Goal: Task Accomplishment & Management: Complete application form

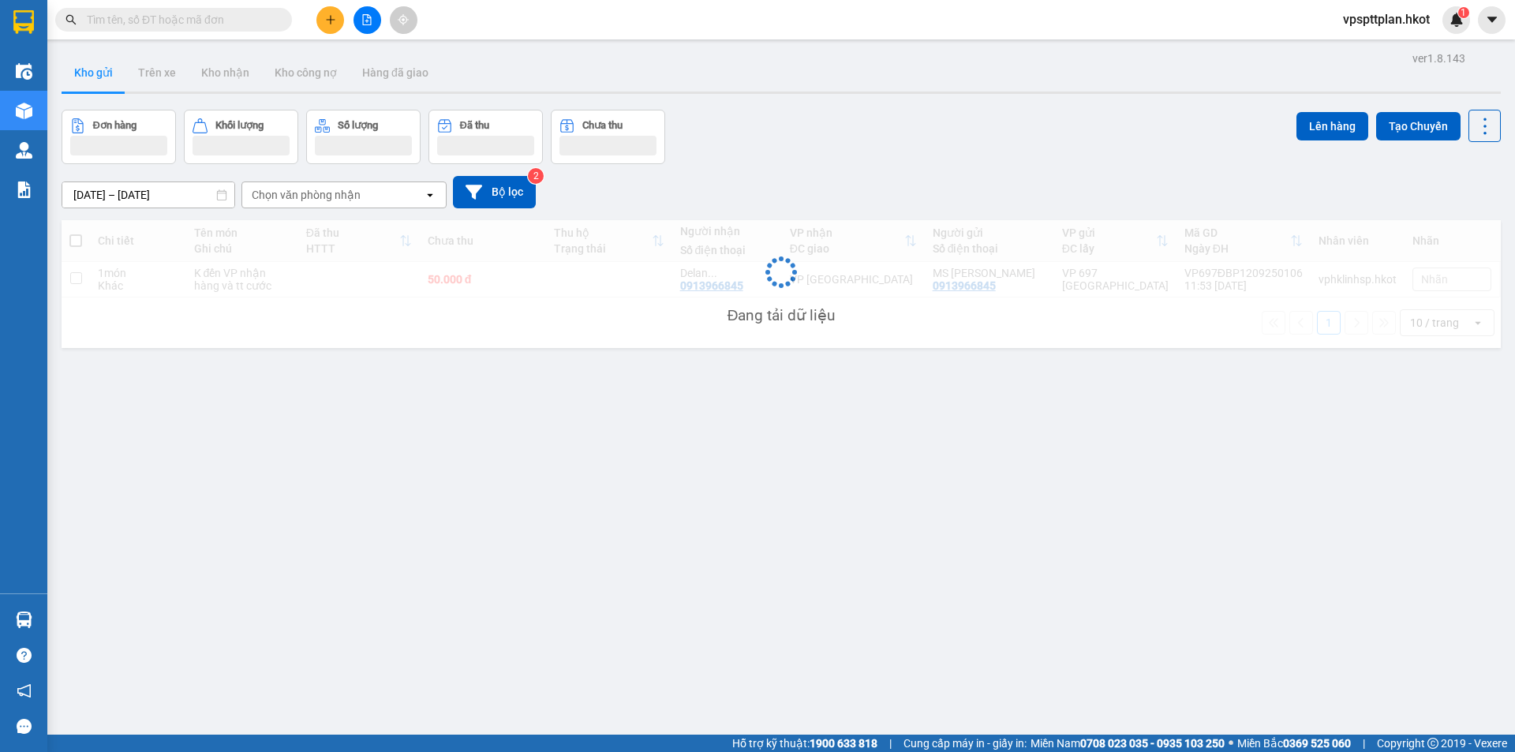
click at [331, 16] on icon "plus" at bounding box center [330, 19] width 11 height 11
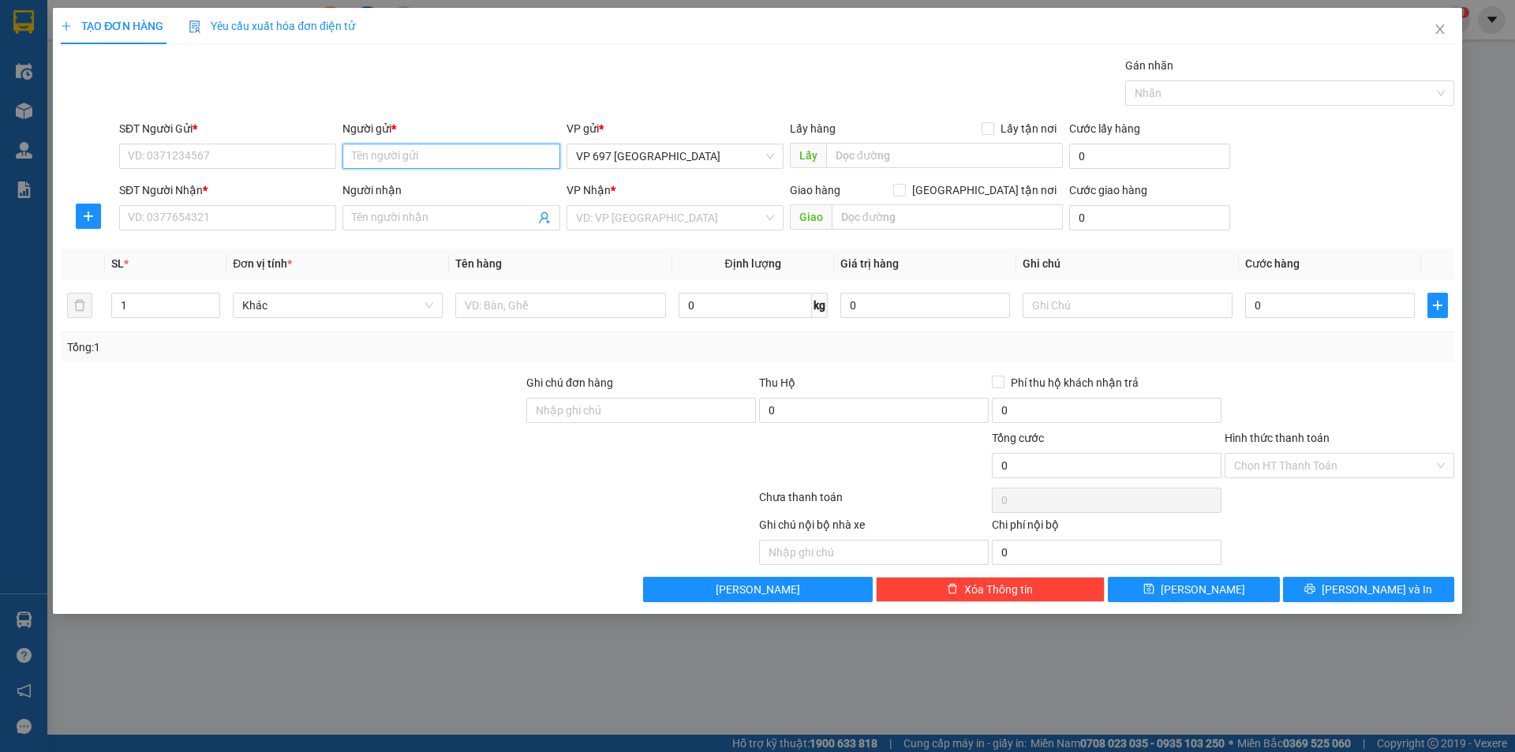
click at [410, 152] on input "Người gửi *" at bounding box center [450, 156] width 217 height 25
click at [271, 148] on input "SĐT Người Gửi *" at bounding box center [227, 156] width 217 height 25
click at [393, 157] on input "Người gửi *" at bounding box center [450, 156] width 217 height 25
type input "M"
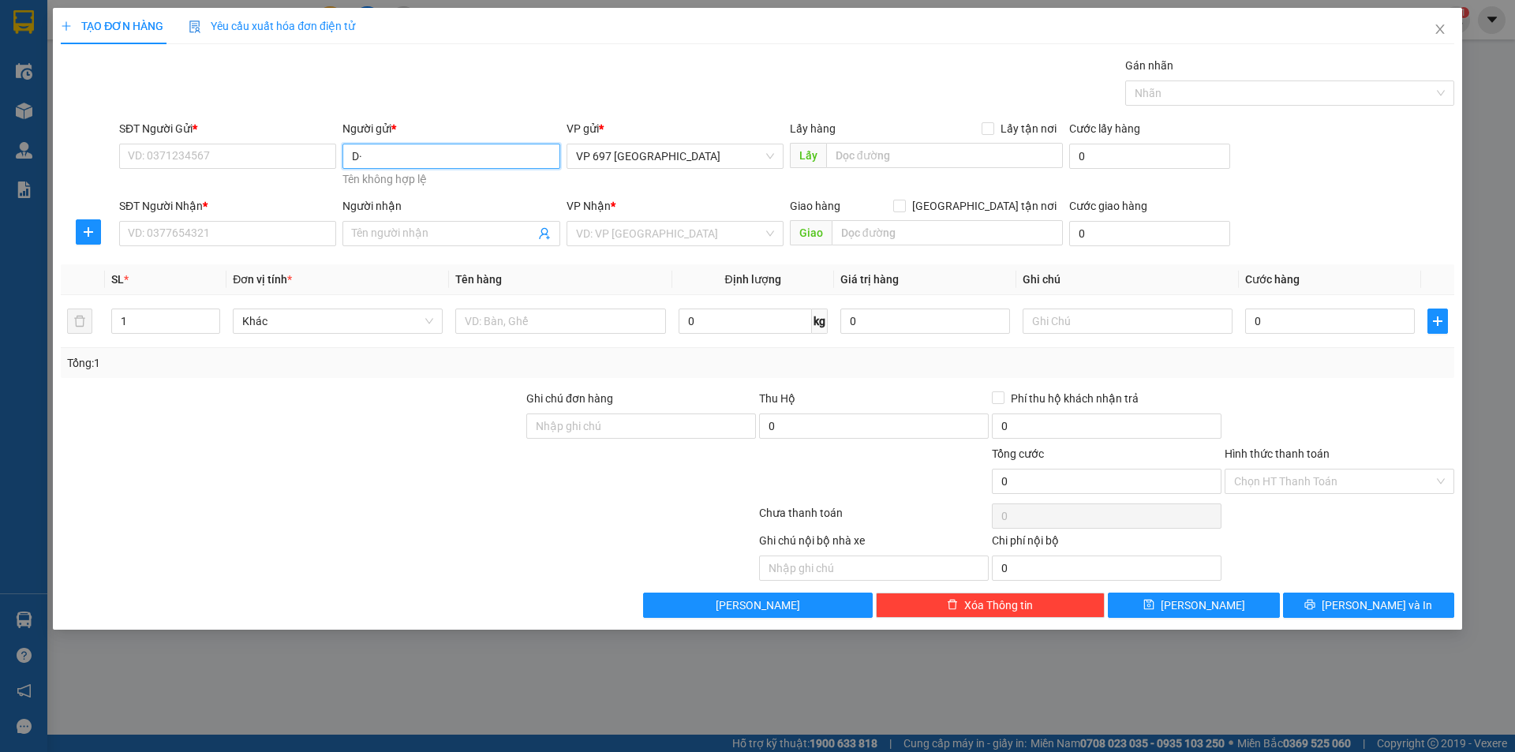
type input "D"
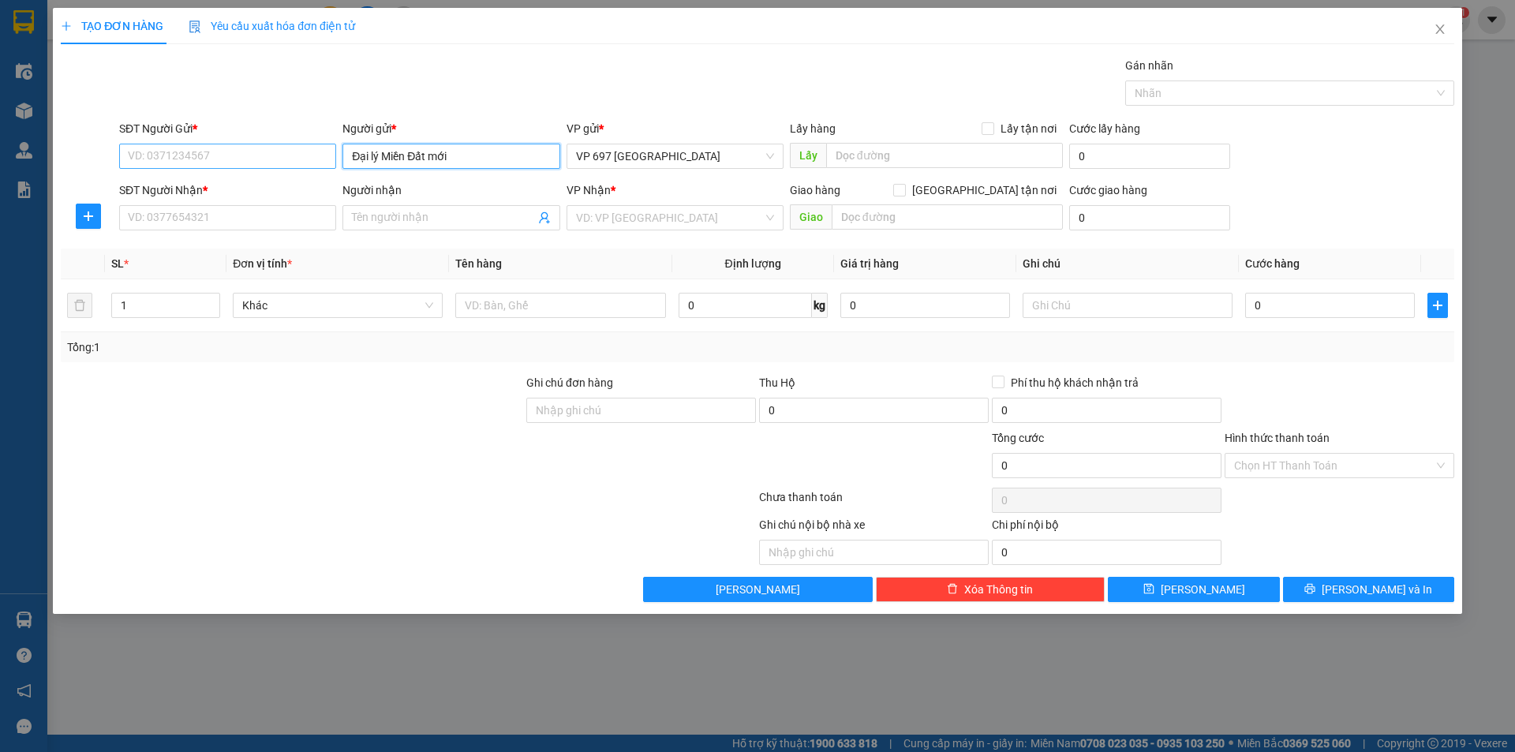
type input "Đại lý Miền Đất mới"
click at [268, 161] on input "SĐT Người Gửi *" at bounding box center [227, 156] width 217 height 25
type input "0926909797"
click at [451, 219] on input "Người nhận" at bounding box center [443, 217] width 182 height 17
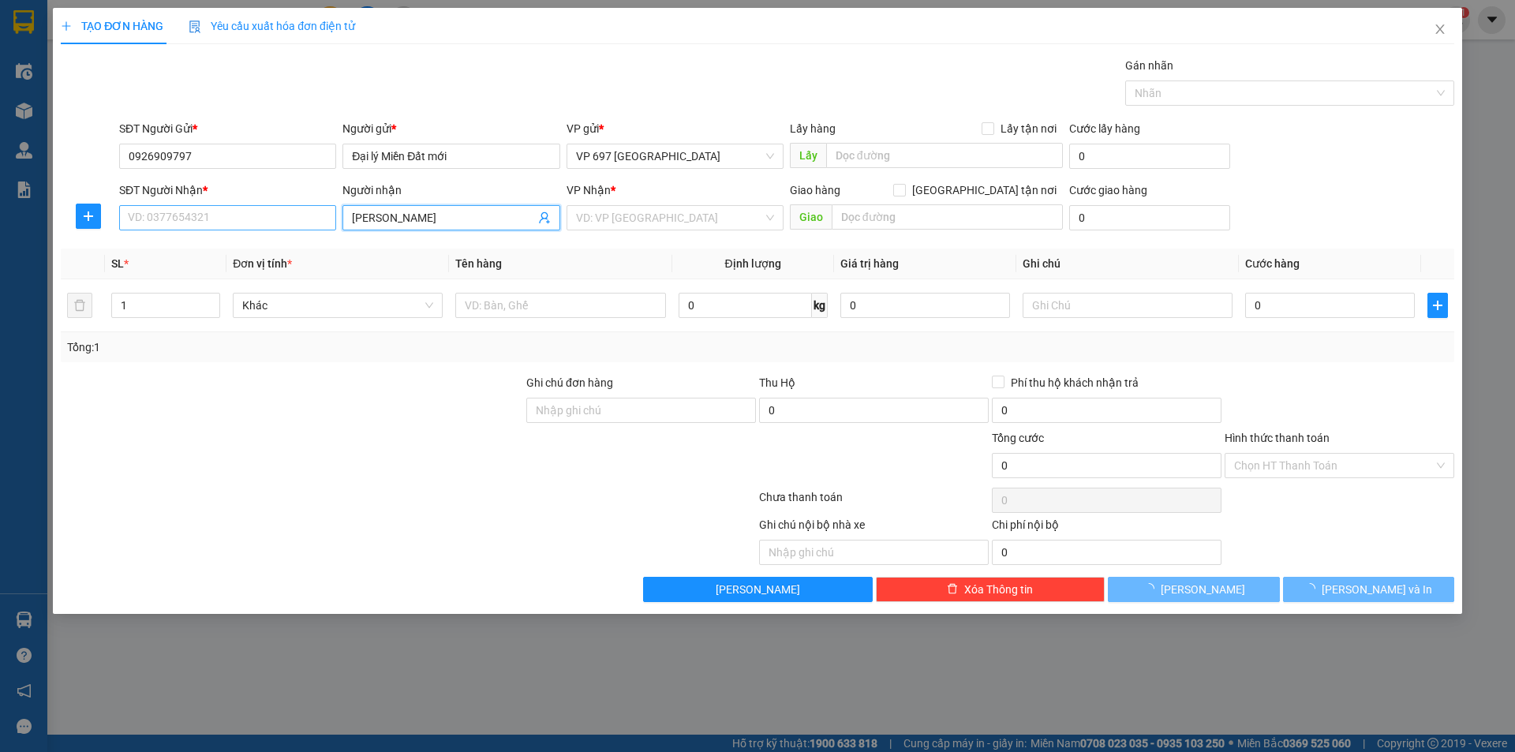
type input "[PERSON_NAME]"
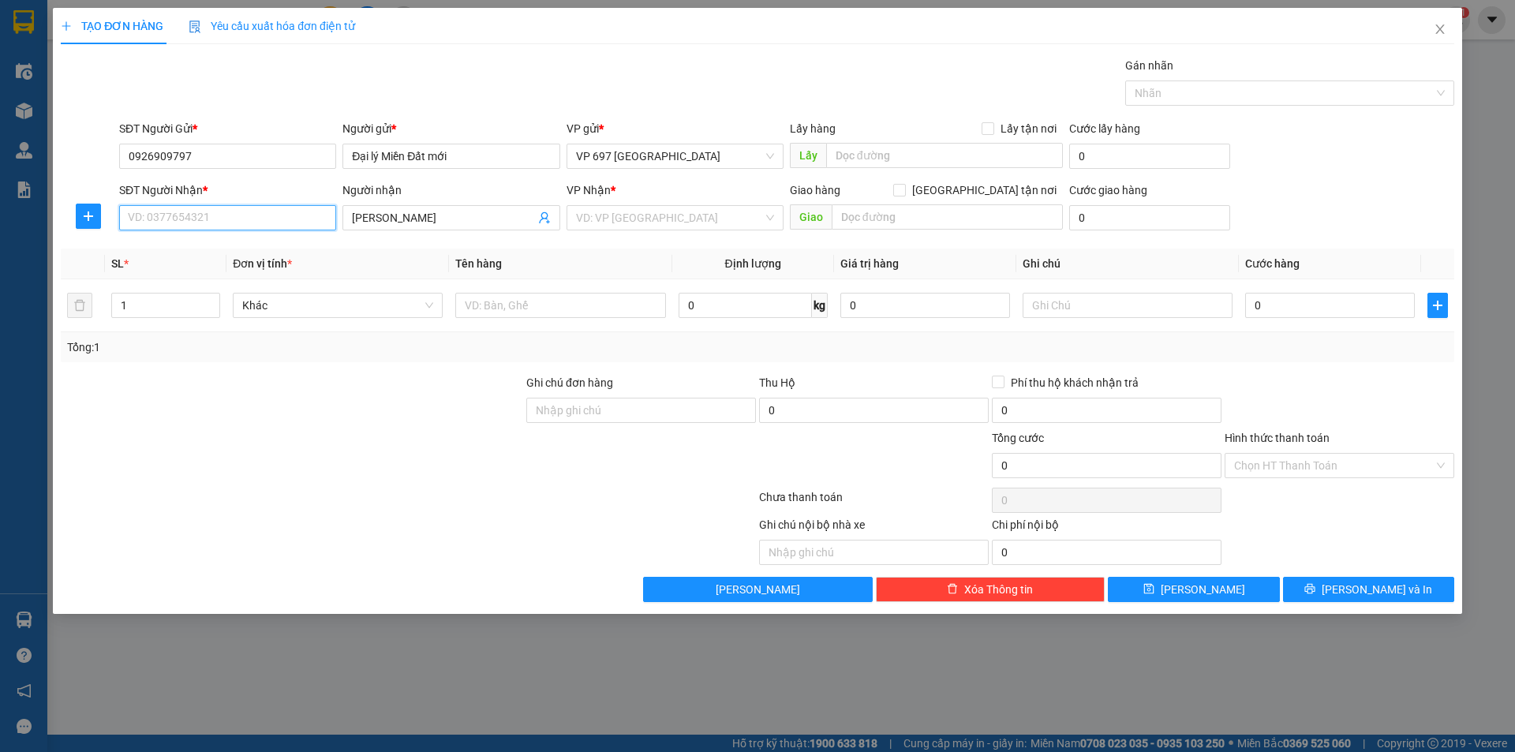
click at [274, 217] on input "SĐT Người Nhận *" at bounding box center [227, 217] width 217 height 25
click at [243, 152] on input "0926909797" at bounding box center [227, 156] width 217 height 25
click at [269, 217] on input "SĐT Người Nhận *" at bounding box center [227, 217] width 217 height 25
paste input "0926909797"
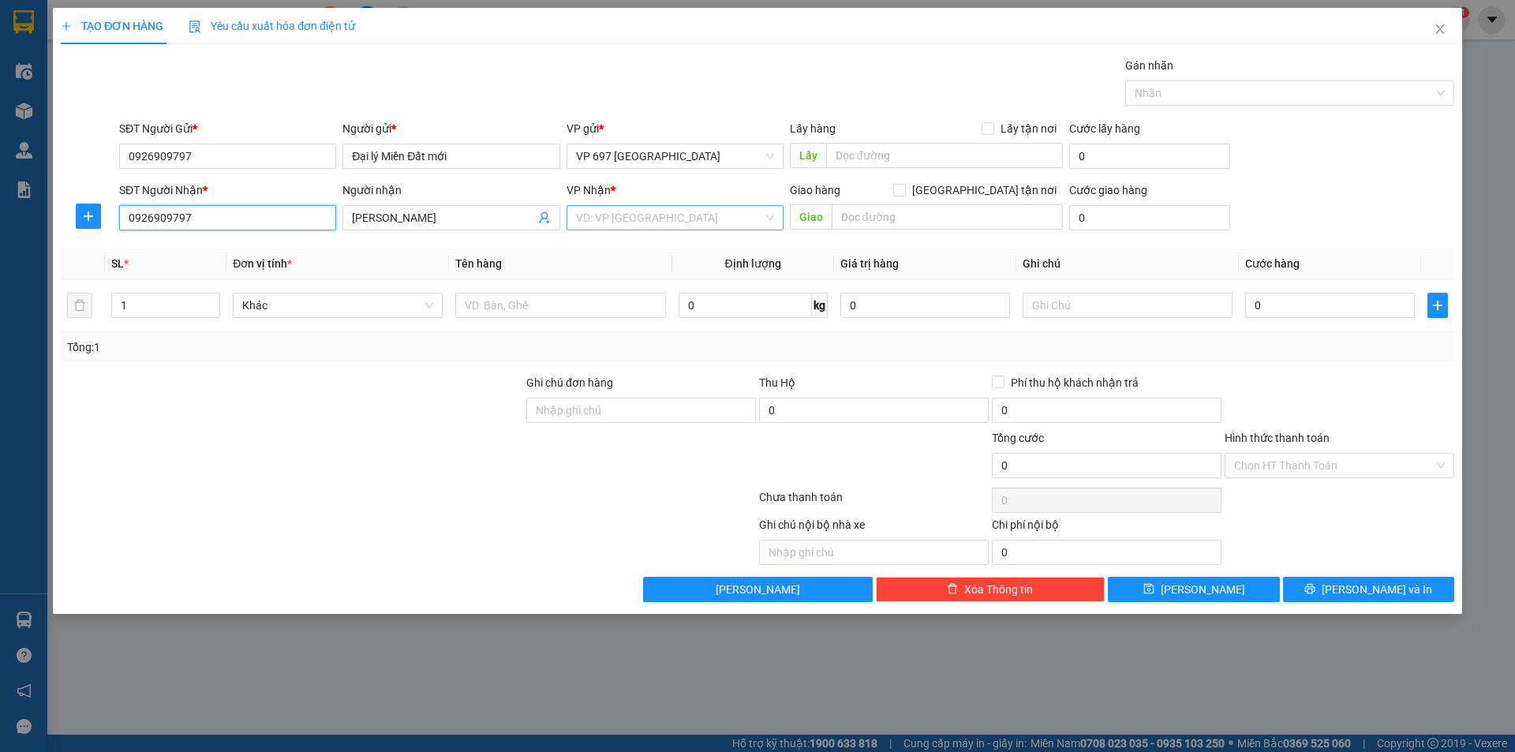
type input "0926909797"
click at [676, 220] on input "search" at bounding box center [669, 218] width 187 height 24
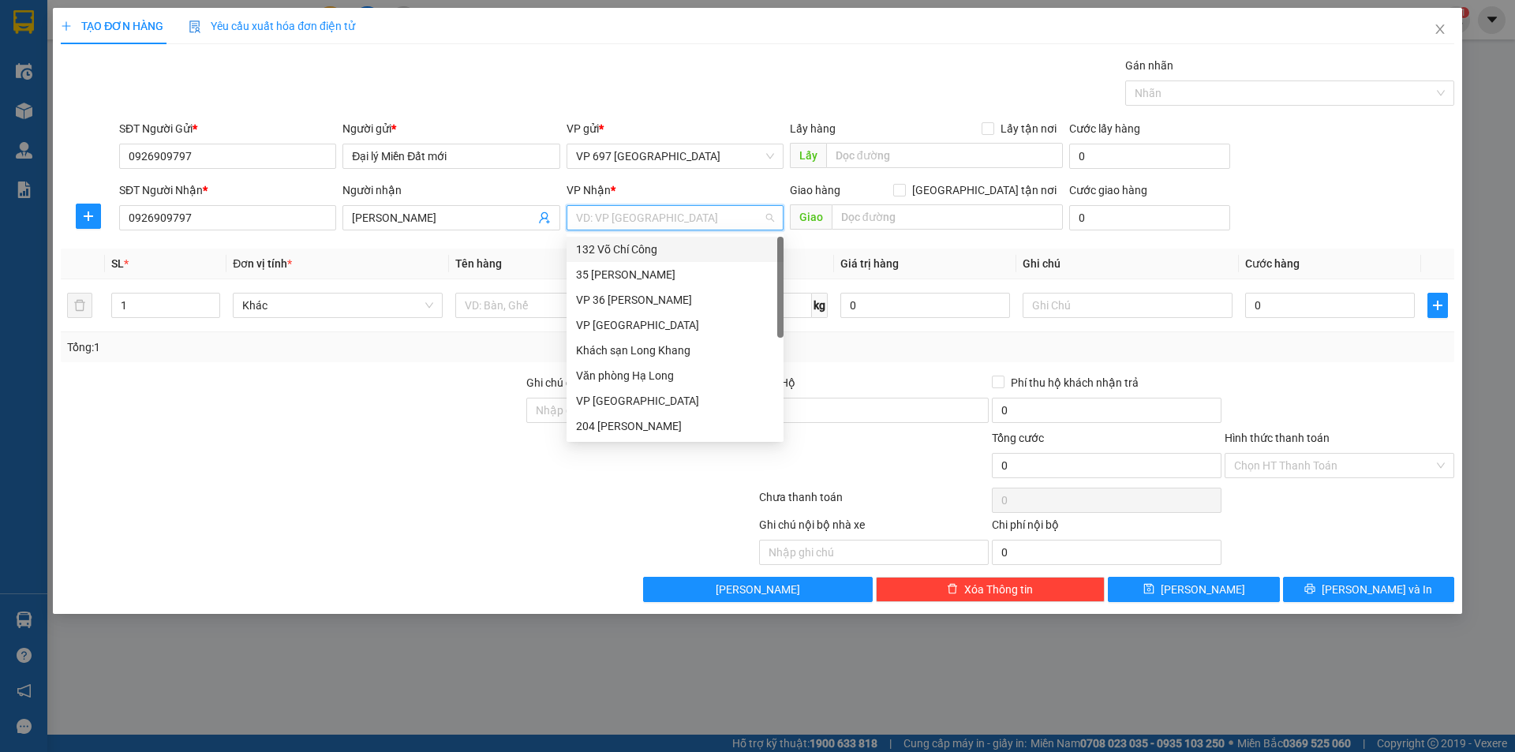
type input "7"
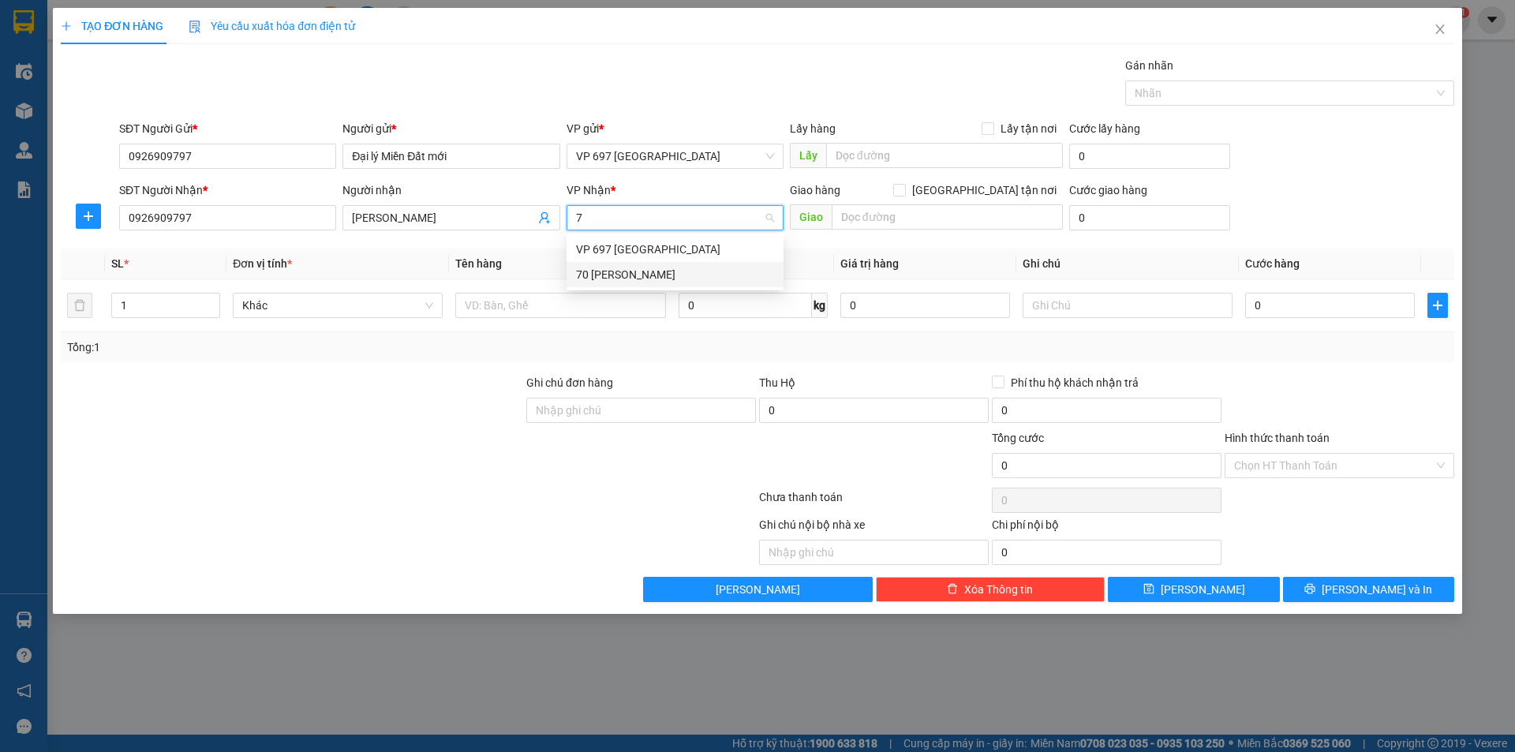
click at [627, 269] on div "70 [PERSON_NAME]" at bounding box center [675, 274] width 198 height 17
click at [502, 320] on div at bounding box center [560, 306] width 210 height 32
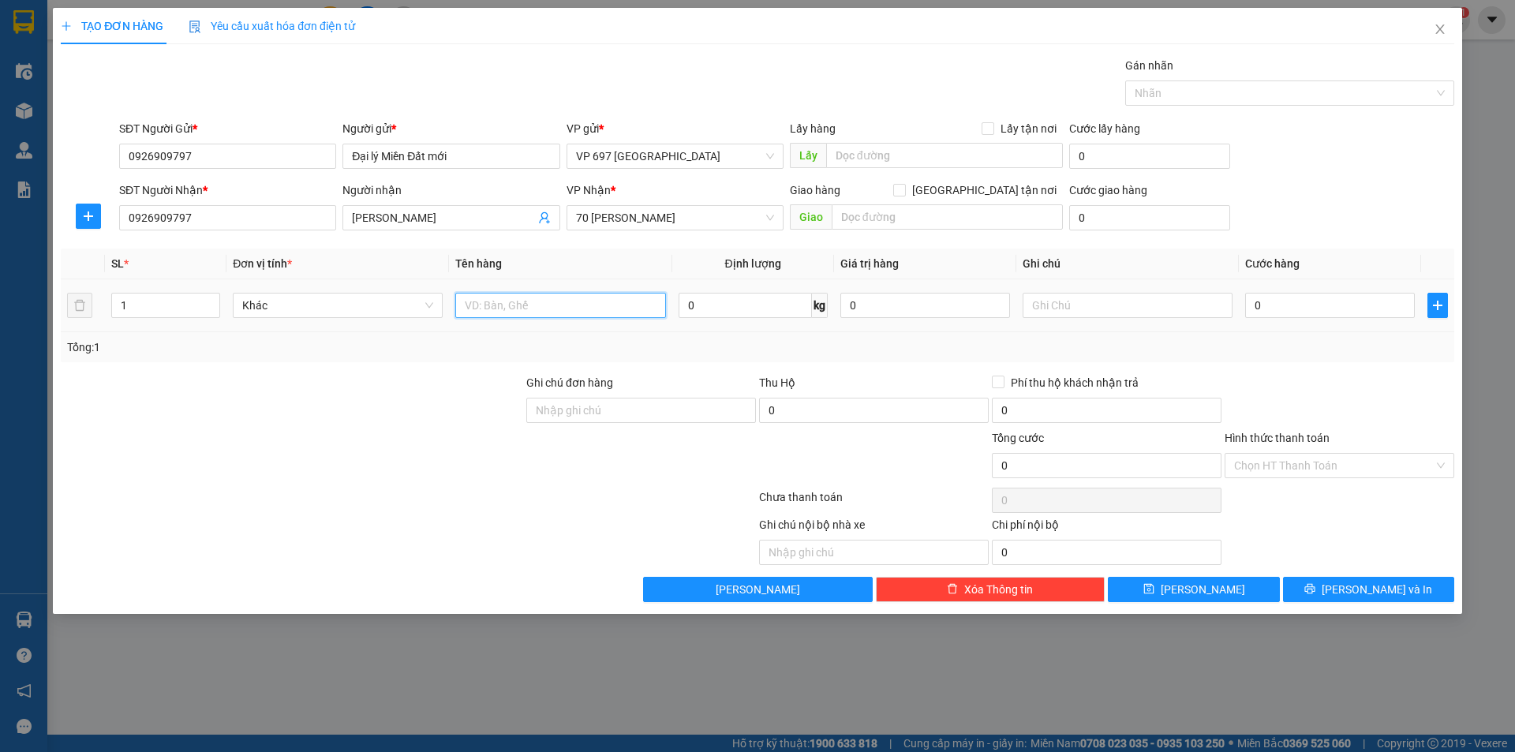
click at [507, 313] on input "text" at bounding box center [560, 305] width 210 height 25
type input "balo"
click at [155, 320] on div "1" at bounding box center [165, 306] width 109 height 32
click at [158, 316] on input "1" at bounding box center [165, 306] width 107 height 24
type input "2"
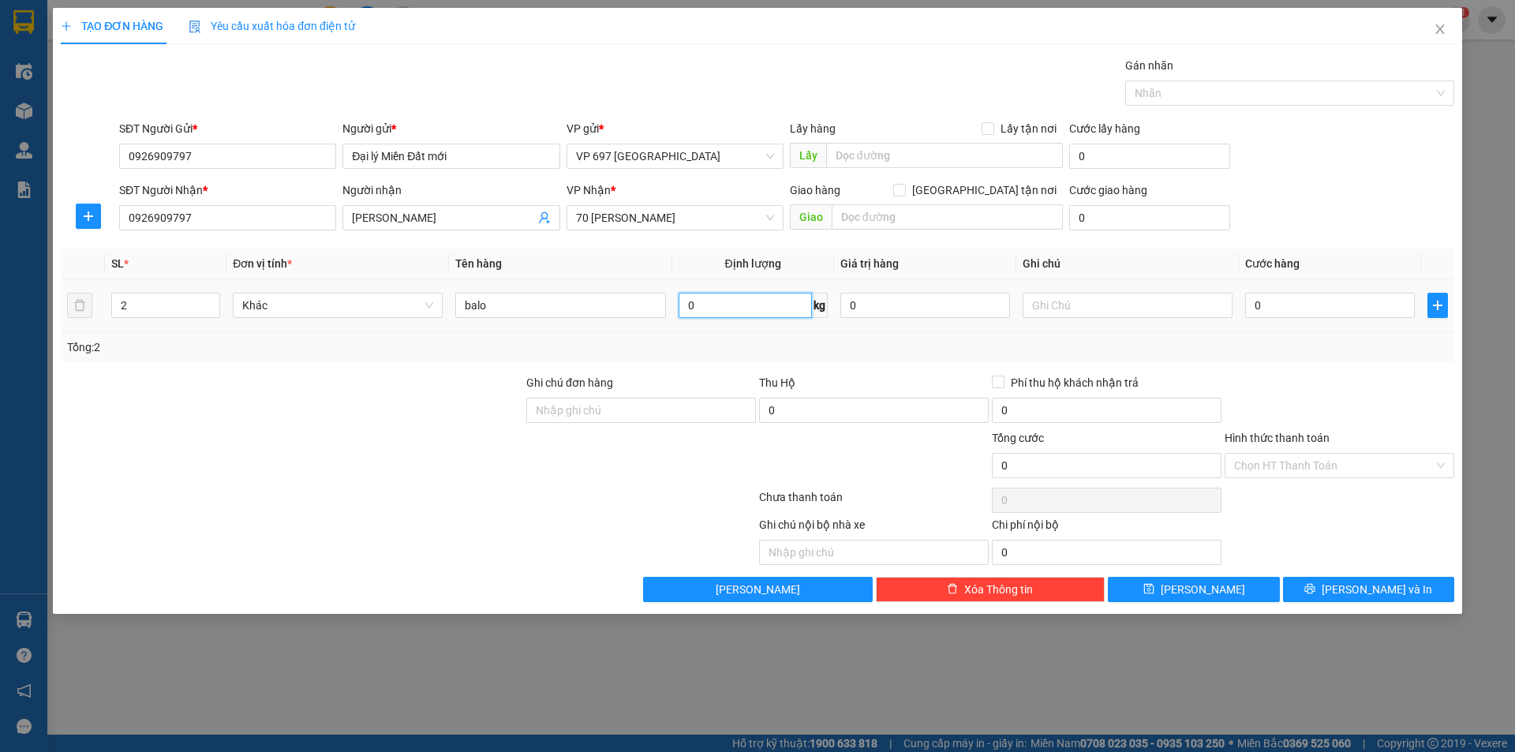
click at [762, 303] on input "0" at bounding box center [745, 305] width 133 height 25
type input "0"
click at [1271, 294] on input "0" at bounding box center [1330, 305] width 170 height 25
click at [1319, 306] on input "0" at bounding box center [1330, 305] width 170 height 25
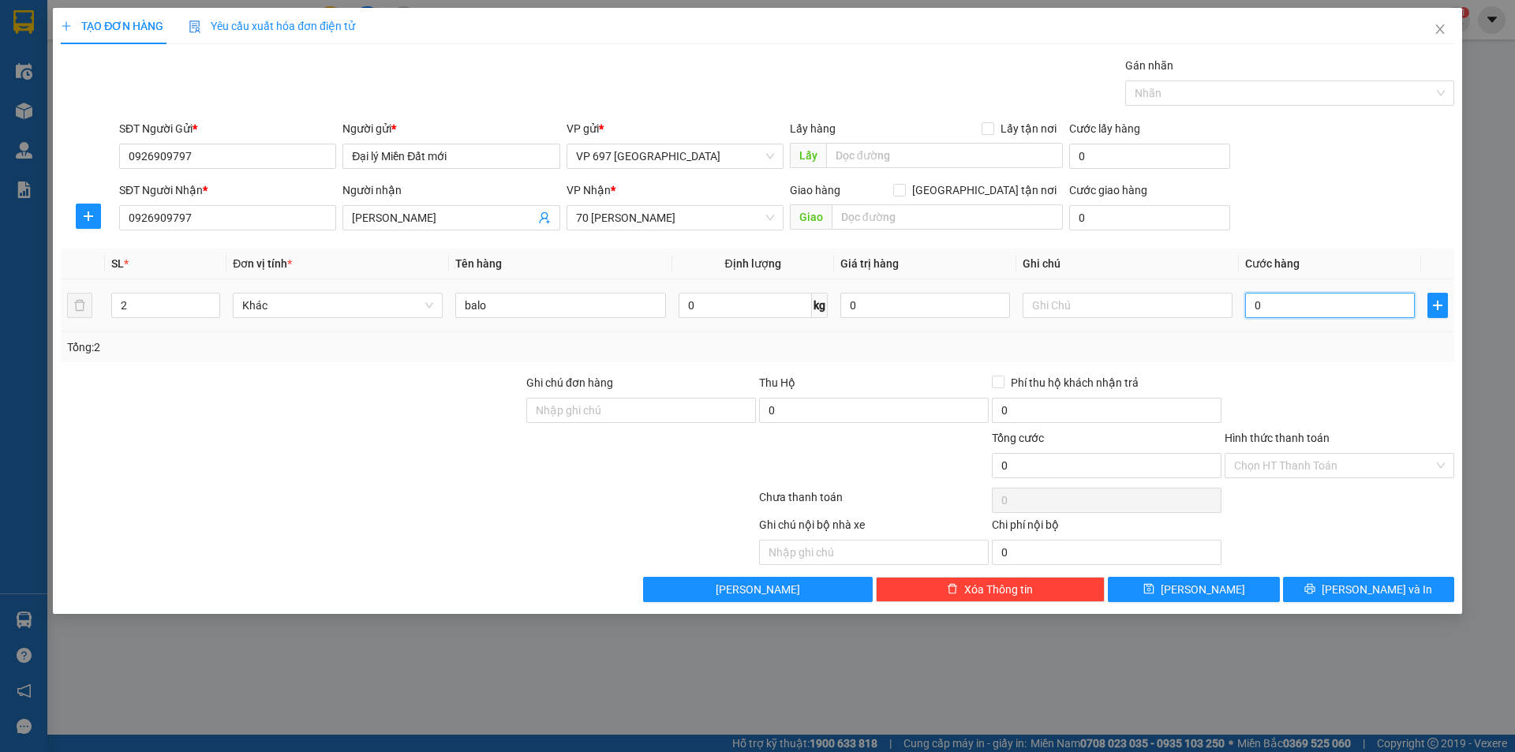
type input "01"
type input "1"
type input "010"
type input "10"
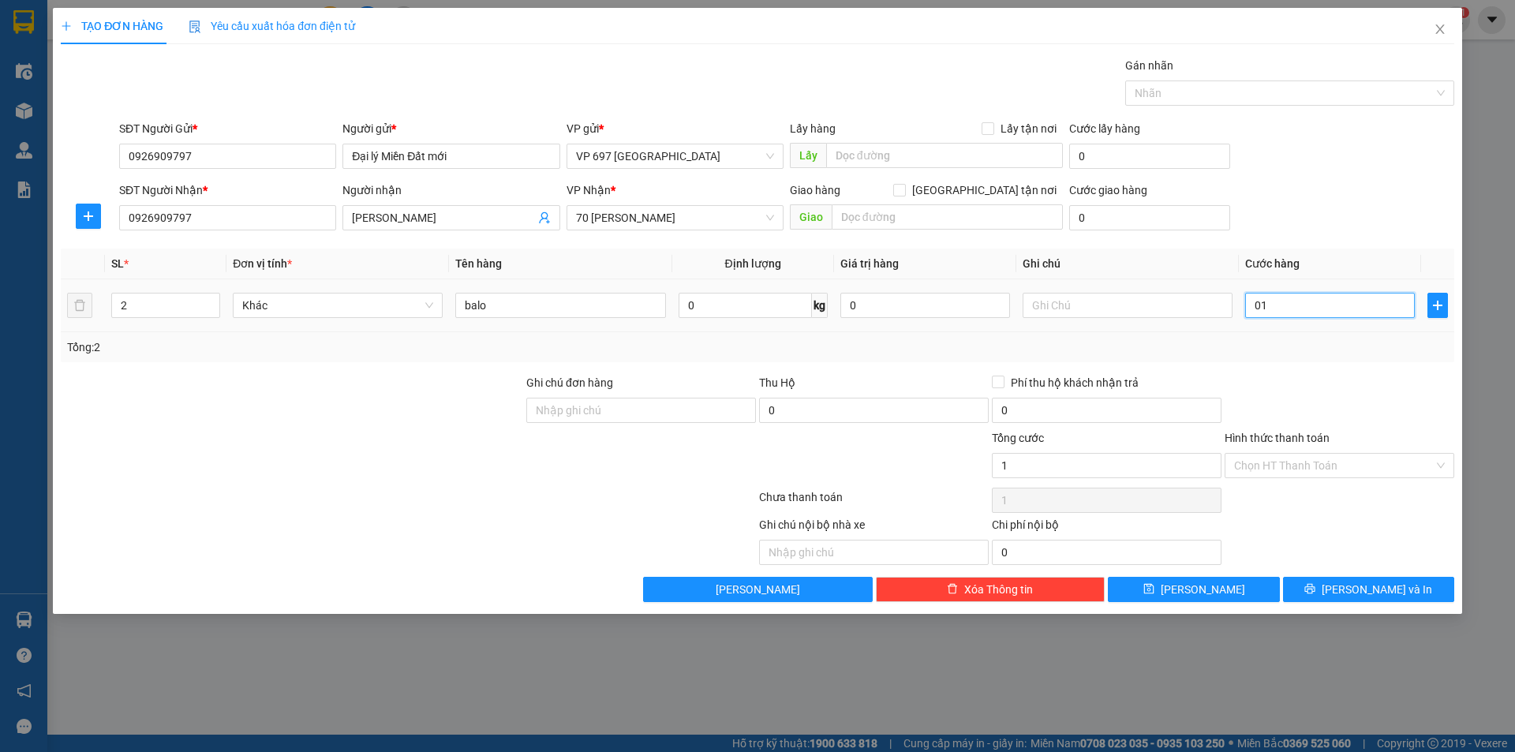
type input "10"
type input "0.100"
type input "100"
type input "01.000"
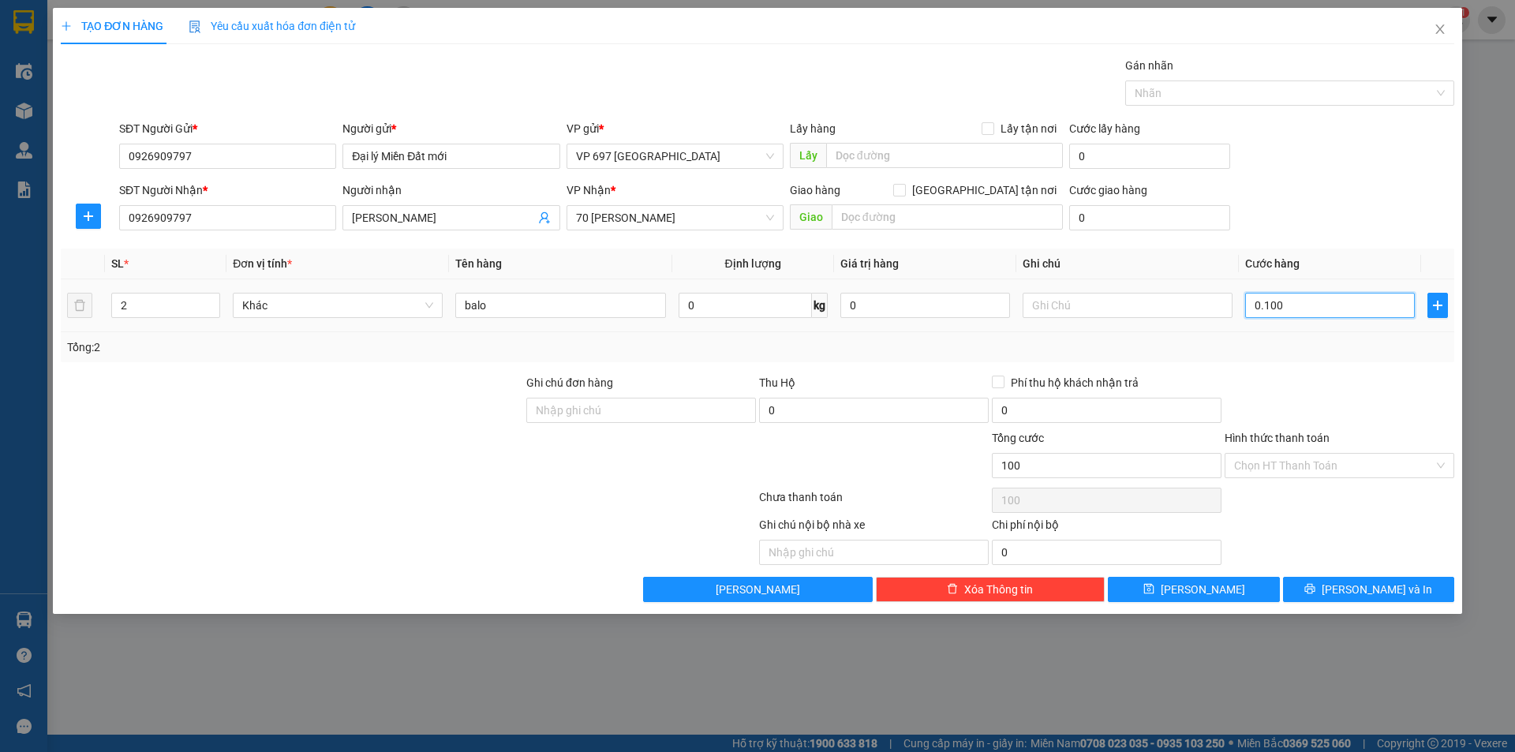
type input "1.000"
type input "010.000"
type input "10.000"
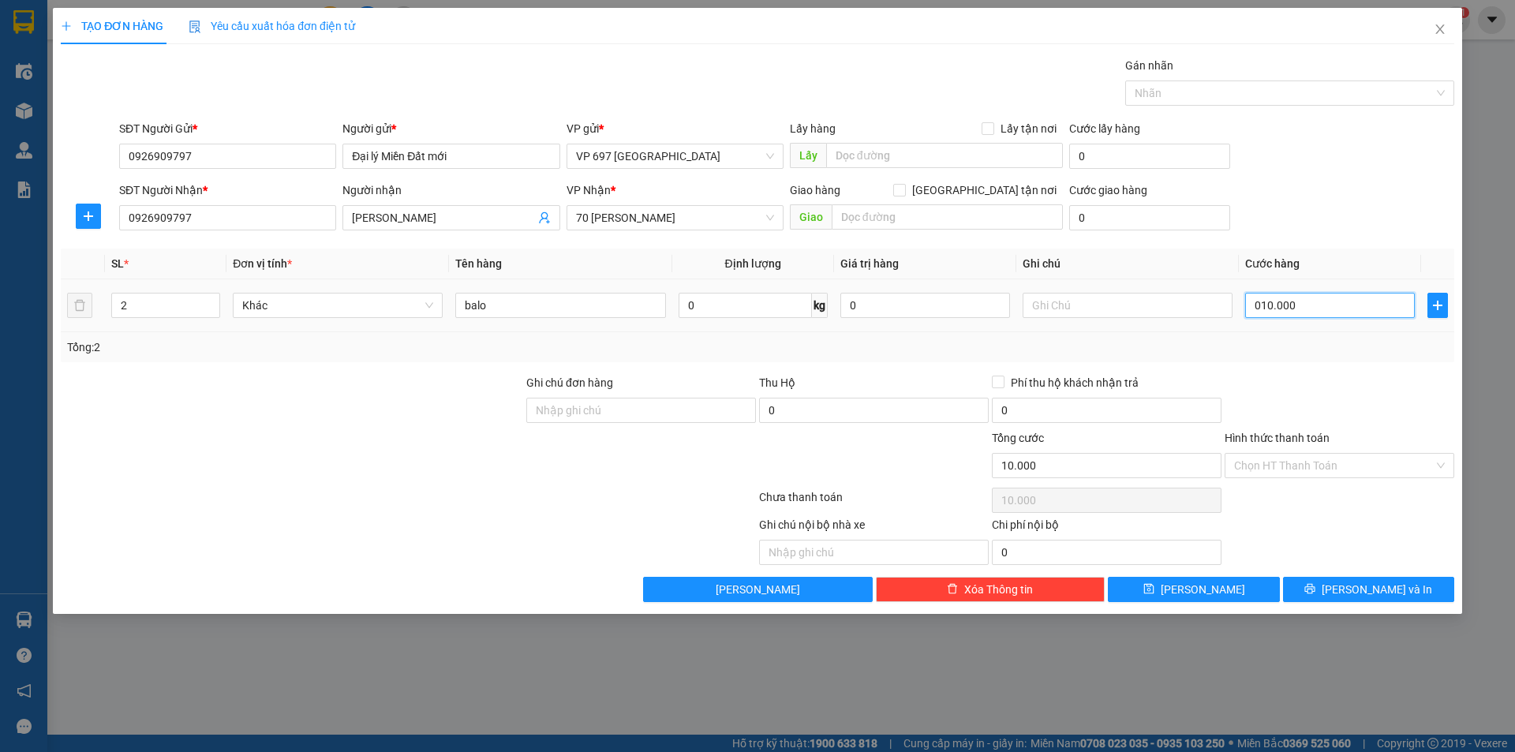
type input "0.100.000"
type input "100.000"
click at [1297, 310] on input "0.100.000" at bounding box center [1330, 305] width 170 height 25
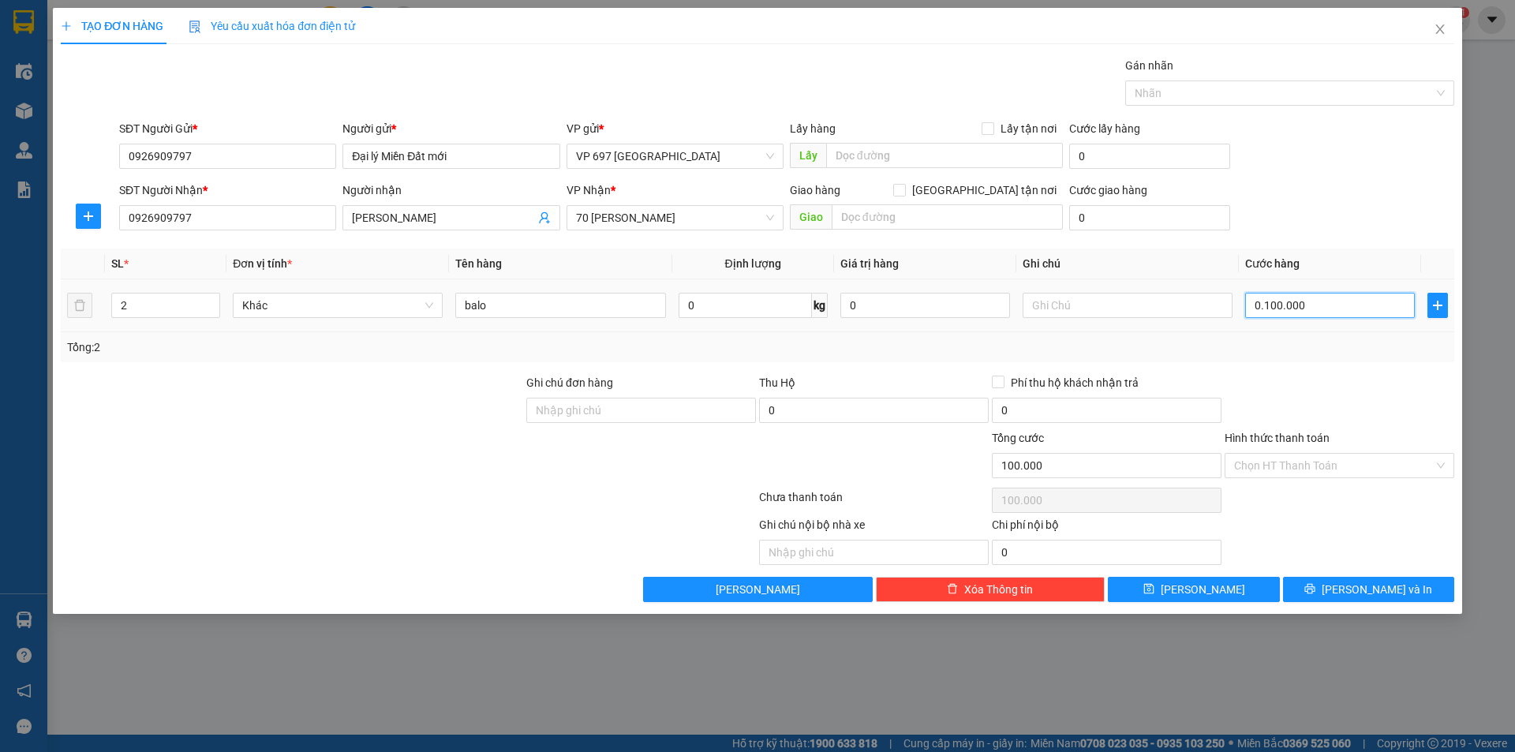
type input "0"
drag, startPoint x: 1269, startPoint y: 309, endPoint x: 1254, endPoint y: 309, distance: 15.0
click at [1254, 309] on input "0" at bounding box center [1330, 305] width 170 height 25
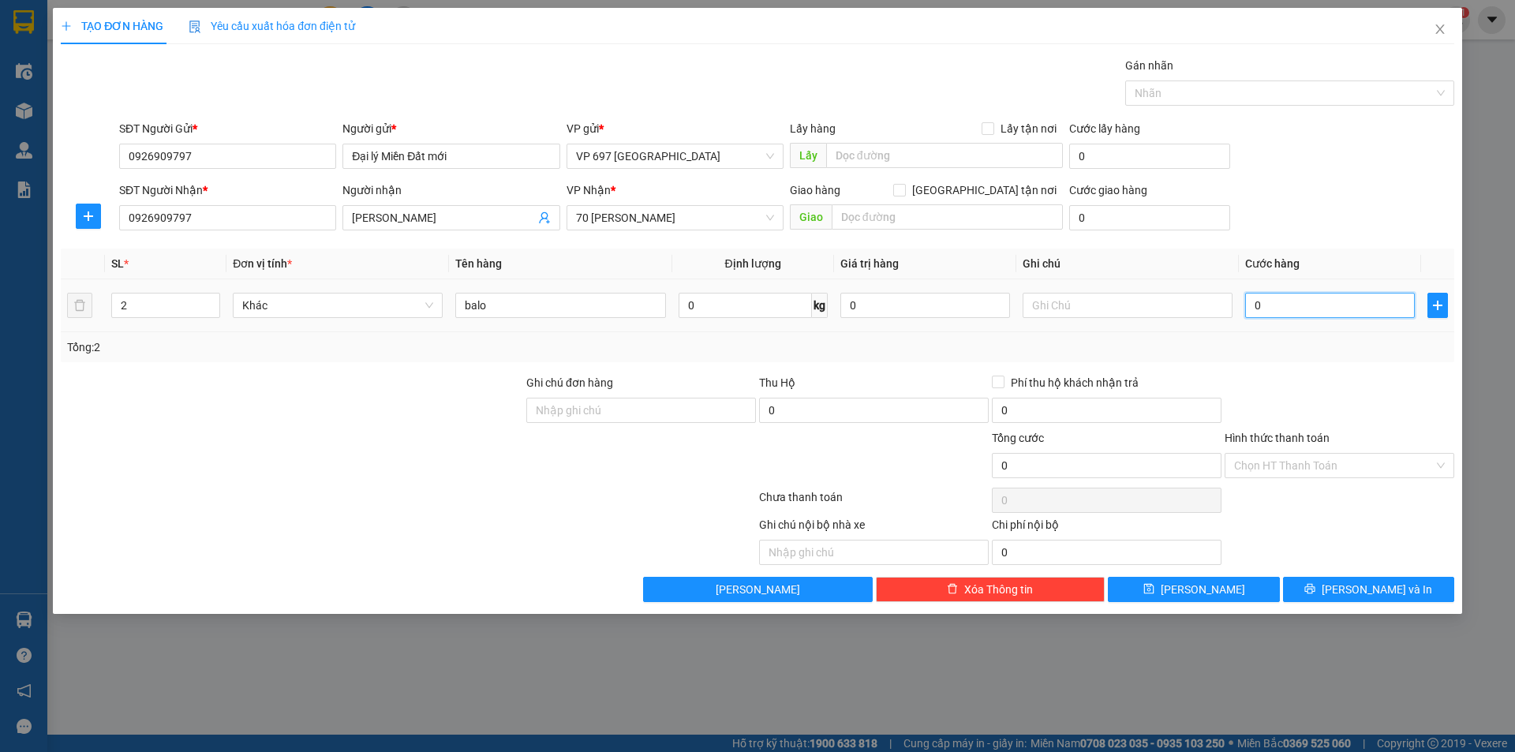
type input "1"
type input "10"
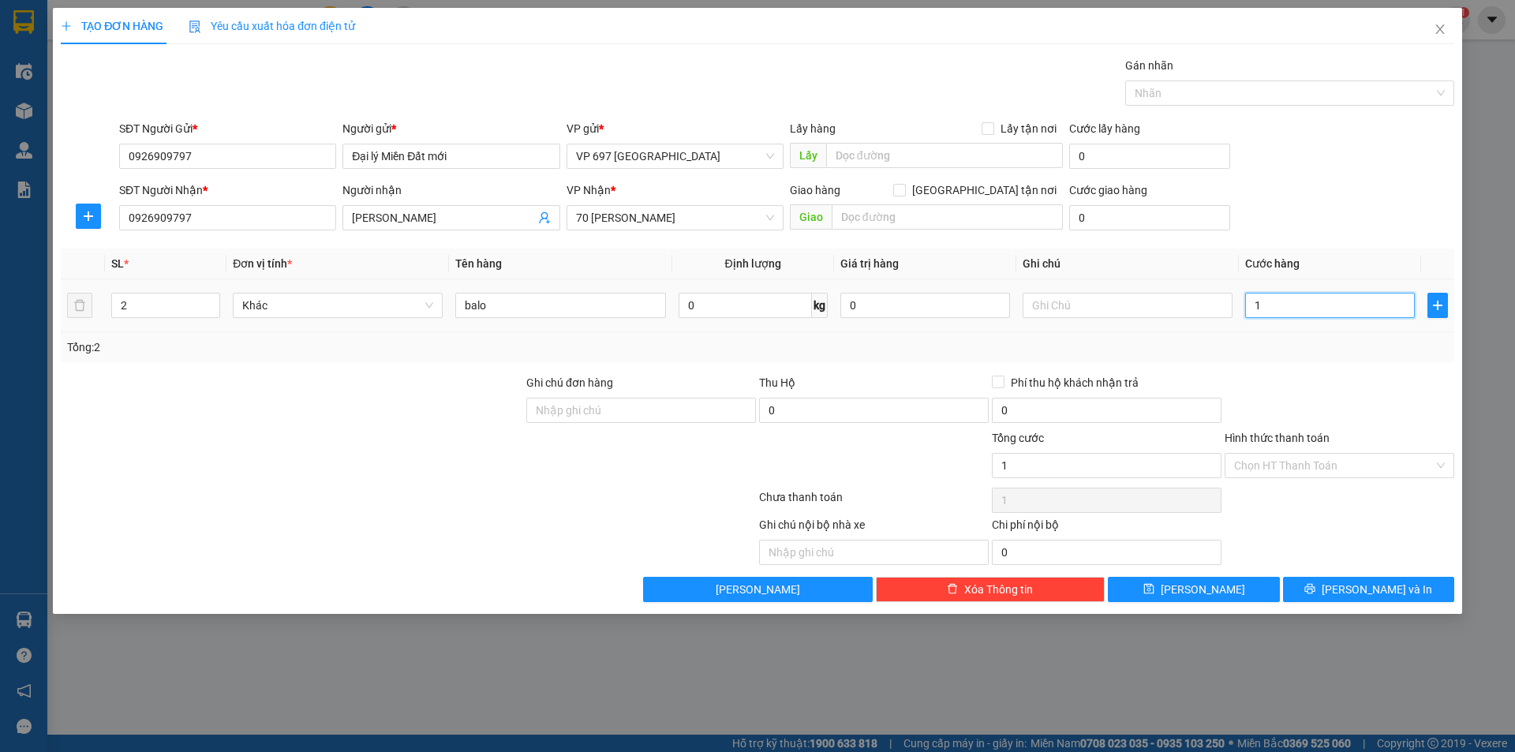
type input "10"
type input "100"
type input "1.000"
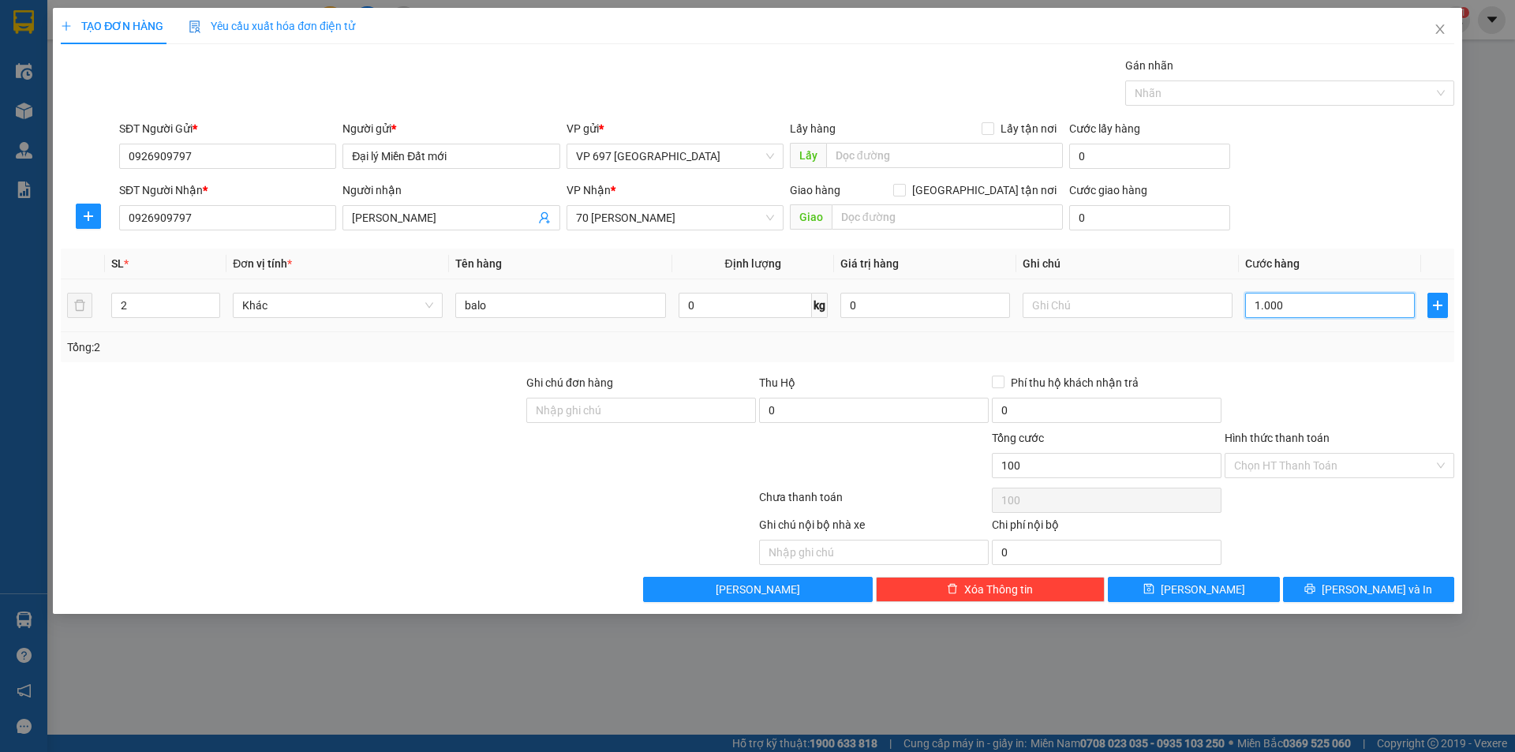
type input "1.000"
type input "10.000"
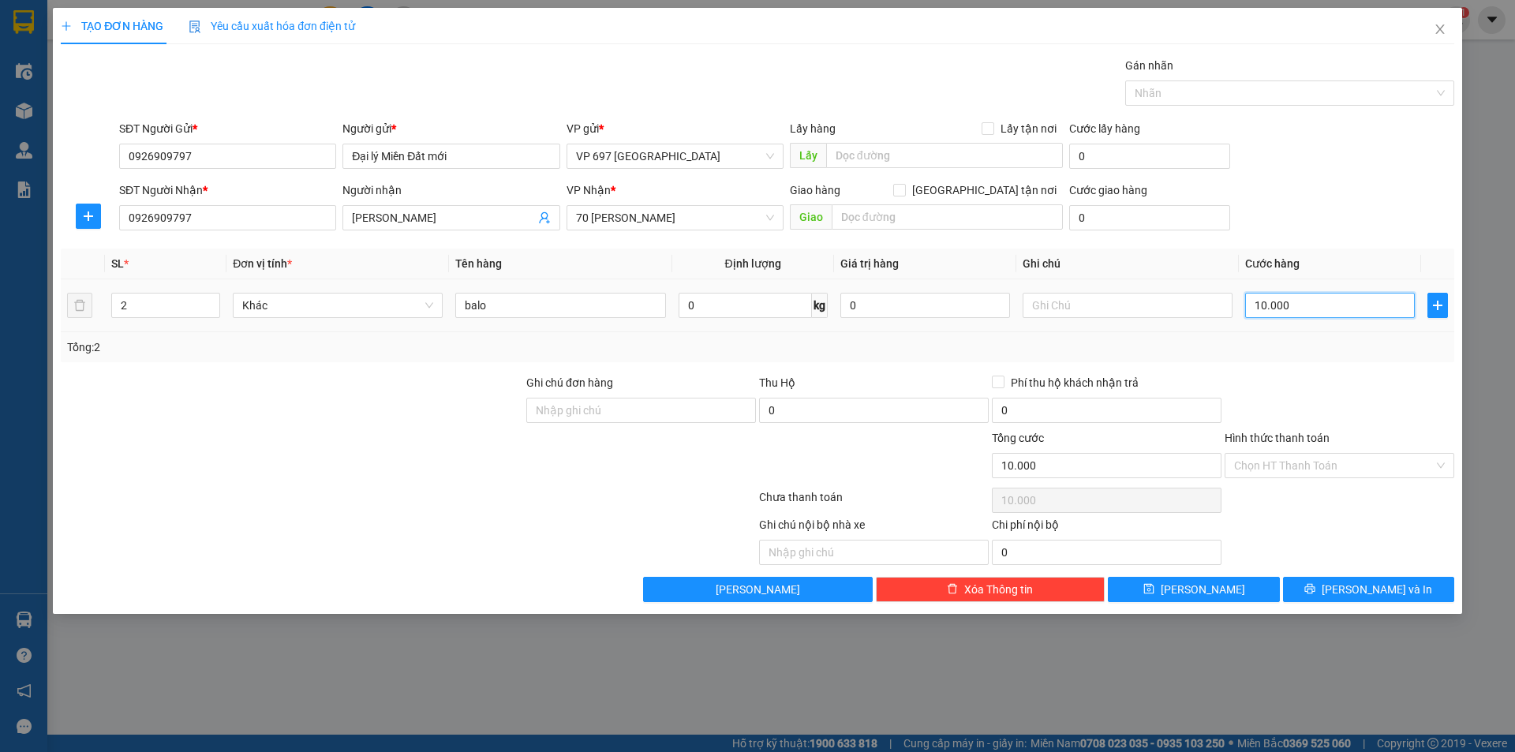
type input "100.000"
click at [683, 412] on input "Ghi chú đơn hàng" at bounding box center [641, 410] width 230 height 25
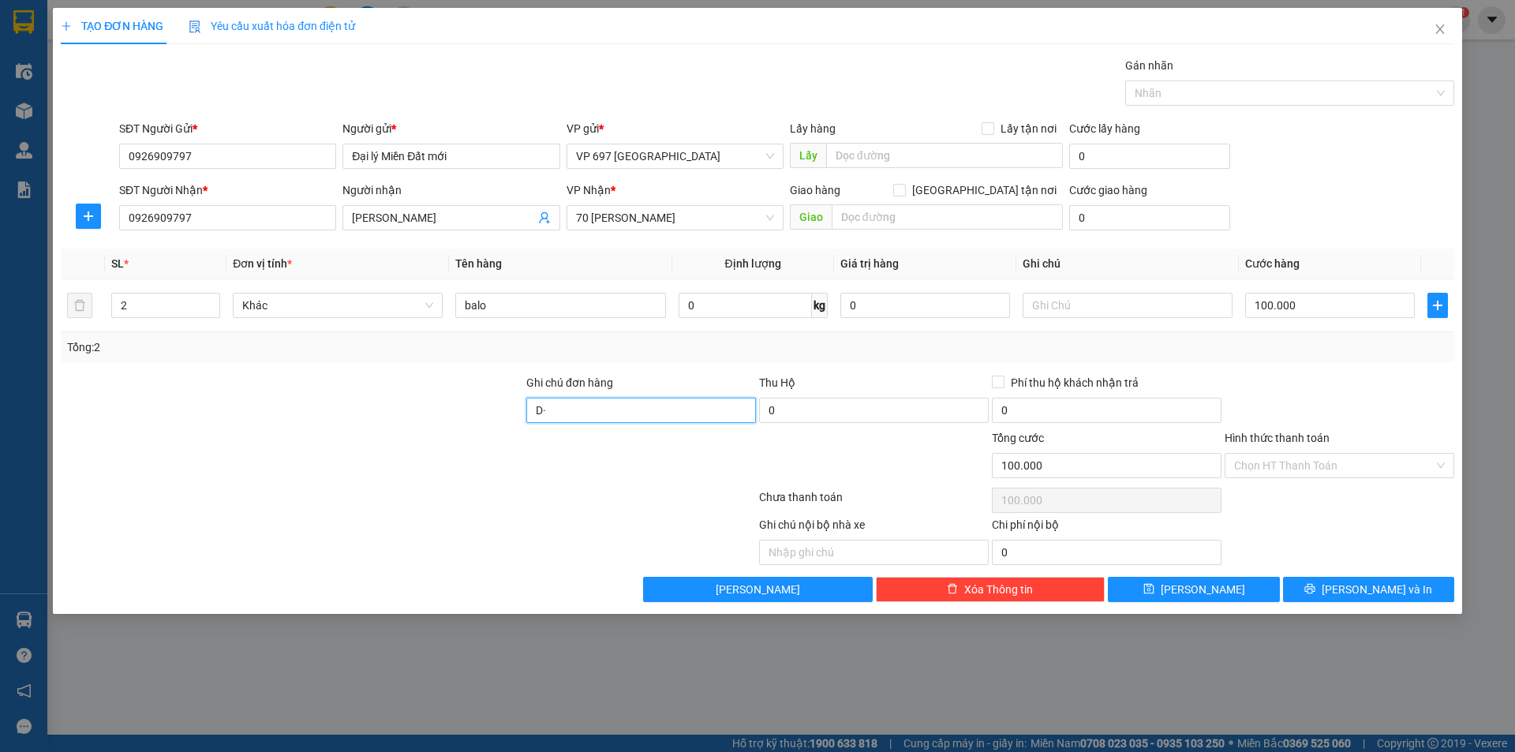
type input "D"
type input "Đ"
click at [1102, 305] on input "text" at bounding box center [1128, 305] width 210 height 25
type input "d"
type input "đ"
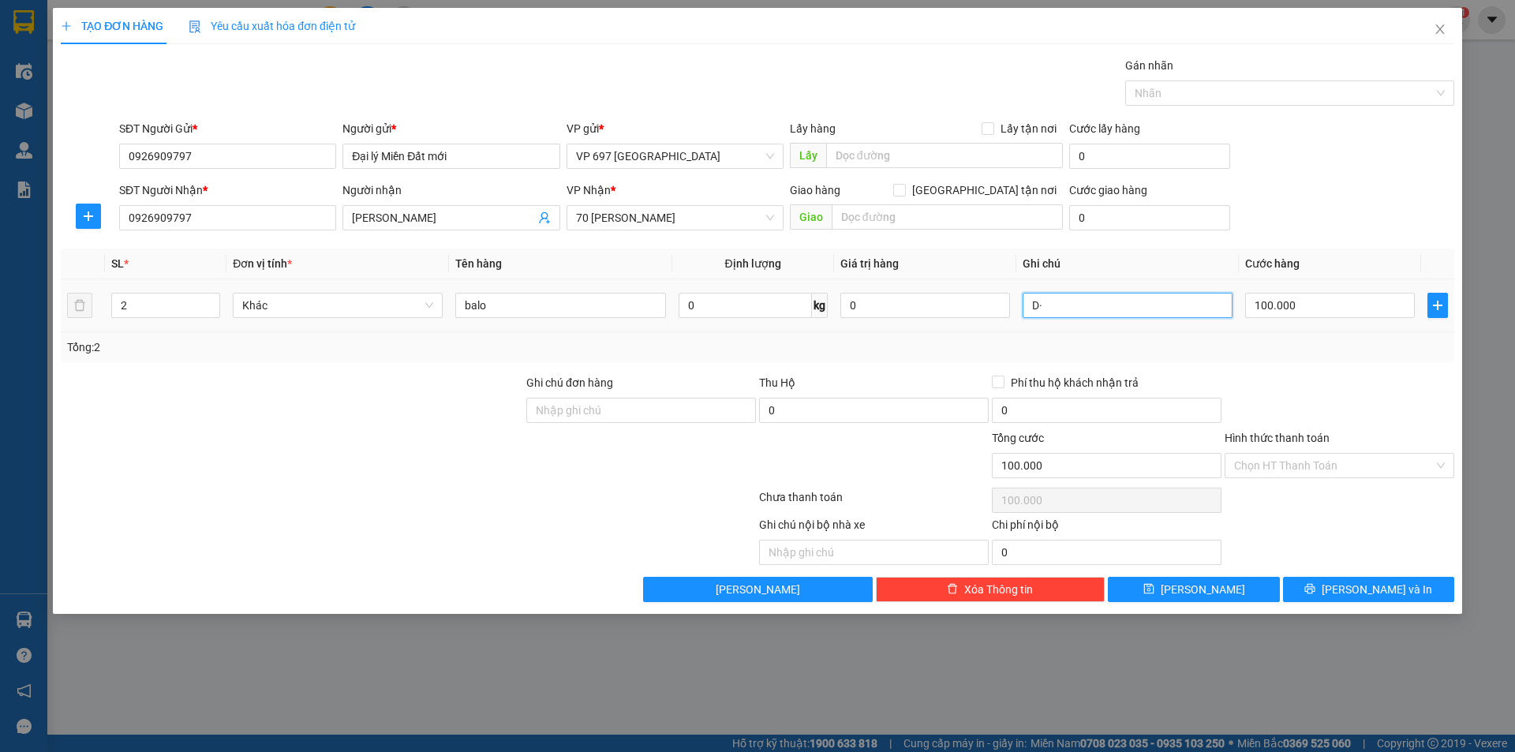
type input "D"
type input "Đầu dưới thanh toán cước"
click at [619, 415] on input "Ghi chú đơn hàng" at bounding box center [641, 410] width 230 height 25
type input "minh lên đơn"
click at [1398, 584] on span "[PERSON_NAME] và In" at bounding box center [1377, 589] width 110 height 17
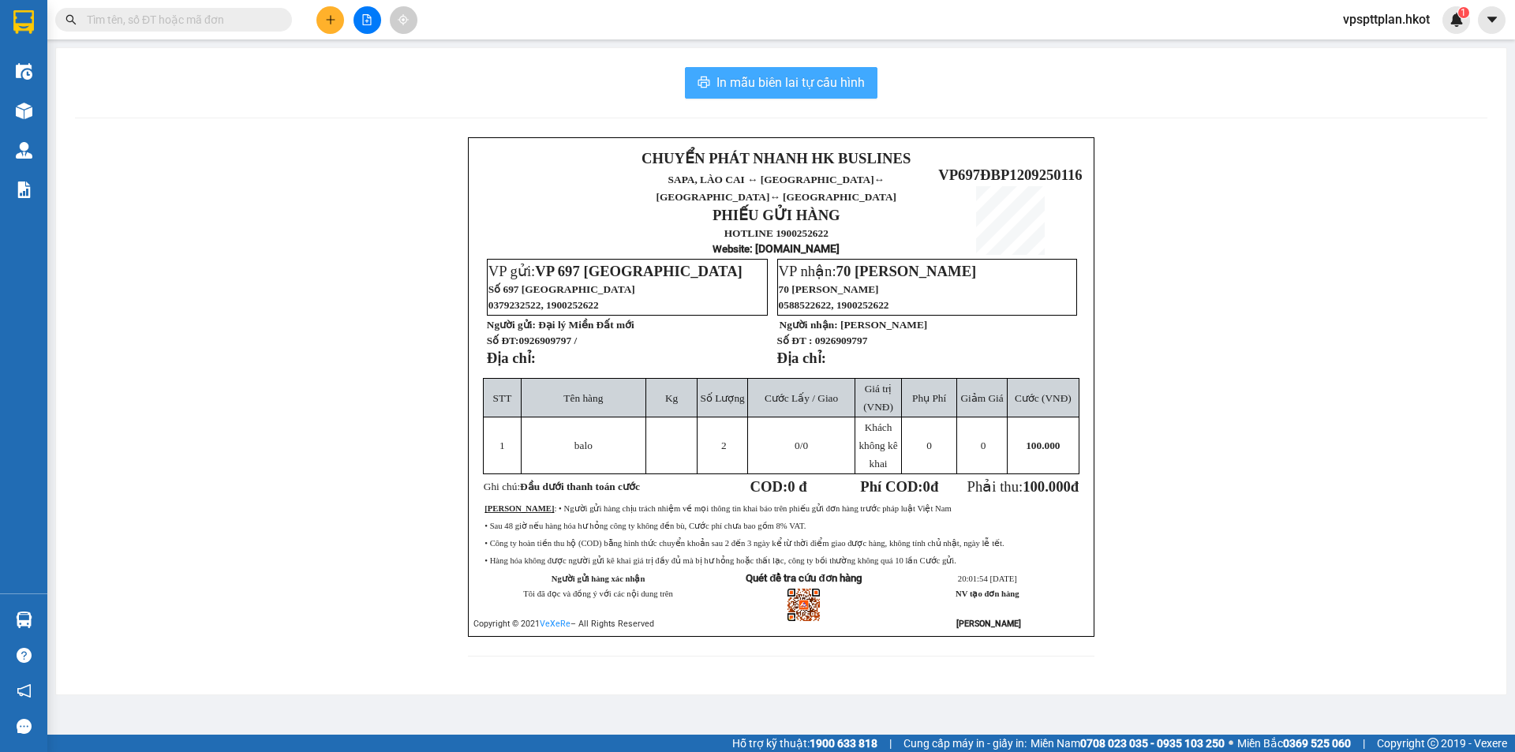
click at [776, 80] on span "In mẫu biên lai tự cấu hình" at bounding box center [791, 83] width 148 height 20
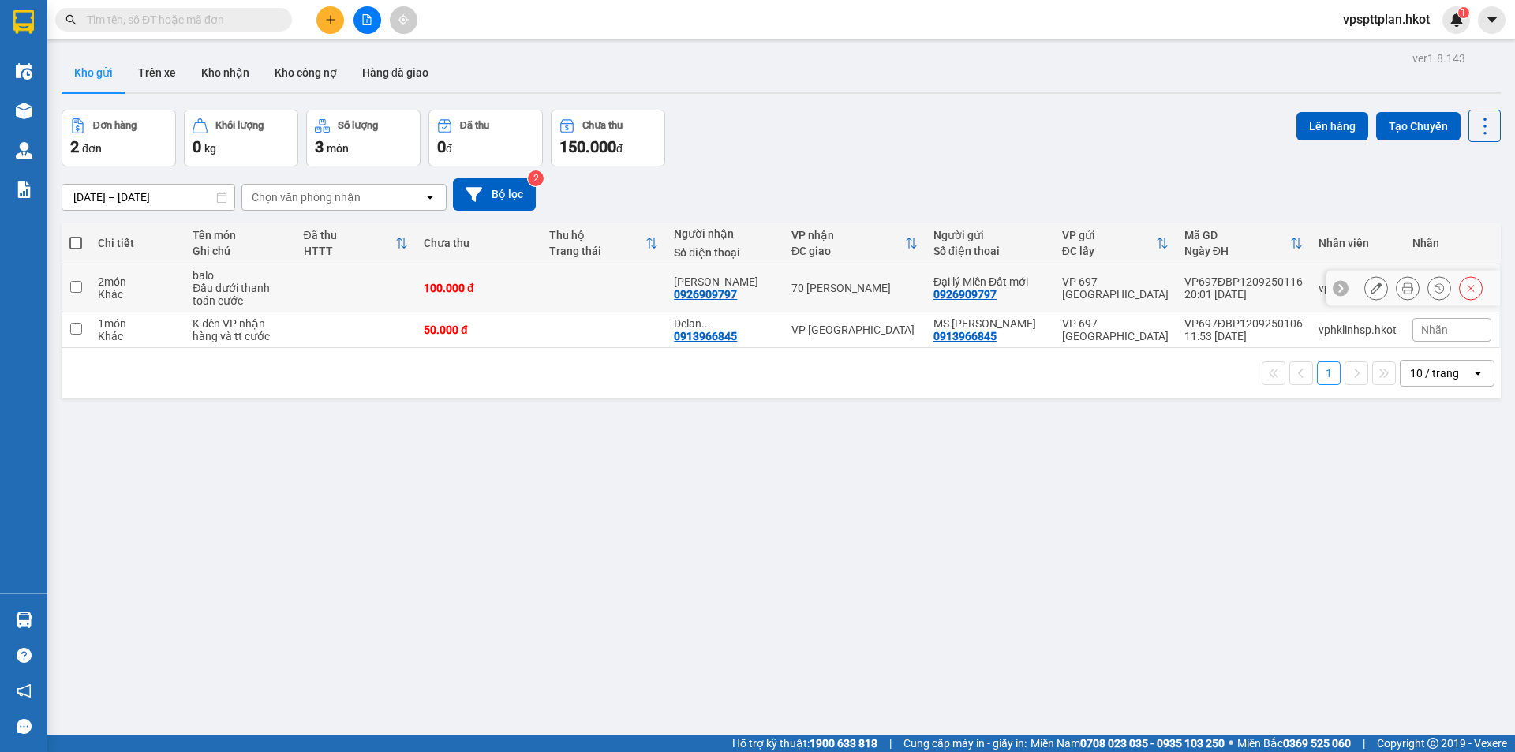
click at [75, 288] on input "checkbox" at bounding box center [76, 287] width 12 height 12
checkbox input "true"
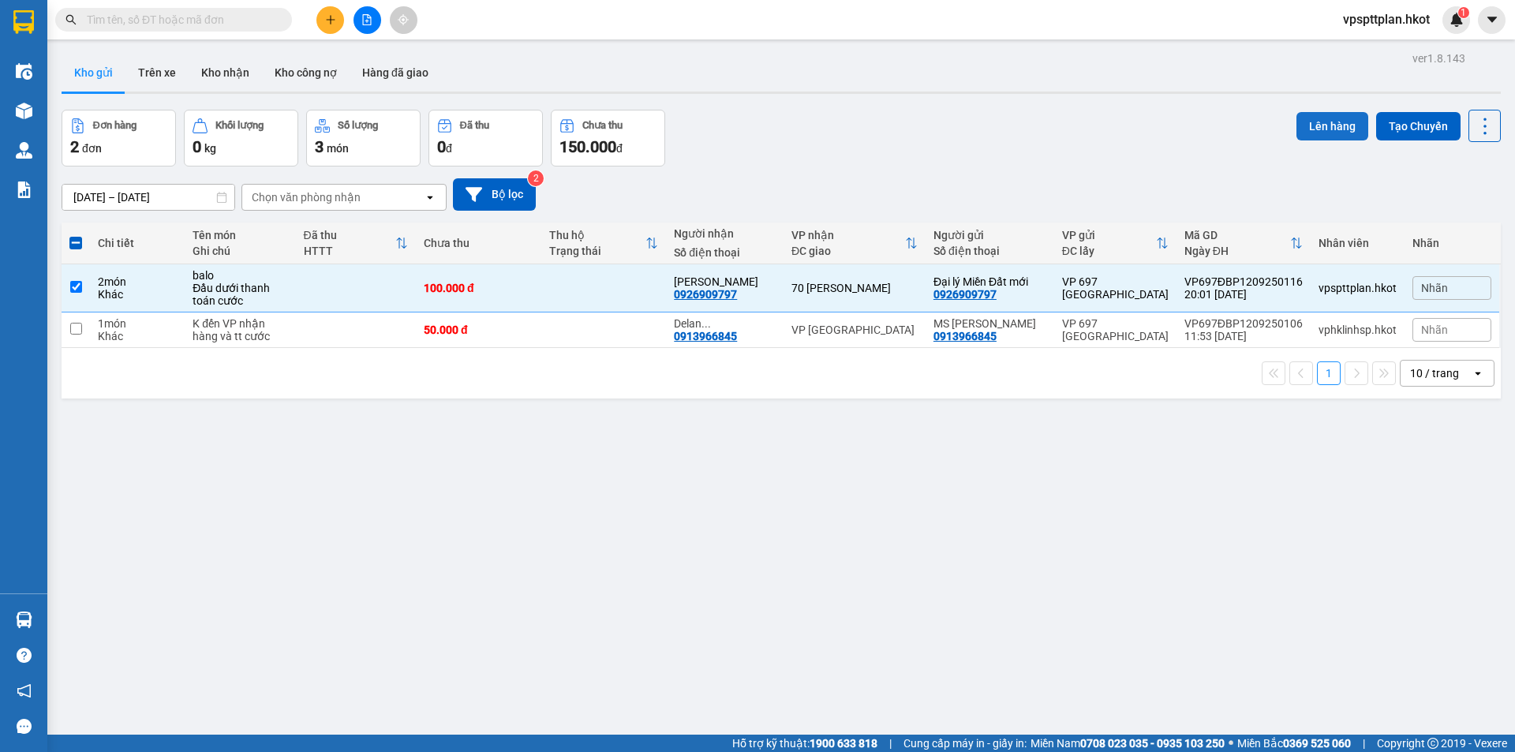
click at [1308, 129] on button "Lên hàng" at bounding box center [1333, 126] width 72 height 28
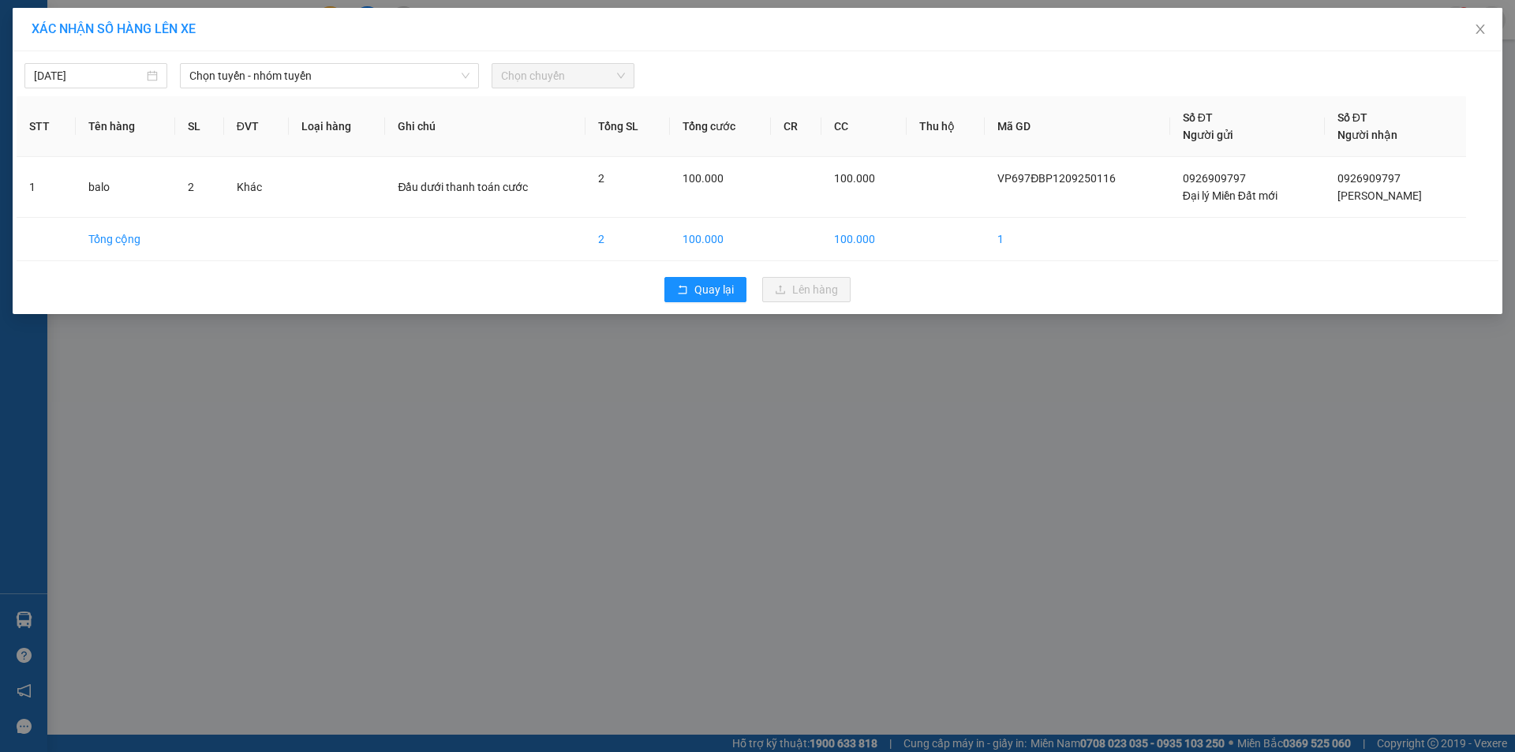
click at [533, 83] on span "Chọn chuyến" at bounding box center [563, 76] width 124 height 24
click at [391, 79] on span "Chọn tuyến - nhóm tuyến" at bounding box center [329, 76] width 280 height 24
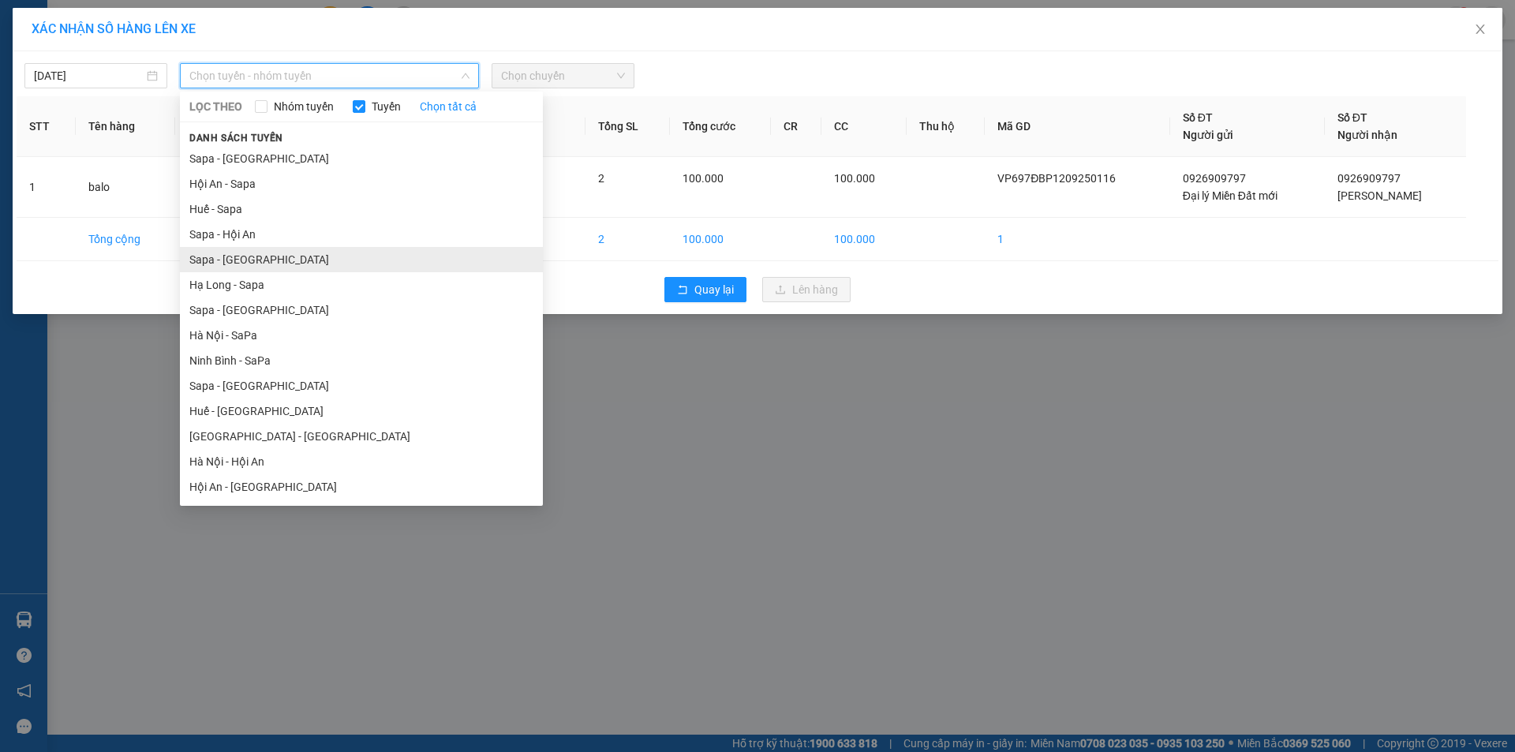
click at [247, 260] on li "Sapa - [GEOGRAPHIC_DATA]" at bounding box center [361, 259] width 363 height 25
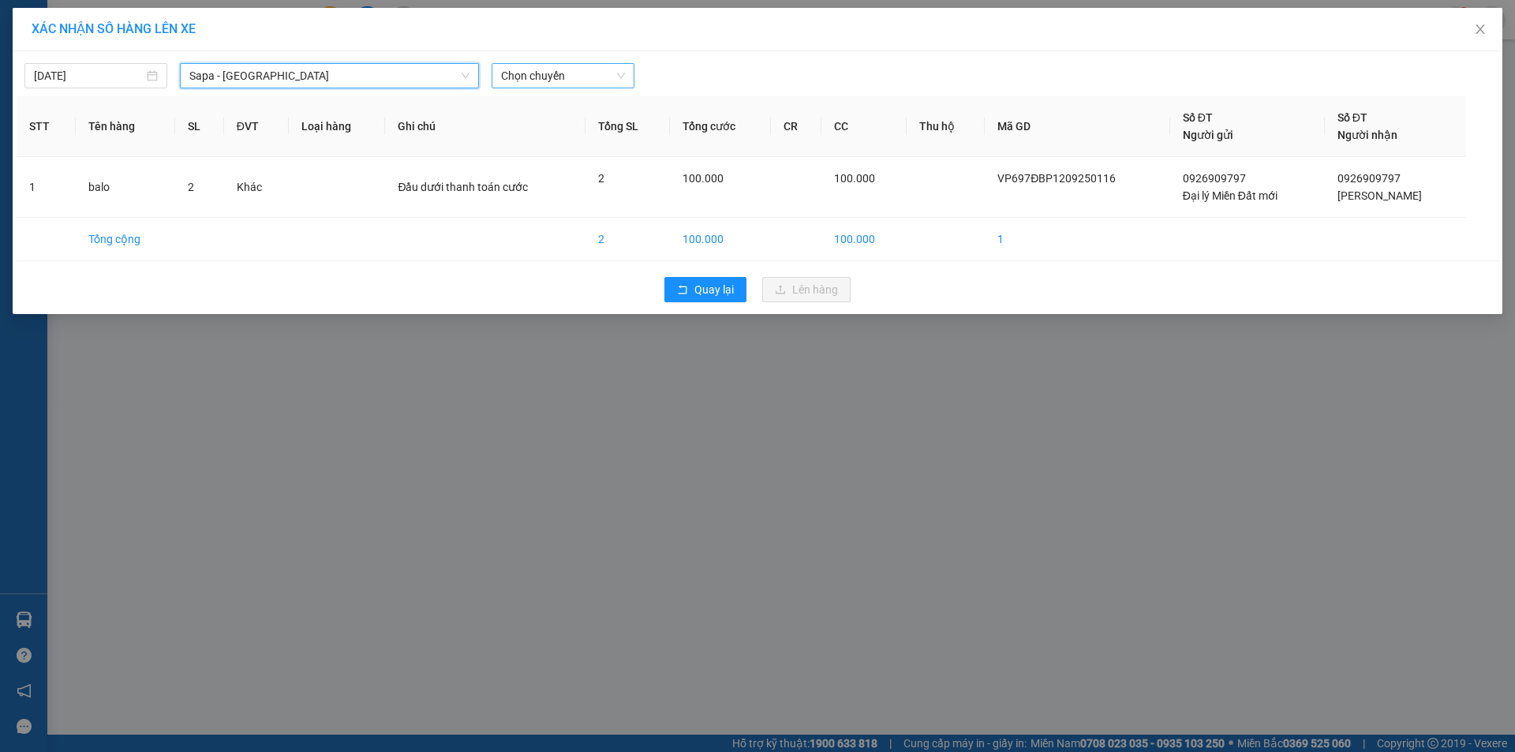
click at [581, 80] on span "Chọn chuyến" at bounding box center [563, 76] width 124 height 24
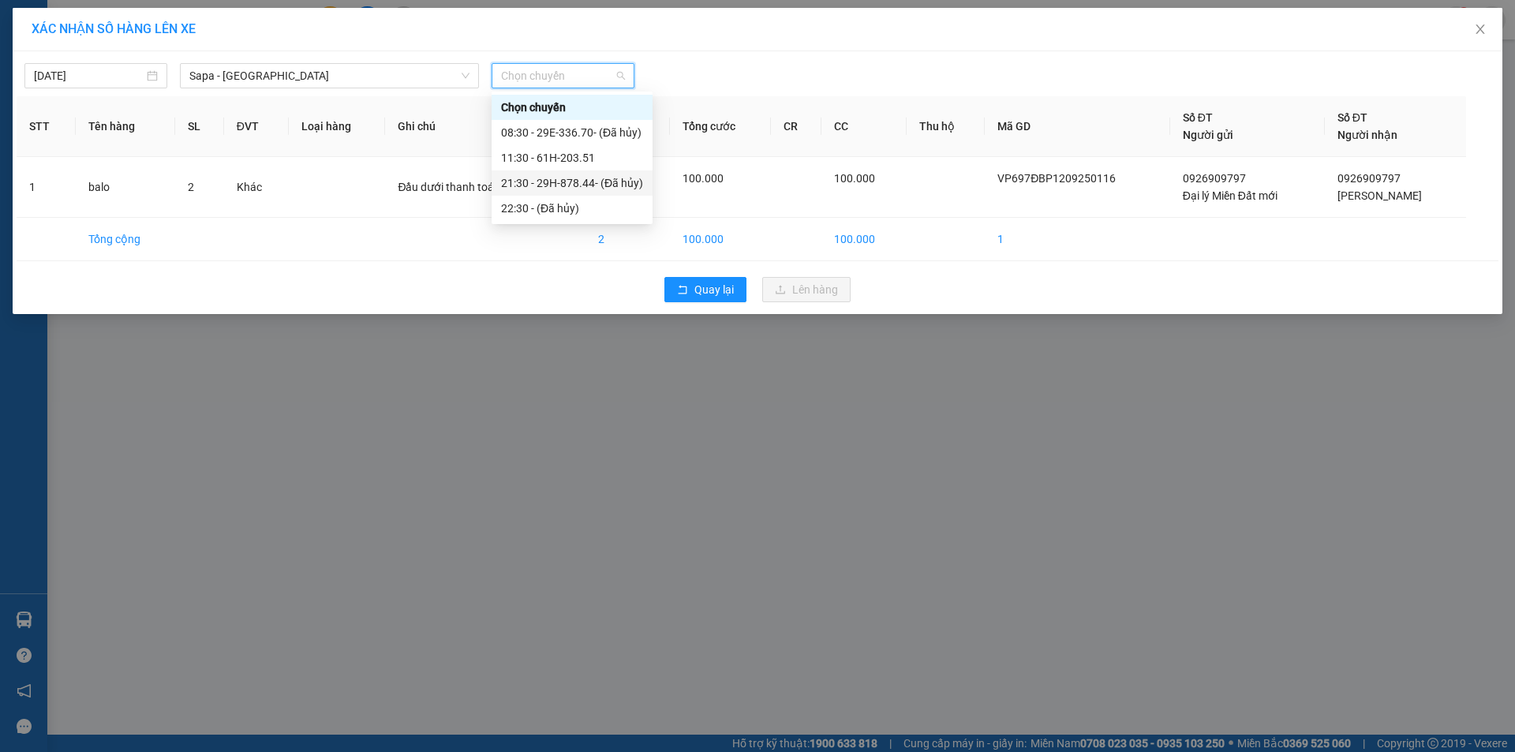
click at [522, 179] on div "21:30 - 29H-878.44 - (Đã hủy)" at bounding box center [572, 182] width 142 height 17
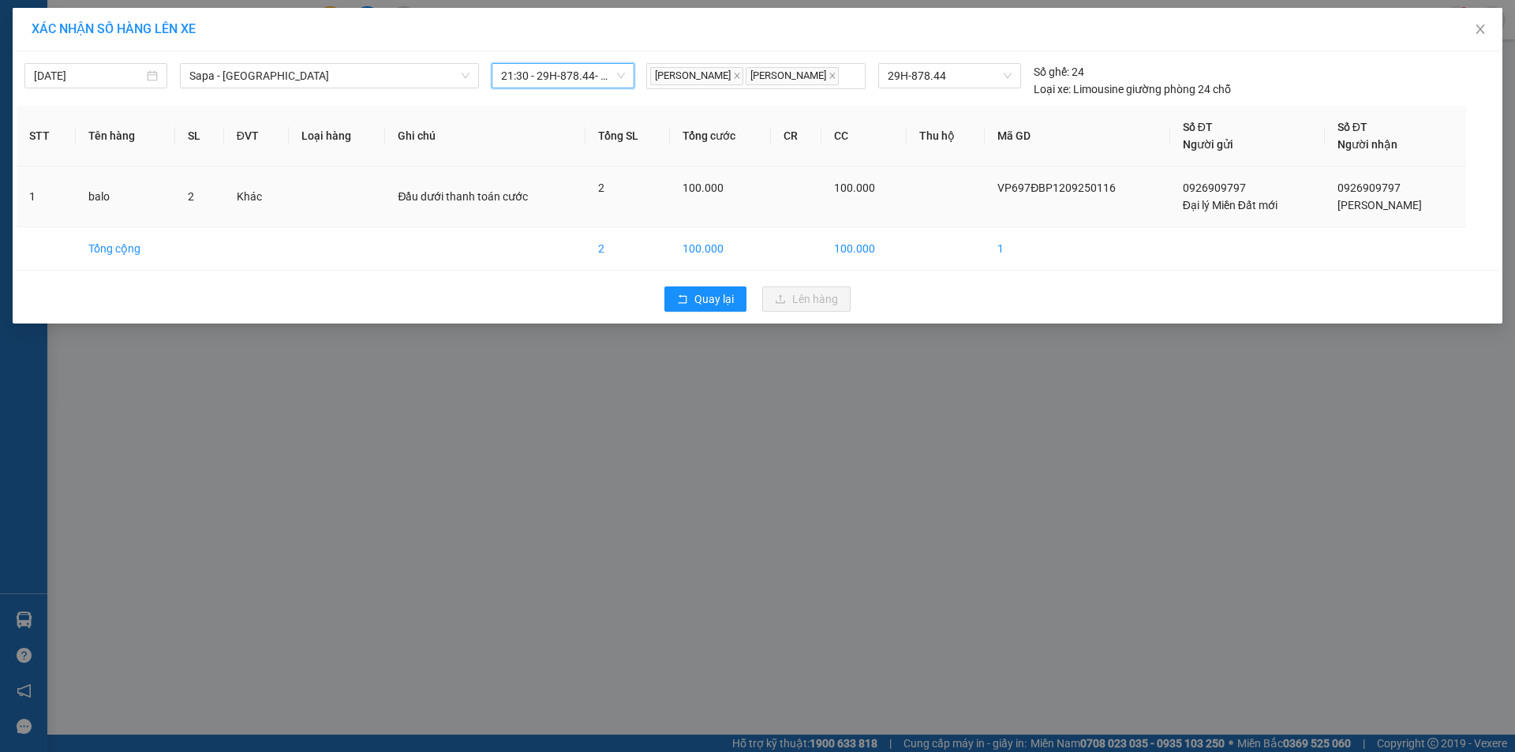
click at [249, 210] on td "Khác" at bounding box center [256, 197] width 65 height 61
click at [768, 264] on td "100.000" at bounding box center [720, 248] width 100 height 43
click at [602, 77] on span "21:30 - 29H-878.44 - (Đã hủy)" at bounding box center [563, 76] width 124 height 24
type input "21"
click at [567, 133] on div "Thêm chuyến " 21:00 "" at bounding box center [574, 133] width 164 height 27
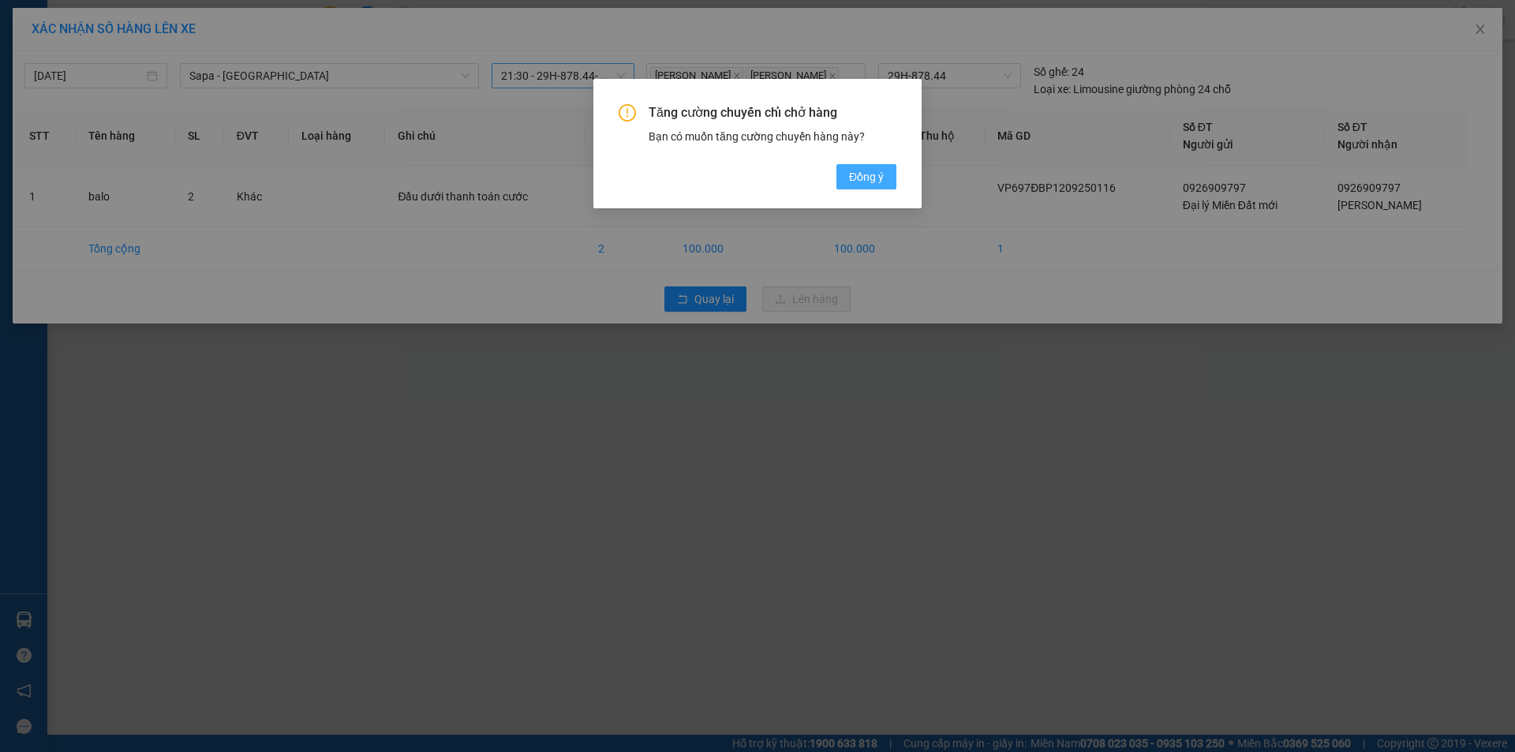
click at [865, 178] on span "Đồng ý" at bounding box center [866, 176] width 35 height 17
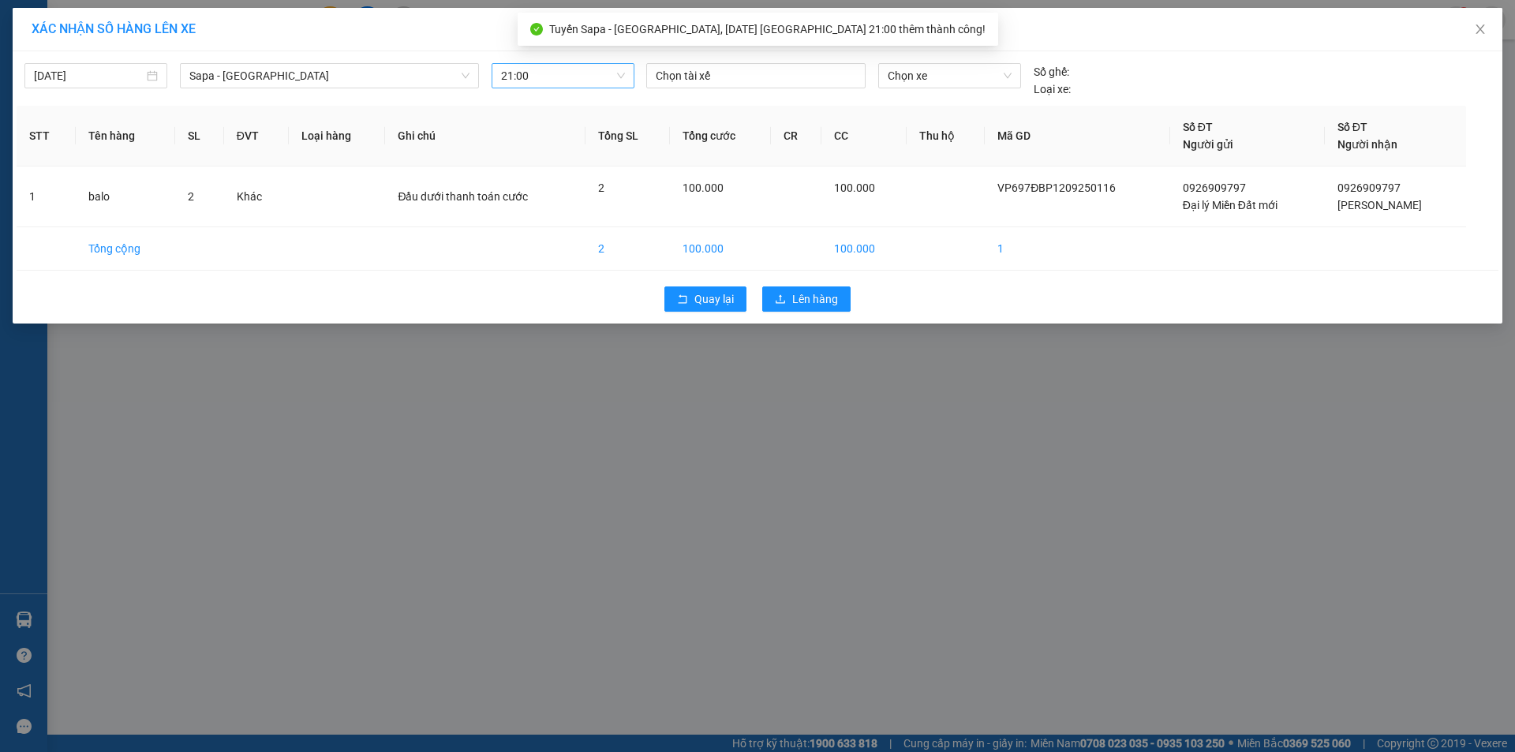
click at [574, 81] on span "21:00" at bounding box center [563, 76] width 124 height 24
click at [567, 78] on span "21:00" at bounding box center [563, 76] width 124 height 24
click at [538, 75] on span "21:00" at bounding box center [563, 76] width 124 height 24
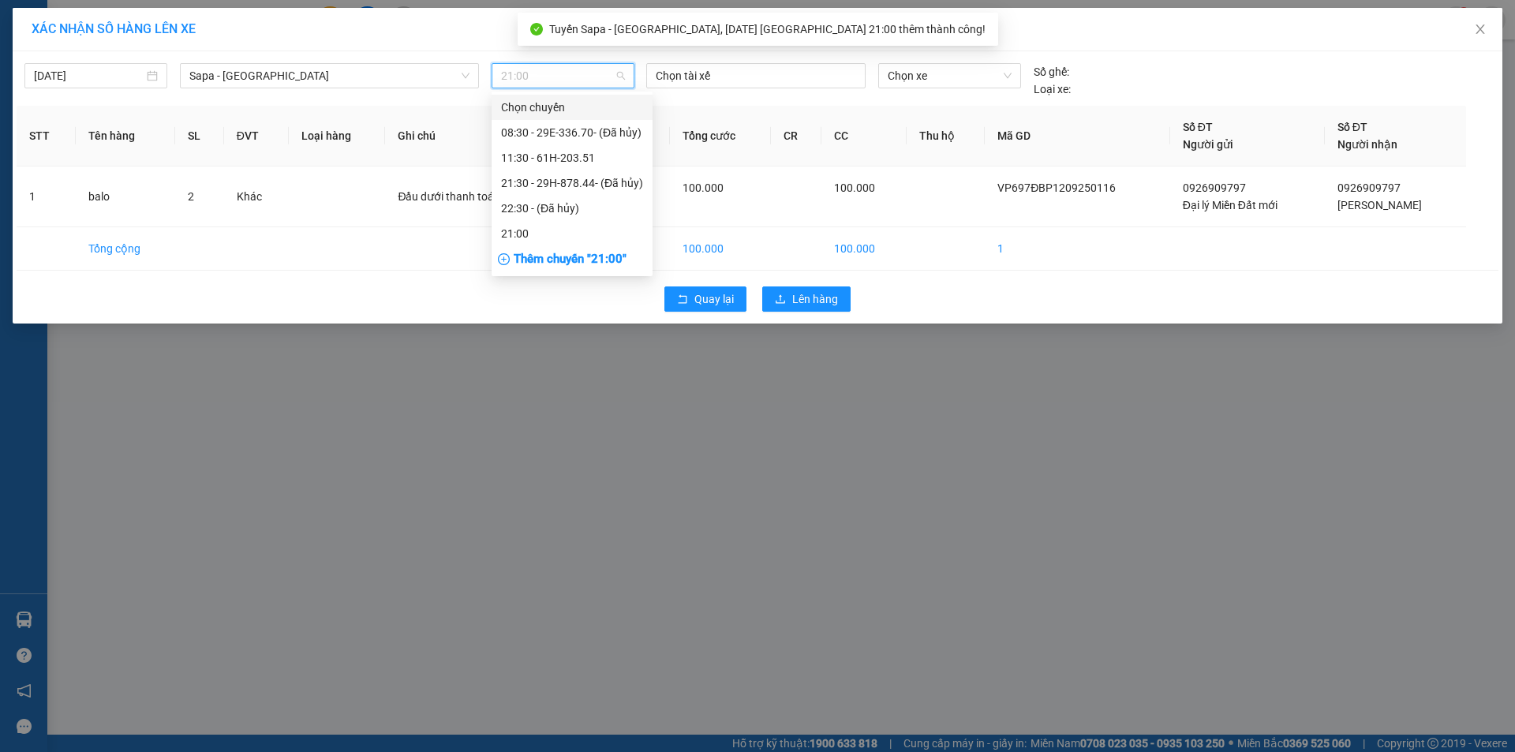
click at [528, 73] on span "21:00" at bounding box center [563, 76] width 124 height 24
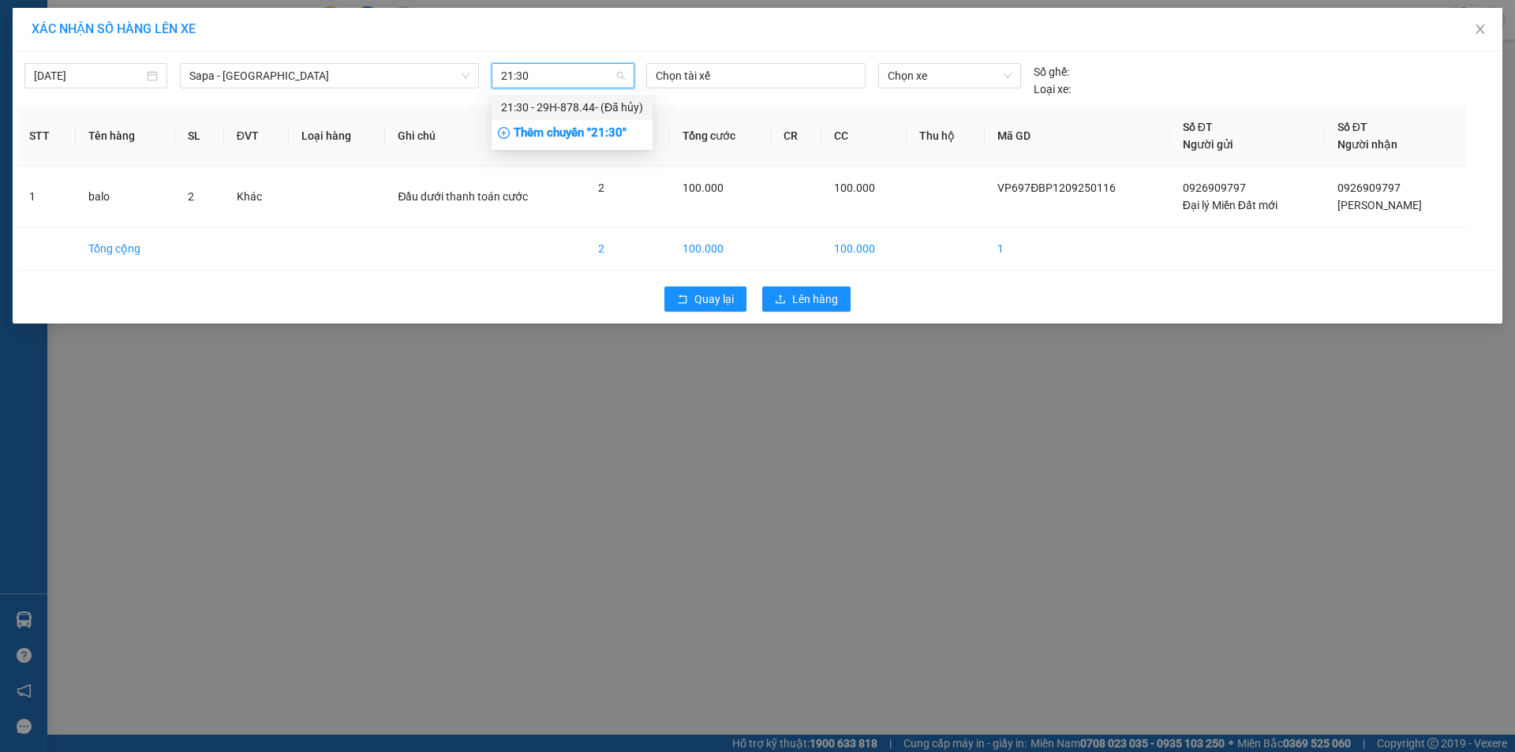
click at [542, 80] on input "21:30" at bounding box center [557, 76] width 113 height 24
type input "21:30"
click at [584, 125] on div "Thêm chuyến " 21:30 "" at bounding box center [572, 133] width 161 height 27
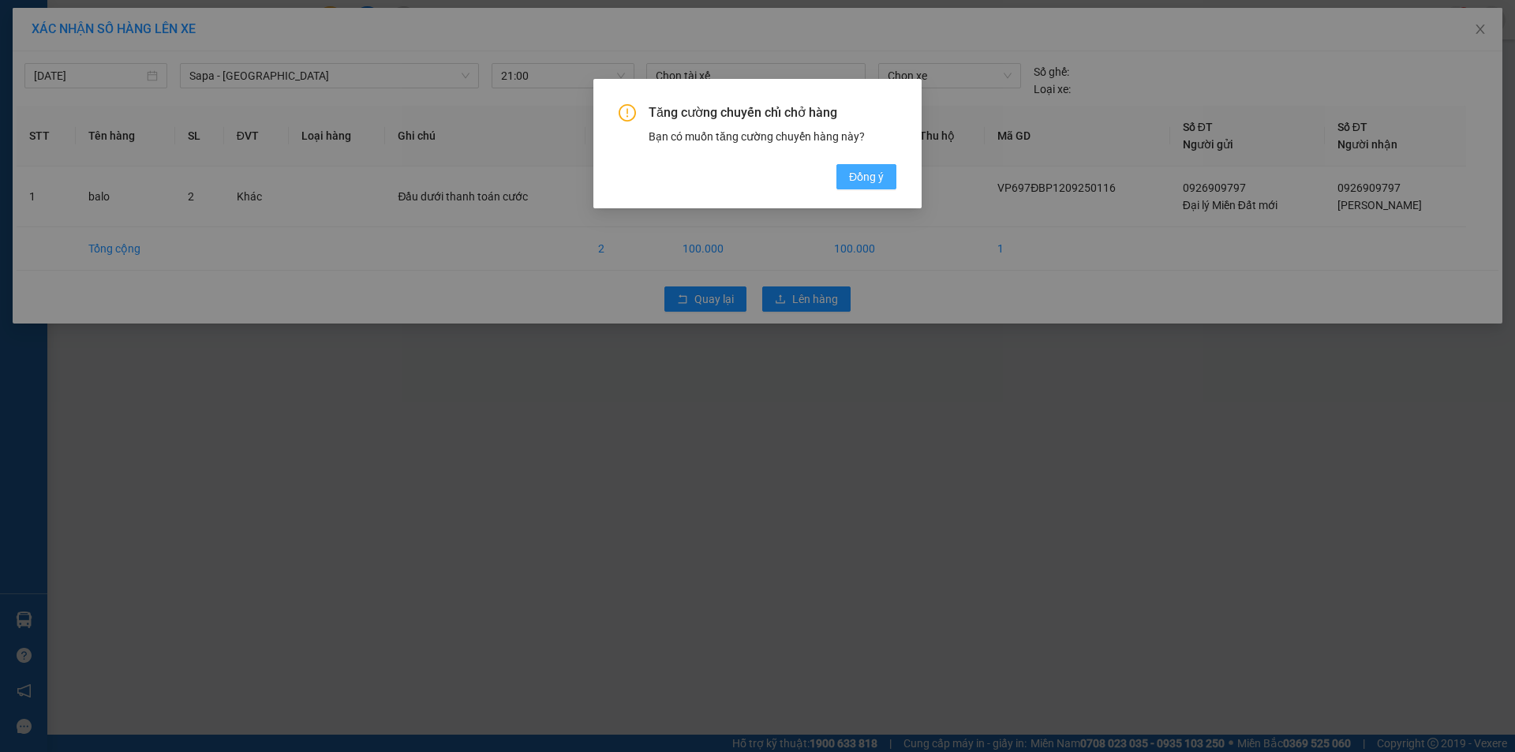
click at [878, 173] on span "Đồng ý" at bounding box center [866, 176] width 35 height 17
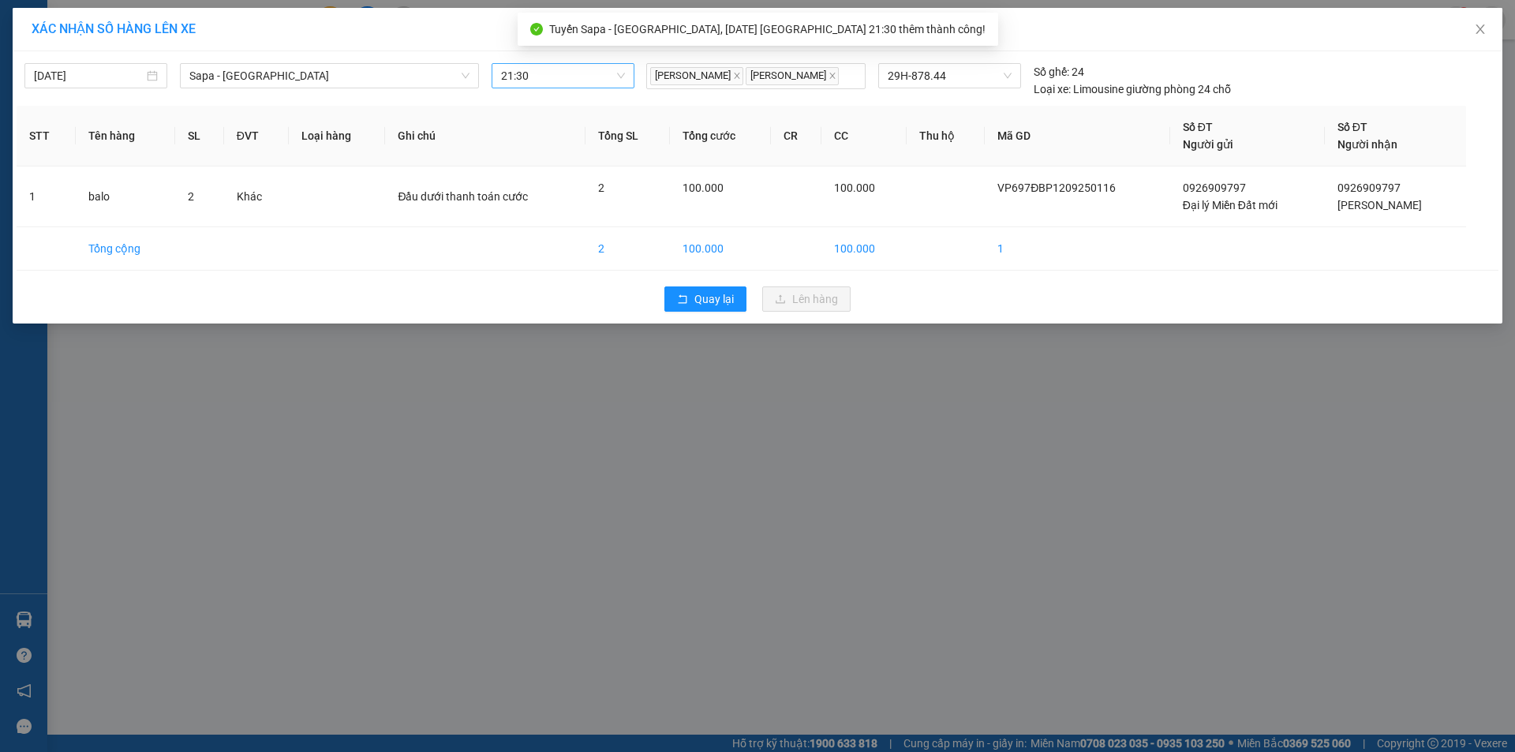
click at [579, 80] on span "21:30" at bounding box center [563, 76] width 124 height 24
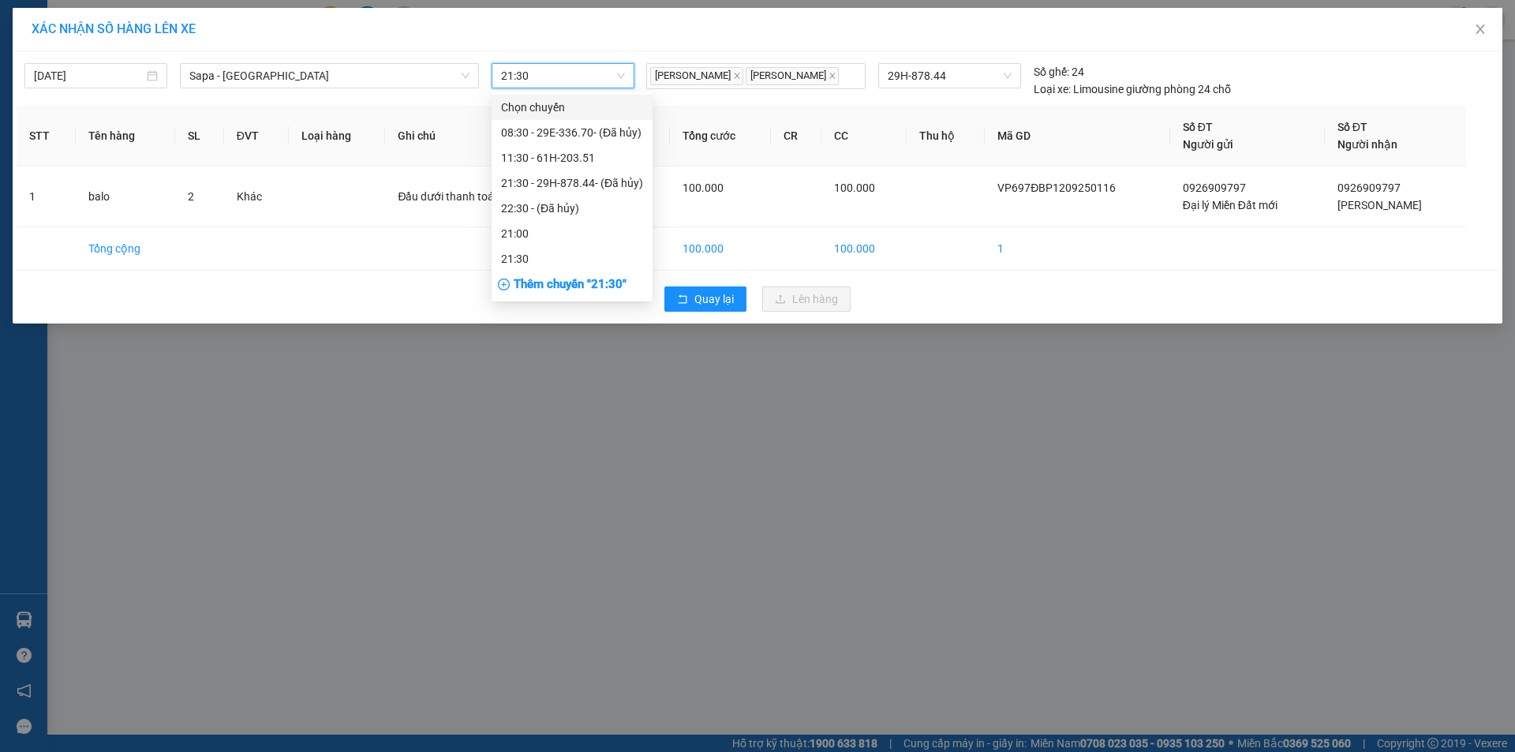
click at [554, 78] on span "21:30" at bounding box center [563, 76] width 124 height 24
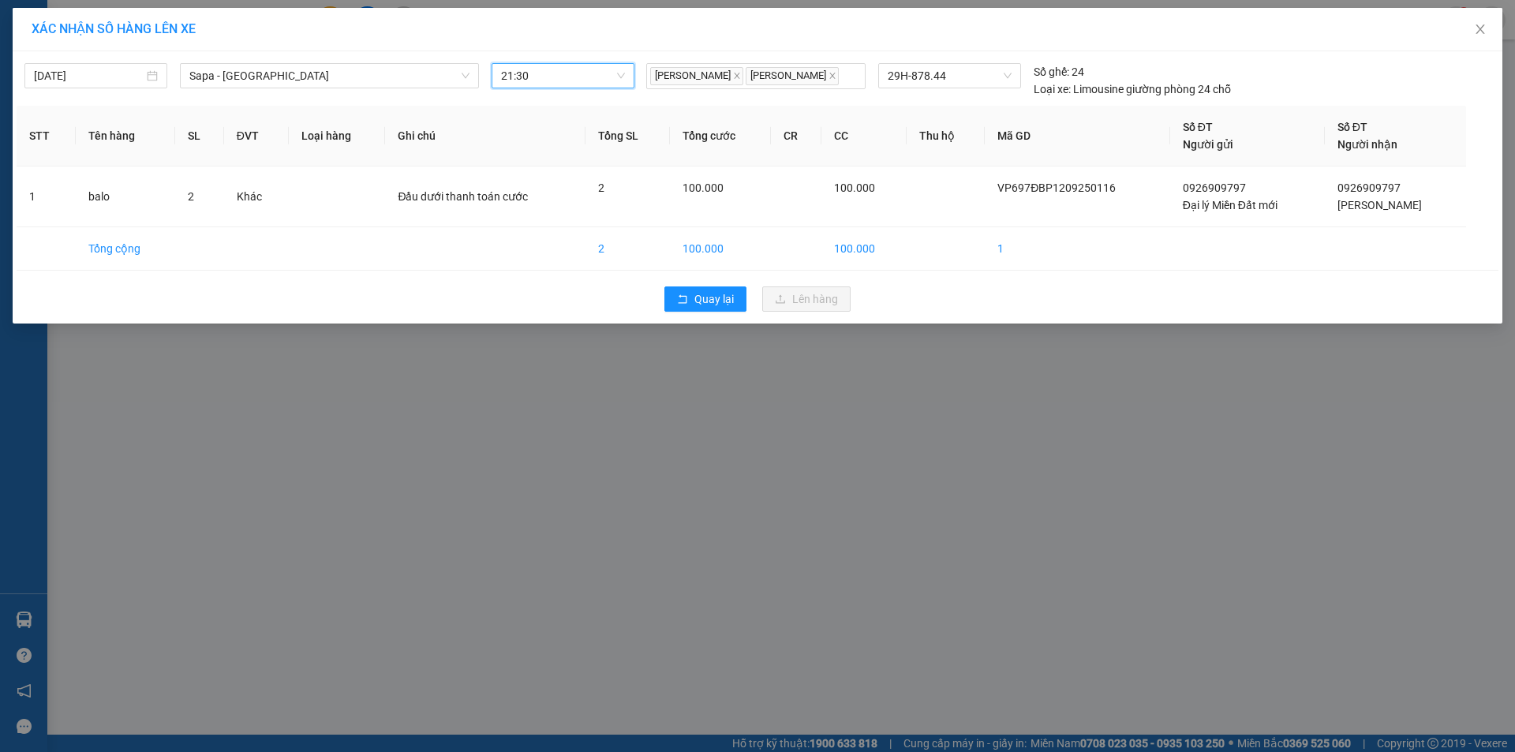
click at [554, 78] on span "21:30" at bounding box center [563, 76] width 124 height 24
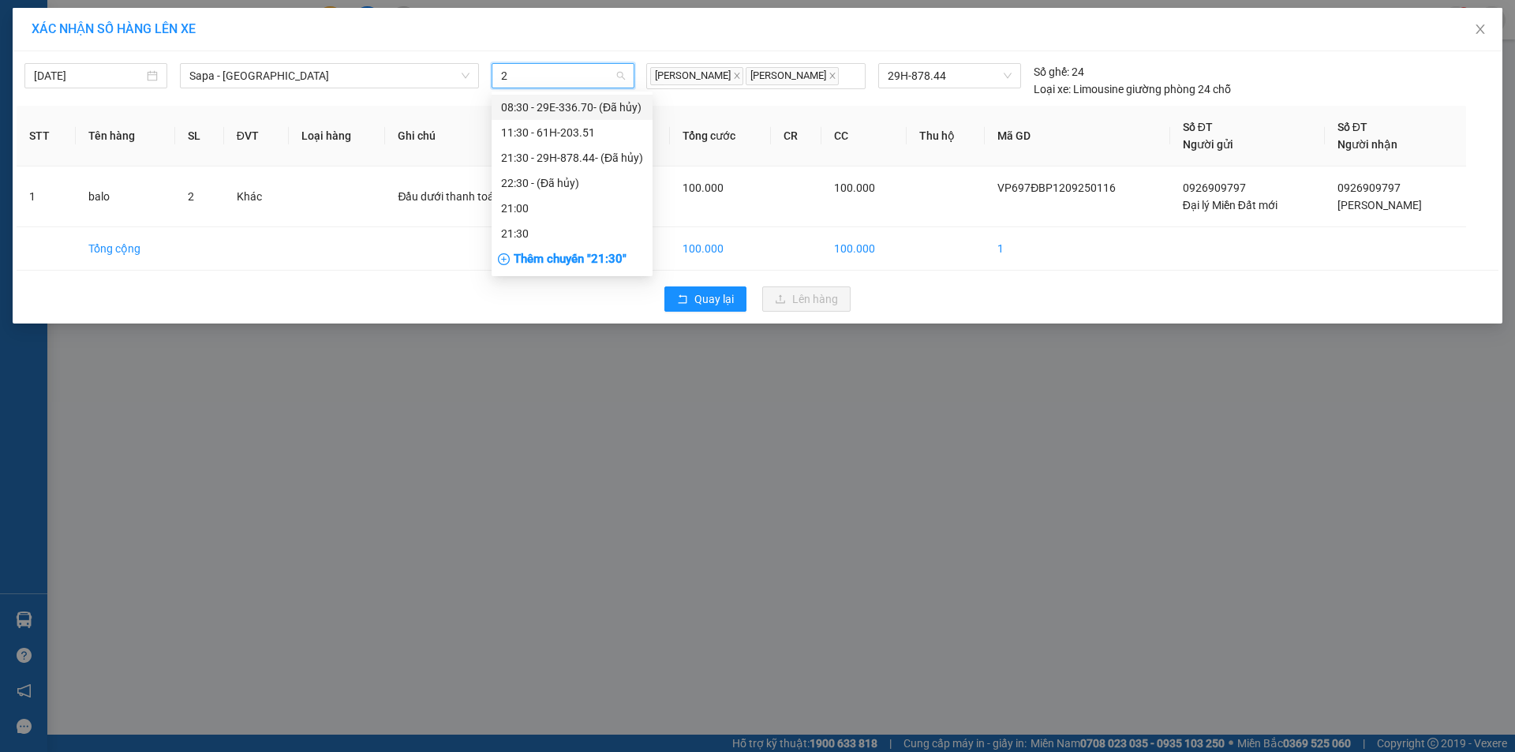
type input "21"
click at [586, 106] on div "21:30 - 29H-878.44 - (Đã hủy)" at bounding box center [572, 107] width 142 height 17
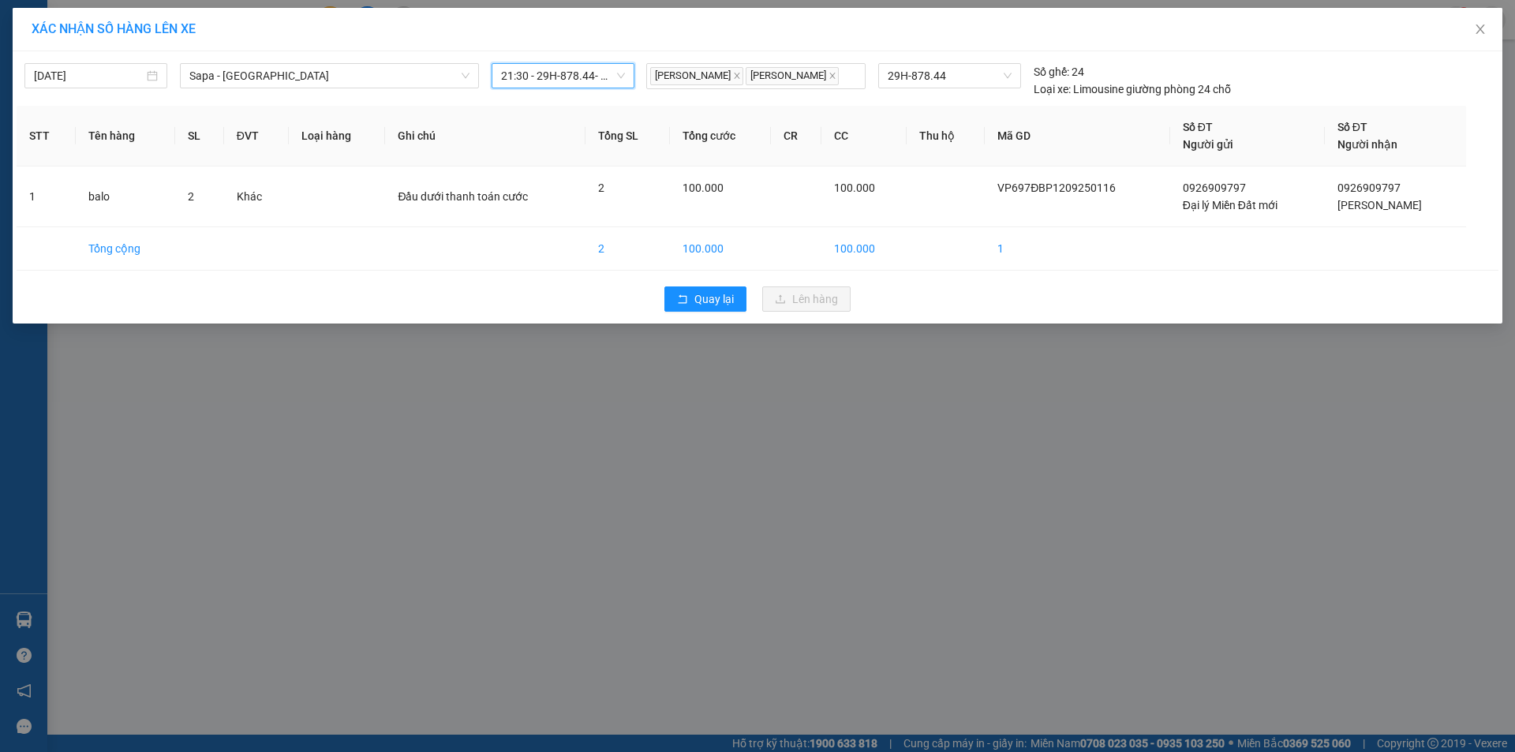
click at [593, 76] on span "21:30 - 29H-878.44 - (Đã hủy)" at bounding box center [563, 76] width 124 height 24
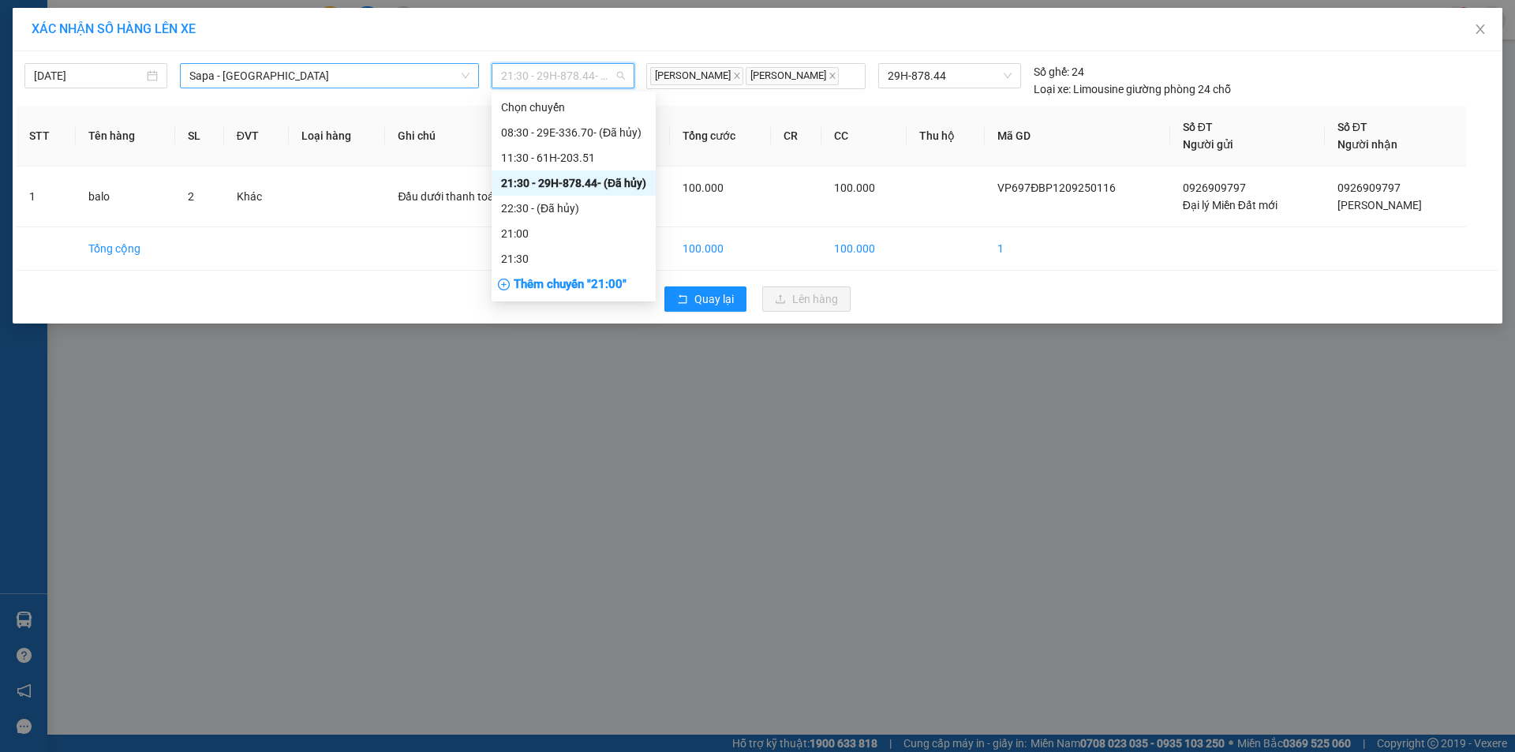
click at [295, 73] on span "Sapa - [GEOGRAPHIC_DATA]" at bounding box center [329, 76] width 280 height 24
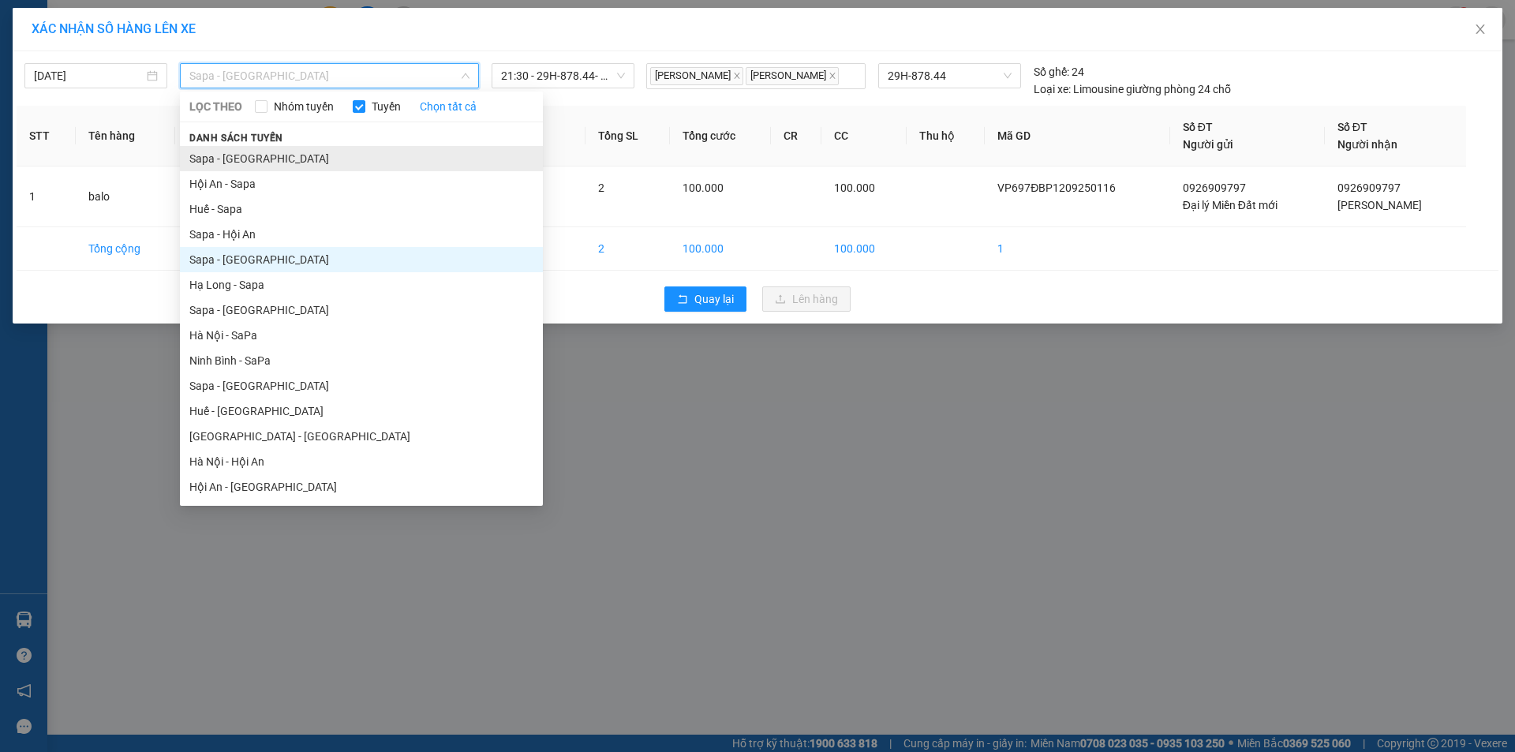
click at [259, 147] on li "Sapa - [GEOGRAPHIC_DATA]" at bounding box center [361, 158] width 363 height 25
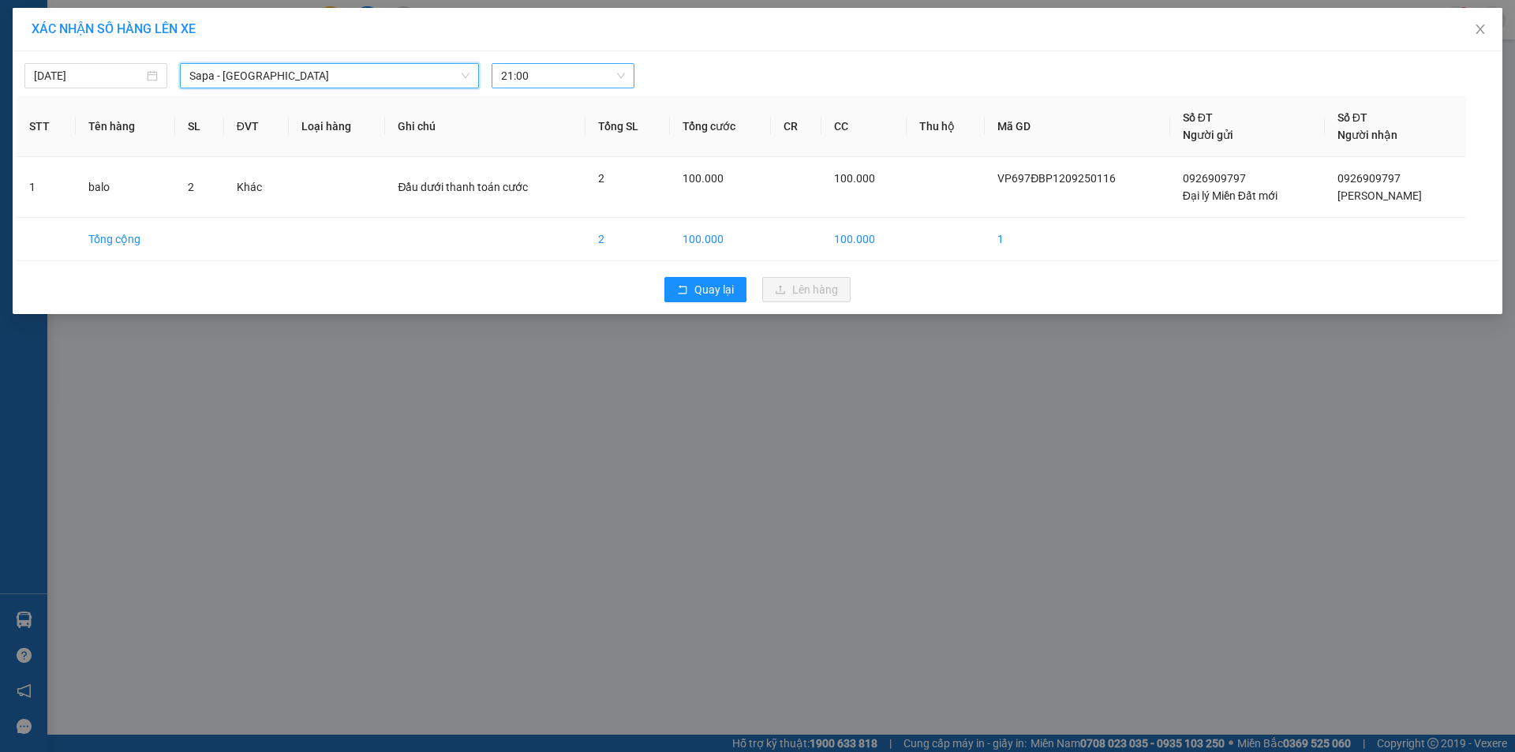
click at [570, 73] on span "21:00" at bounding box center [563, 76] width 124 height 24
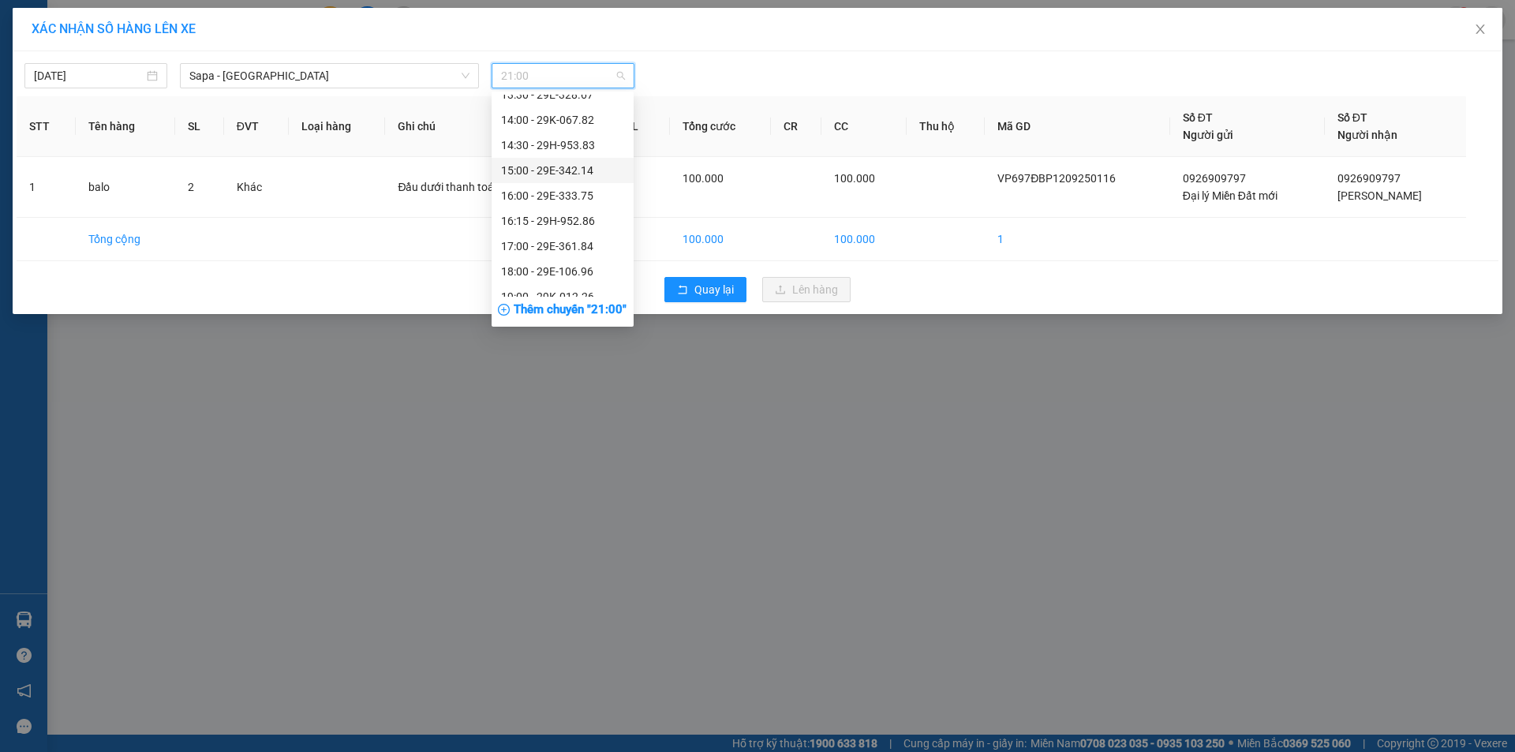
scroll to position [395, 0]
click at [533, 241] on div "22:00 - 29K-019.50" at bounding box center [562, 242] width 123 height 17
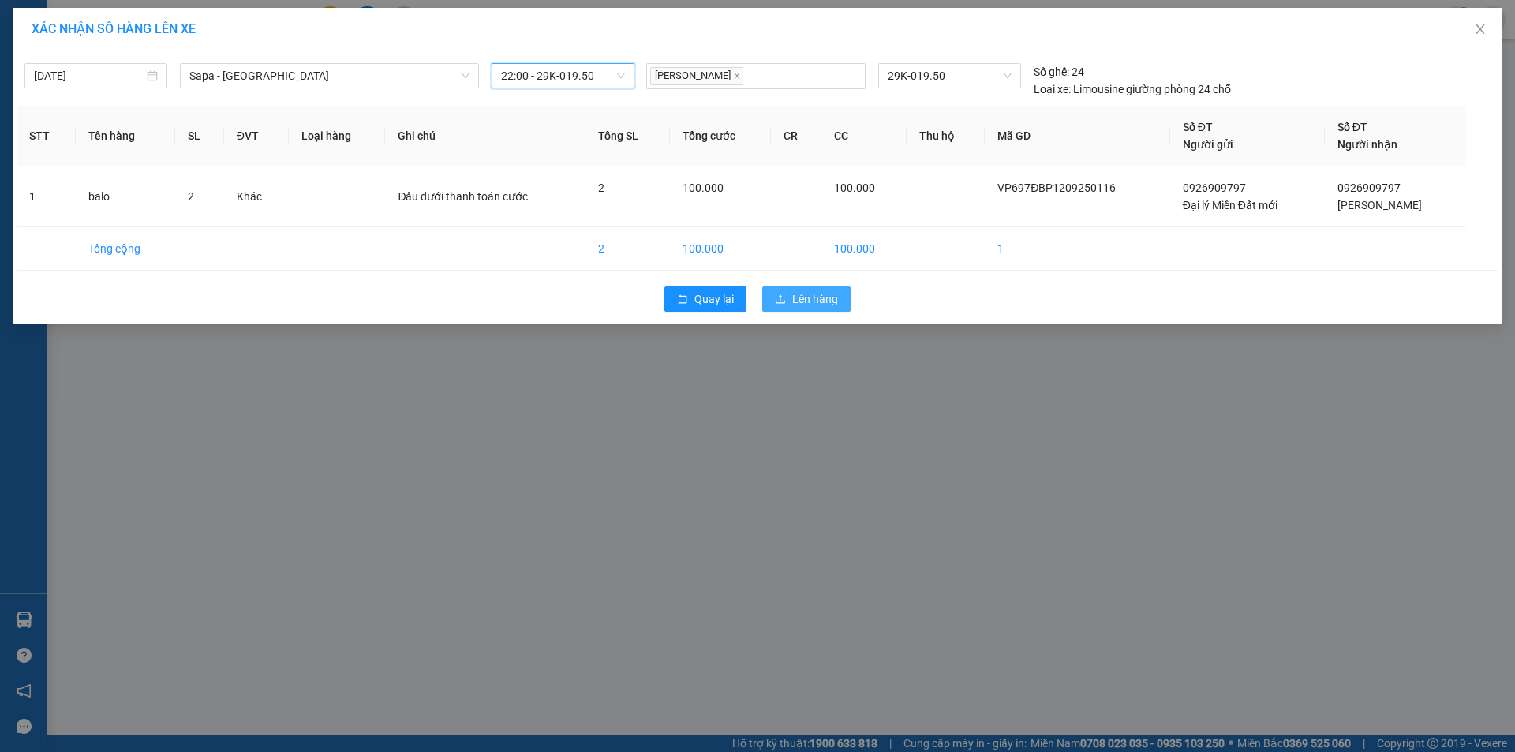
click at [823, 294] on span "Lên hàng" at bounding box center [815, 298] width 46 height 17
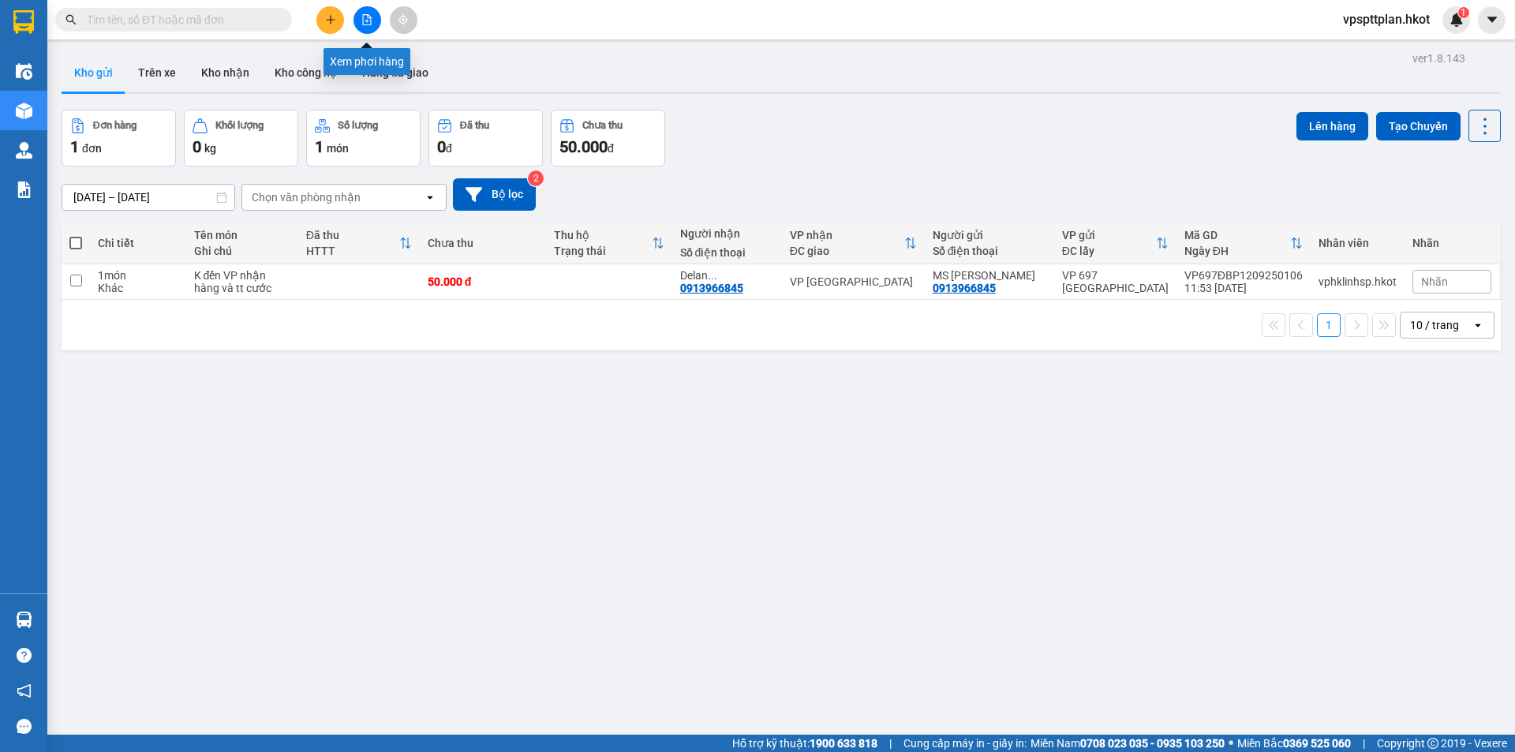
click at [365, 15] on icon "file-add" at bounding box center [367, 19] width 9 height 11
click at [169, 73] on button "Trên xe" at bounding box center [156, 73] width 63 height 38
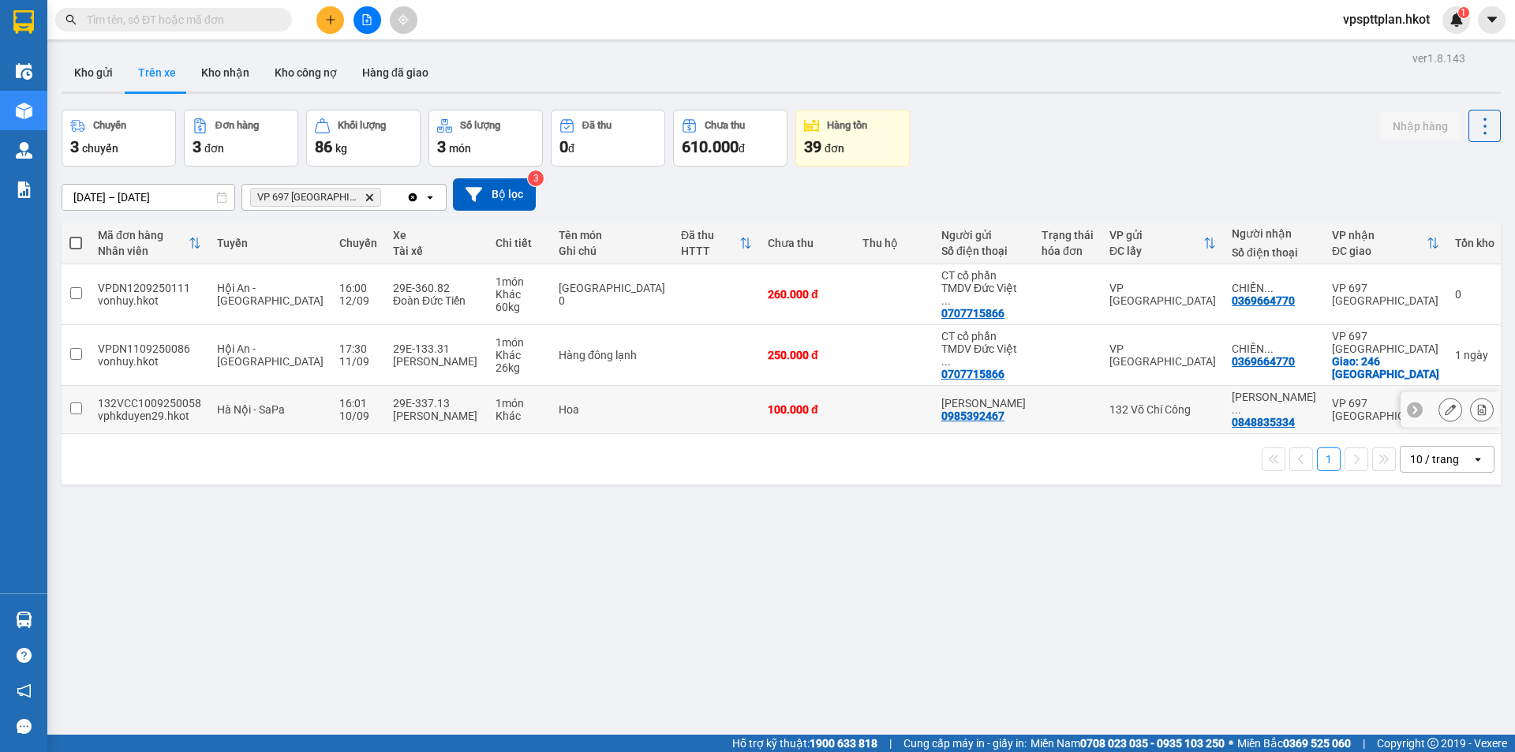
click at [331, 386] on td "16:01 [DATE]" at bounding box center [358, 410] width 54 height 48
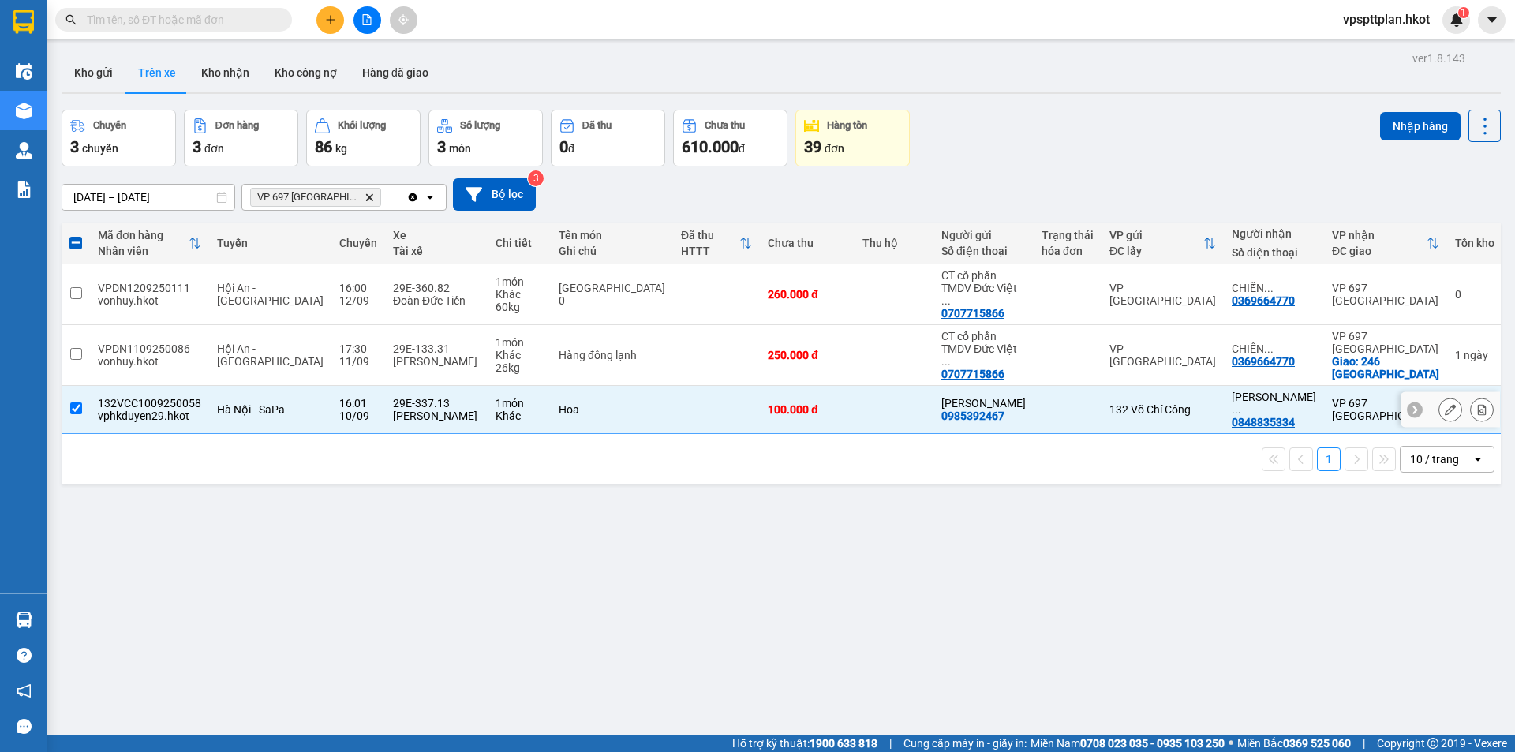
click at [393, 410] on div "[PERSON_NAME]" at bounding box center [436, 416] width 87 height 13
checkbox input "false"
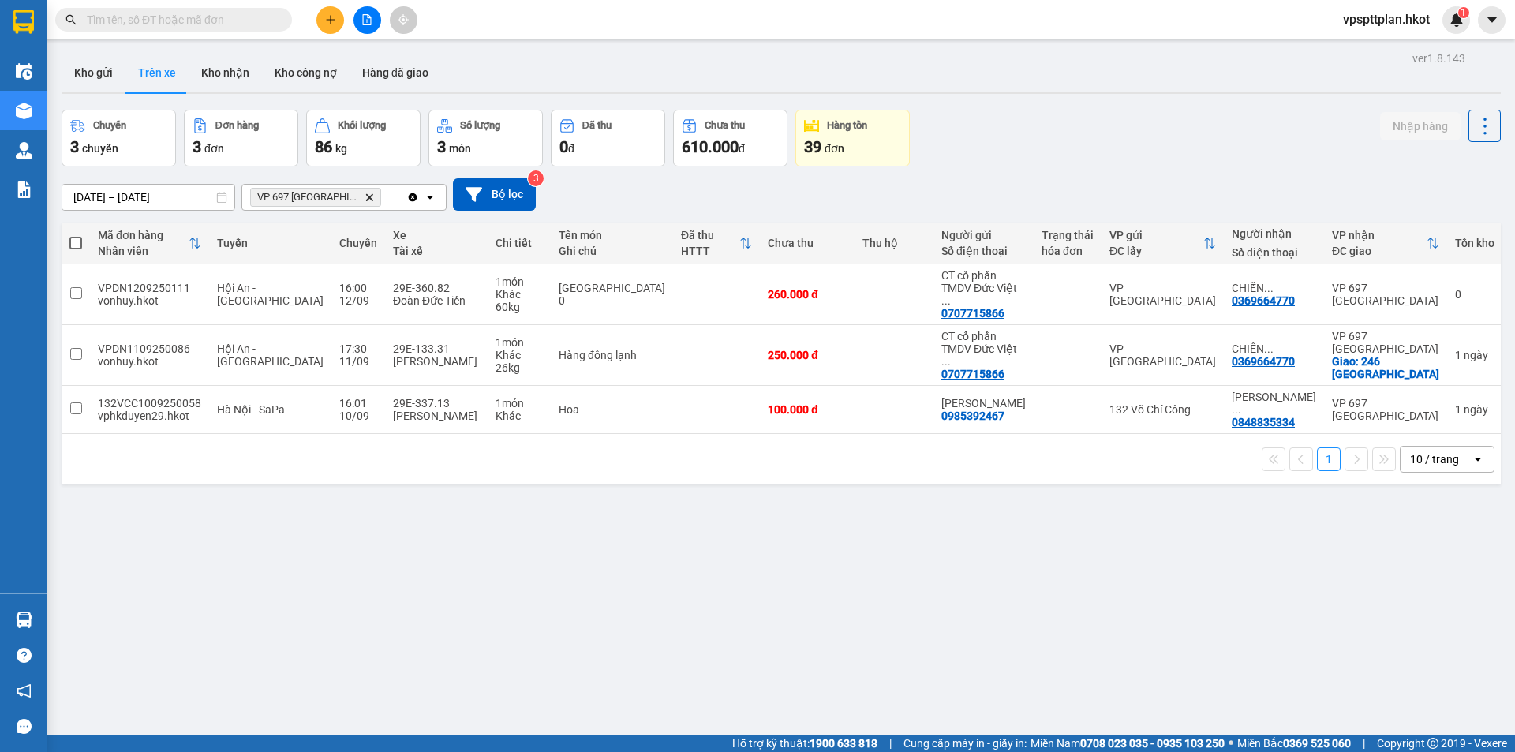
click at [355, 13] on button at bounding box center [368, 20] width 28 height 28
click at [421, 410] on div "[PERSON_NAME]" at bounding box center [436, 416] width 87 height 13
checkbox input "true"
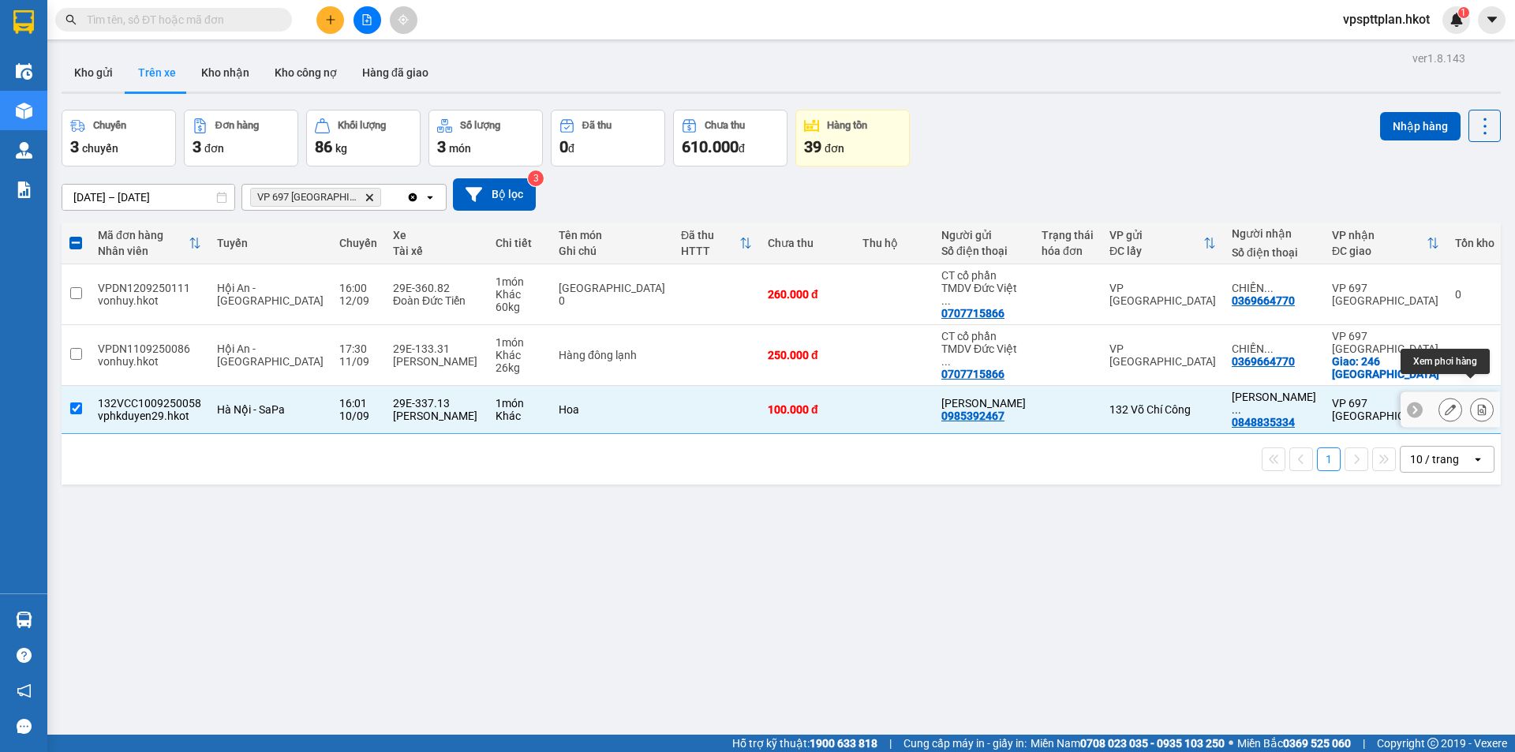
click at [1478, 404] on icon at bounding box center [1482, 409] width 9 height 11
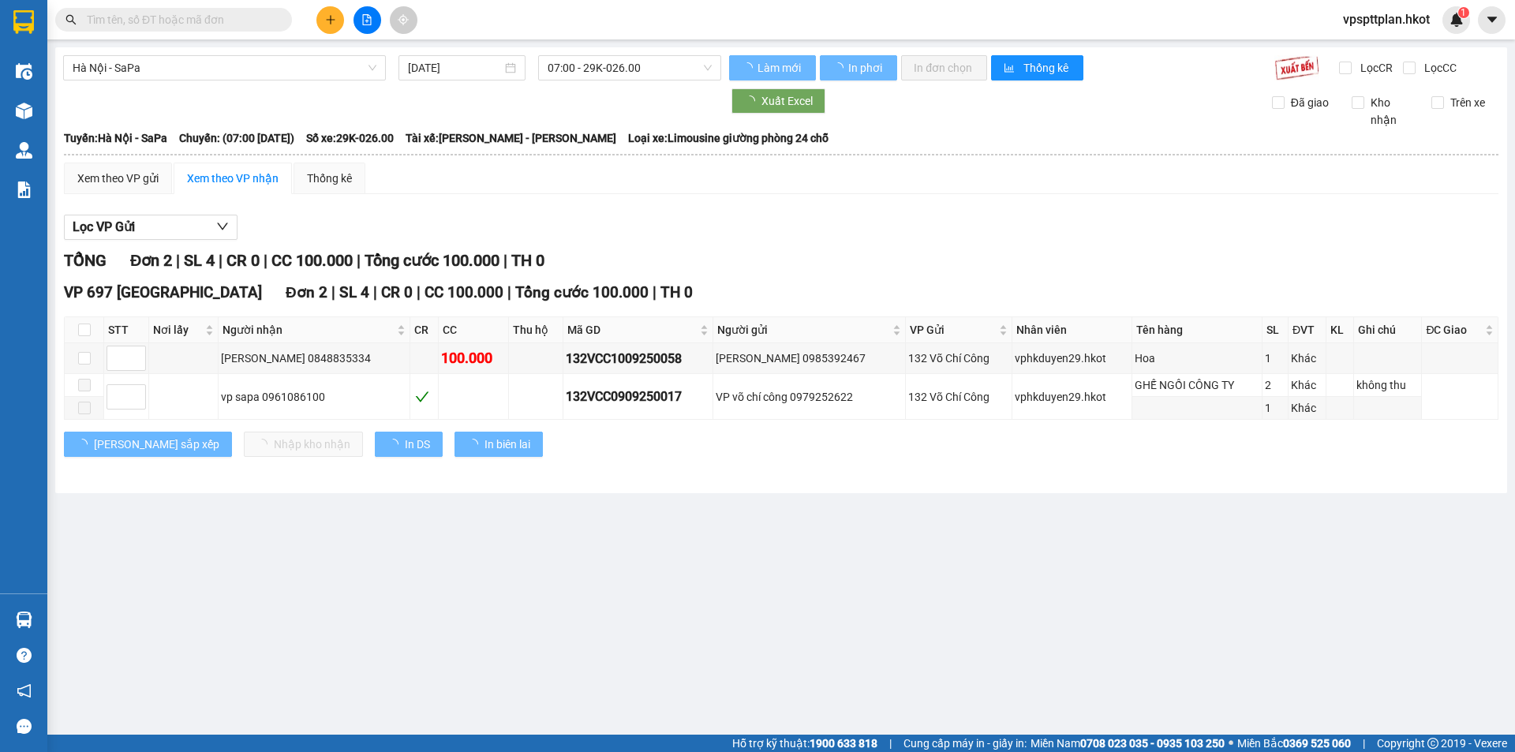
type input "[DATE]"
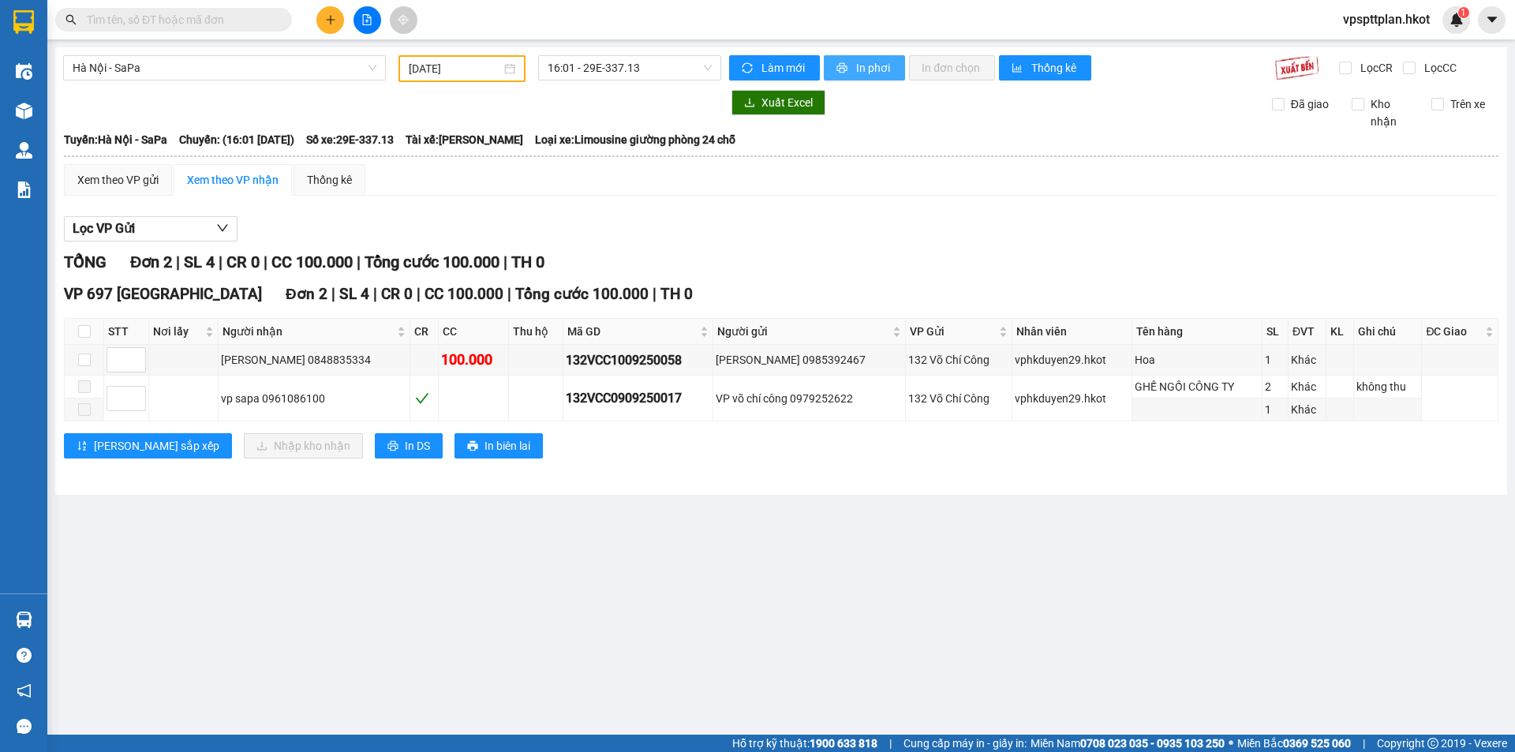
click at [861, 69] on span "In phơi" at bounding box center [874, 67] width 36 height 17
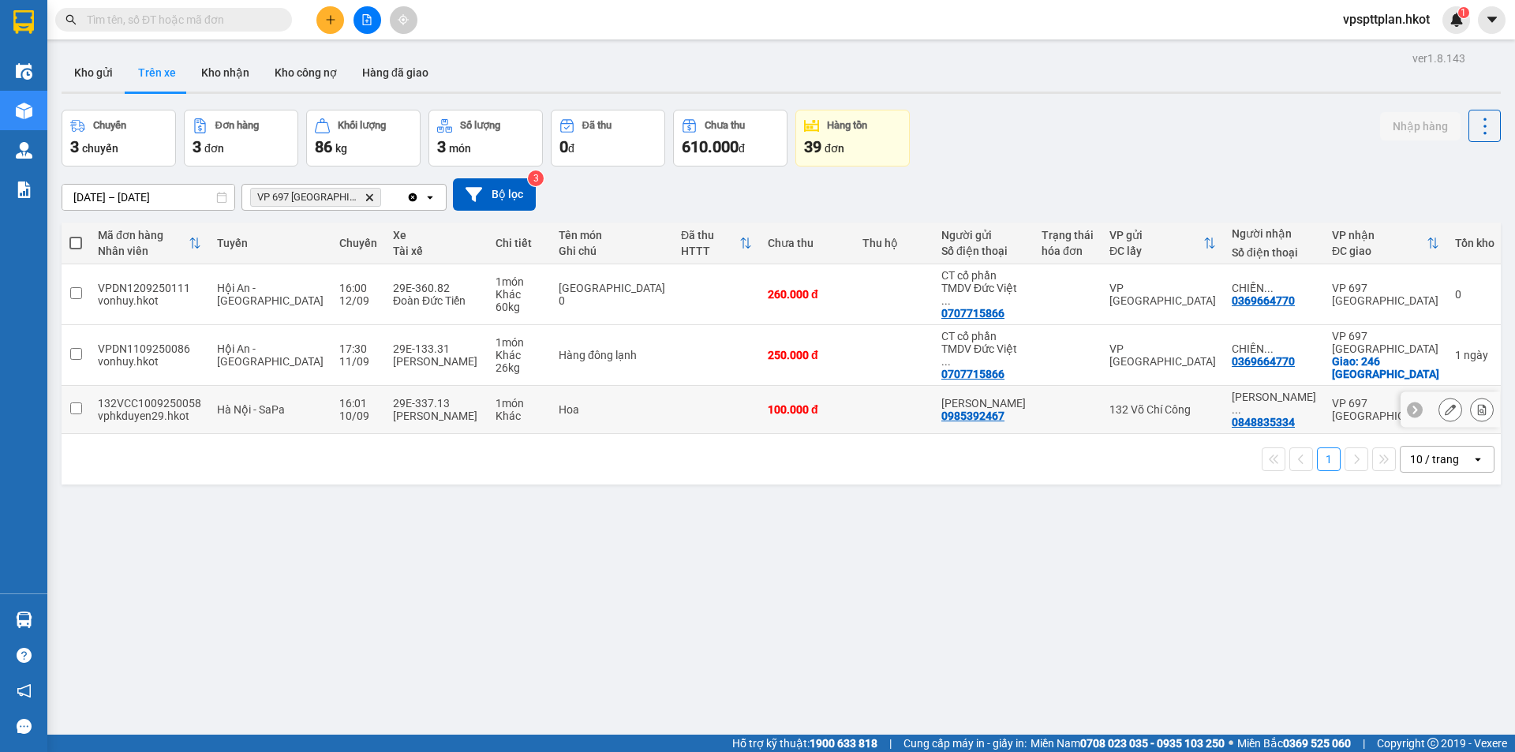
click at [699, 397] on td at bounding box center [716, 410] width 87 height 48
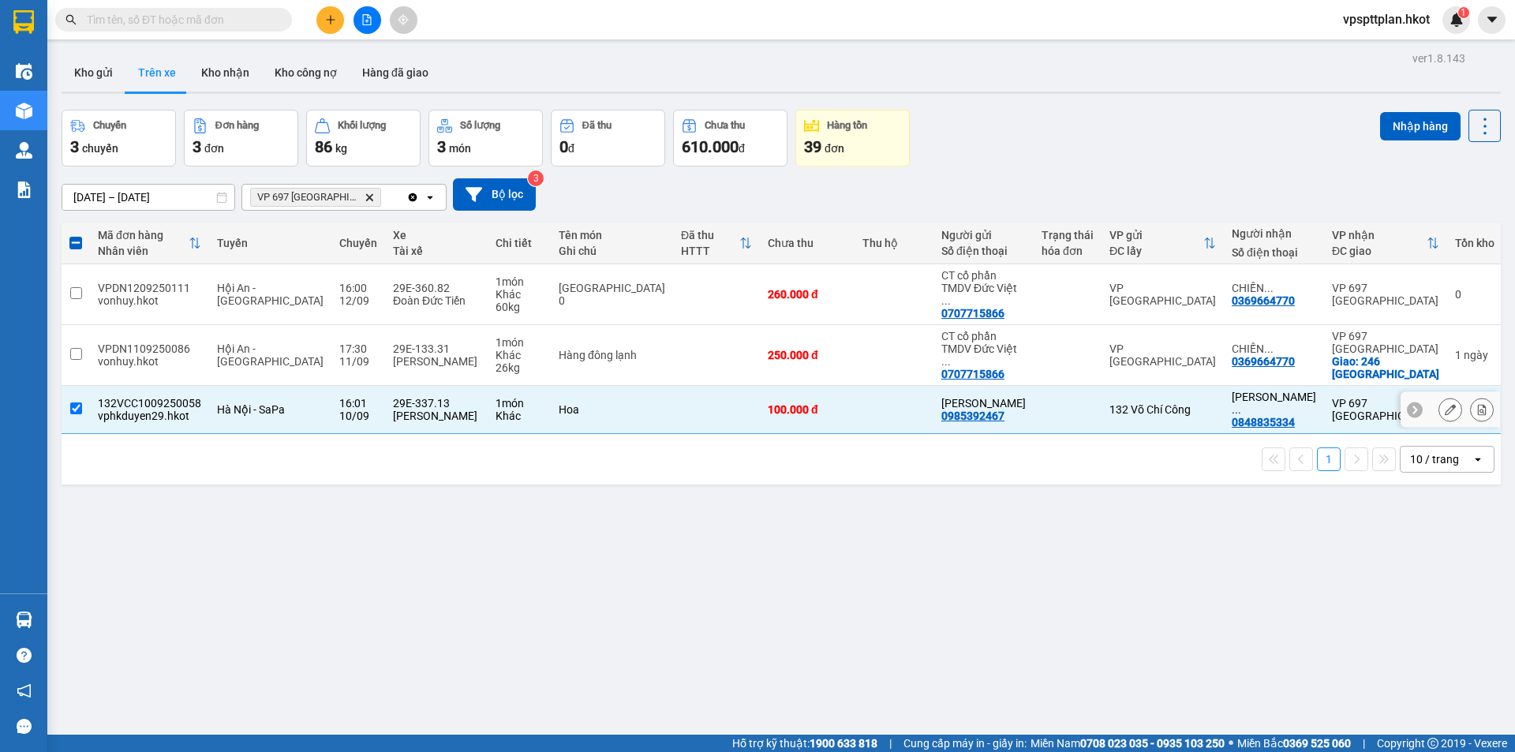
click at [699, 397] on td at bounding box center [716, 410] width 87 height 48
checkbox input "false"
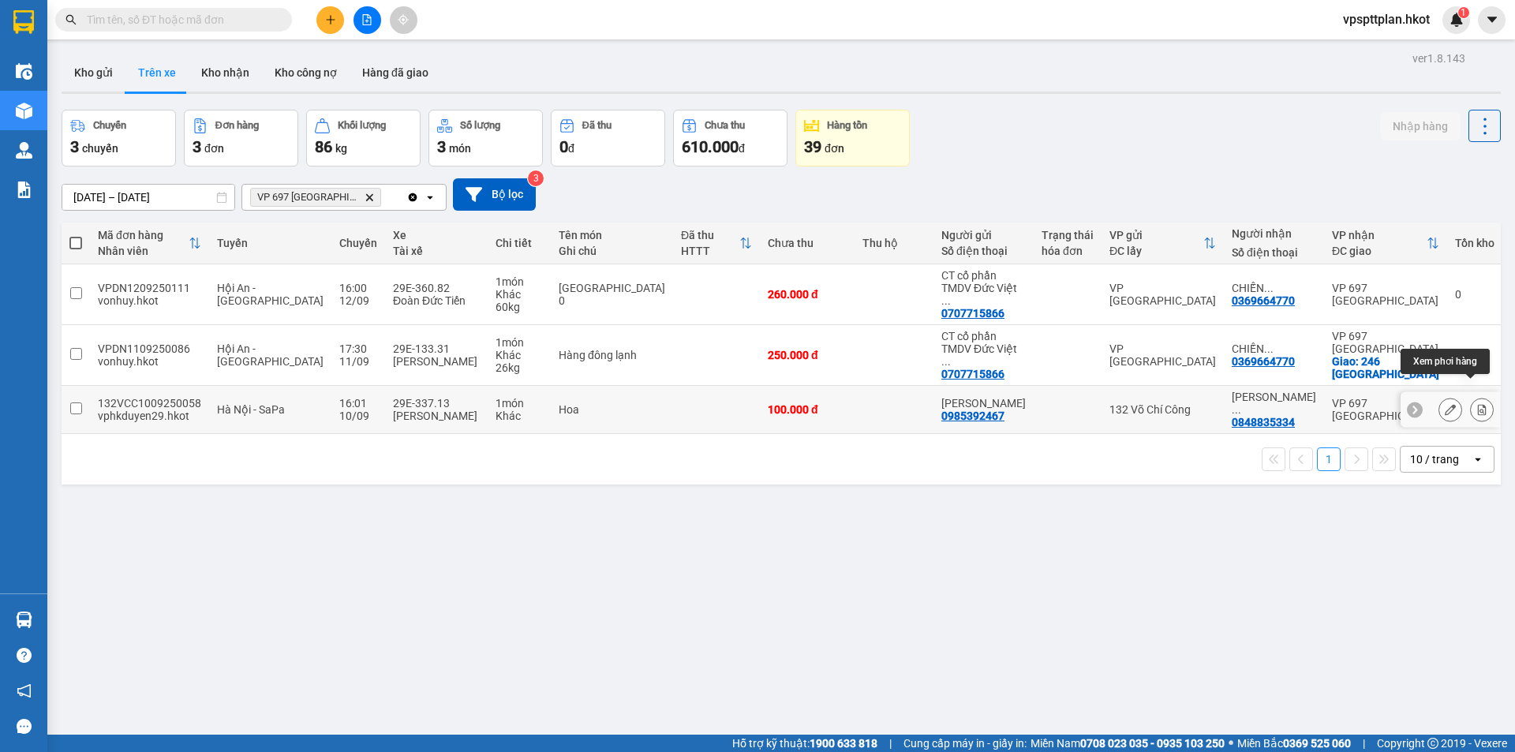
click at [1478, 404] on icon at bounding box center [1482, 409] width 9 height 11
click at [509, 410] on div "Khác" at bounding box center [519, 416] width 47 height 13
checkbox input "true"
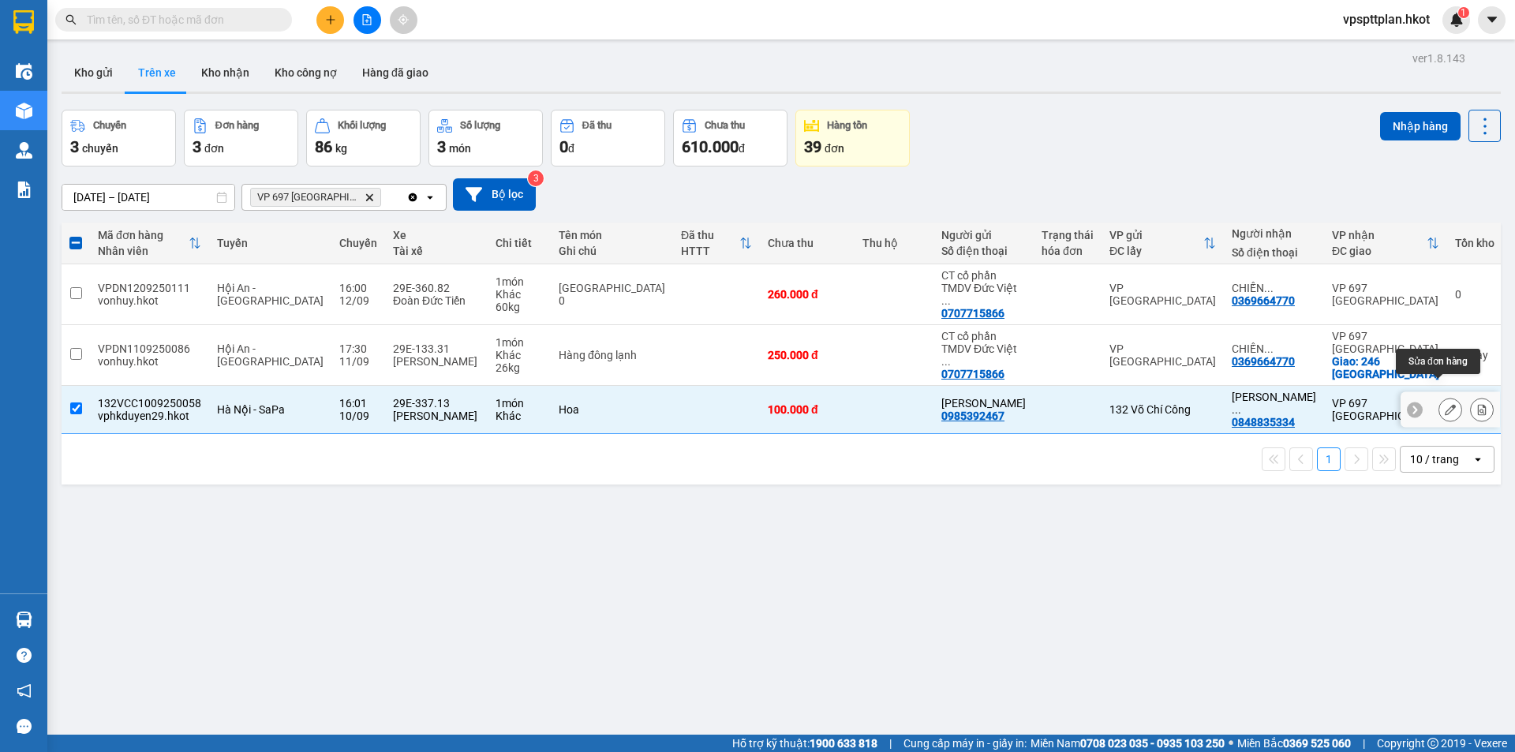
click at [1445, 404] on icon at bounding box center [1450, 409] width 11 height 11
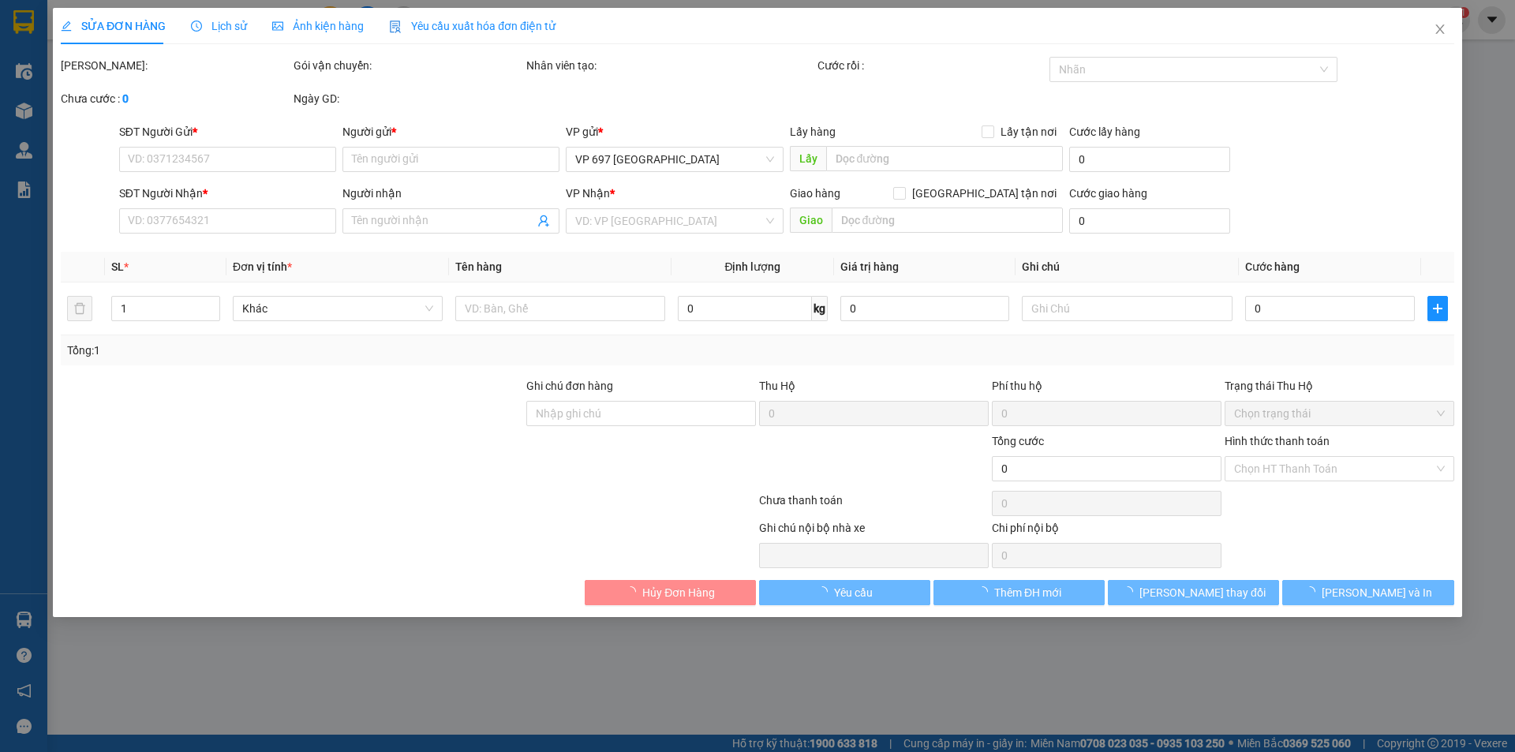
type input "0985392467"
type input "[PERSON_NAME]"
type input "0848835334"
type input "[PERSON_NAME]"
type input "100.000"
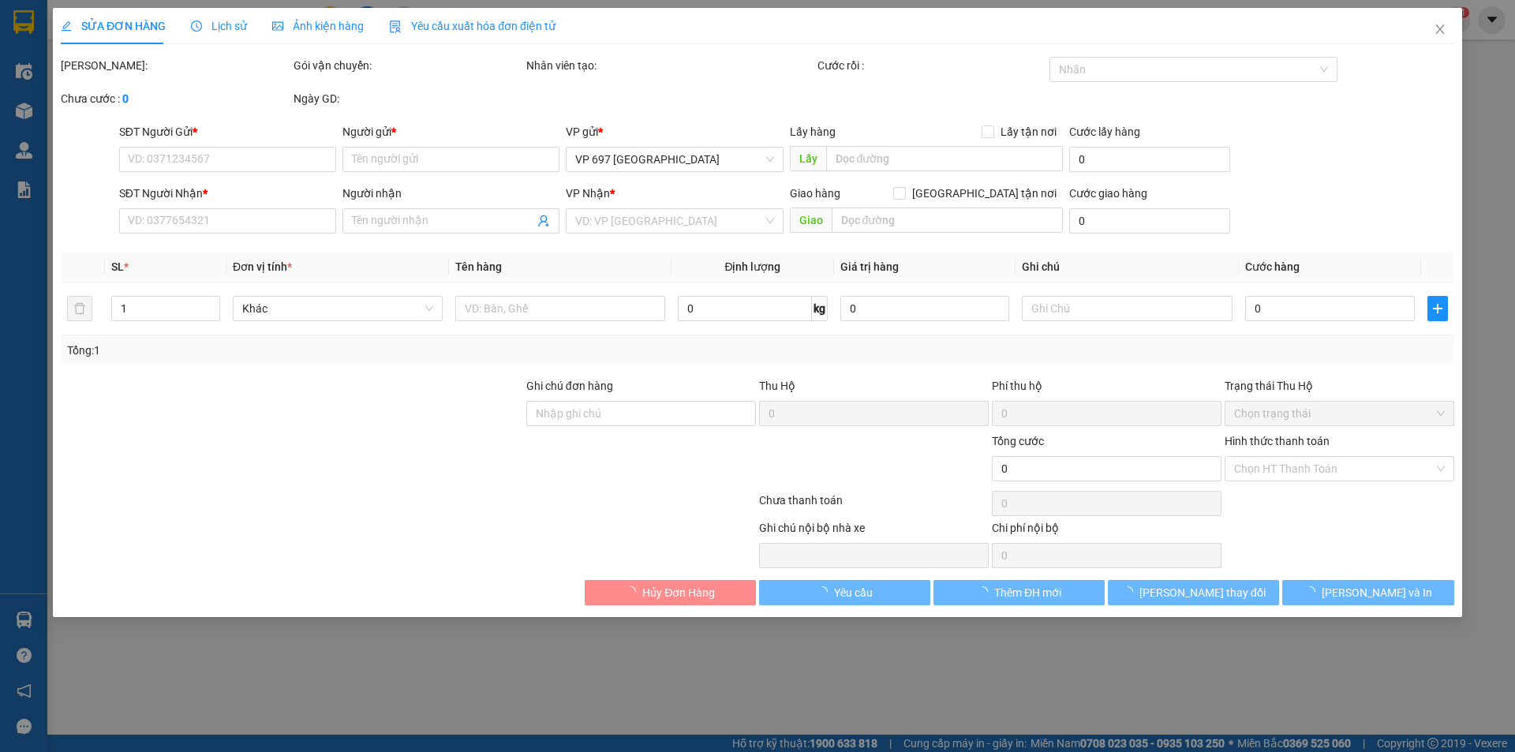
type input "100.000"
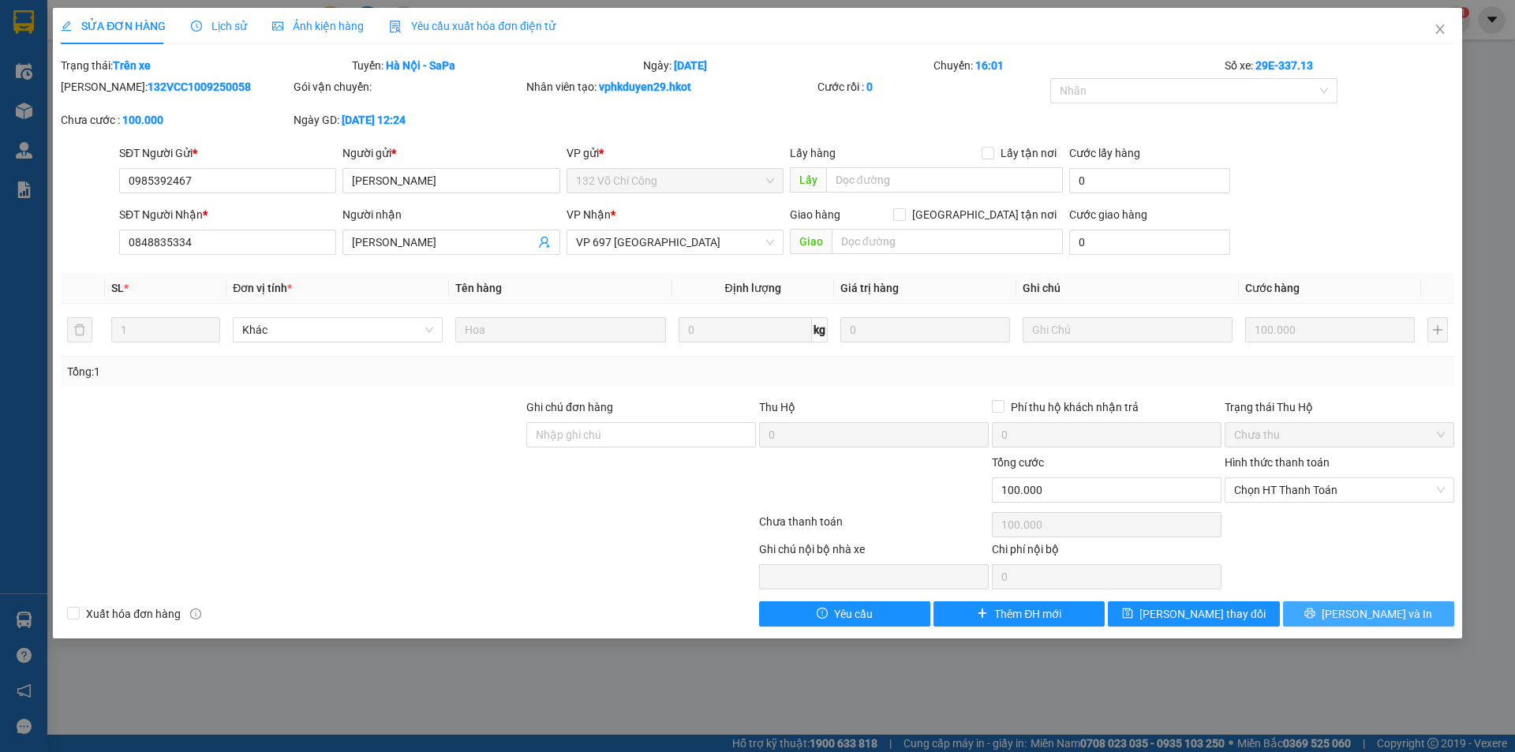
click at [1364, 615] on span "[PERSON_NAME] và In" at bounding box center [1377, 613] width 110 height 17
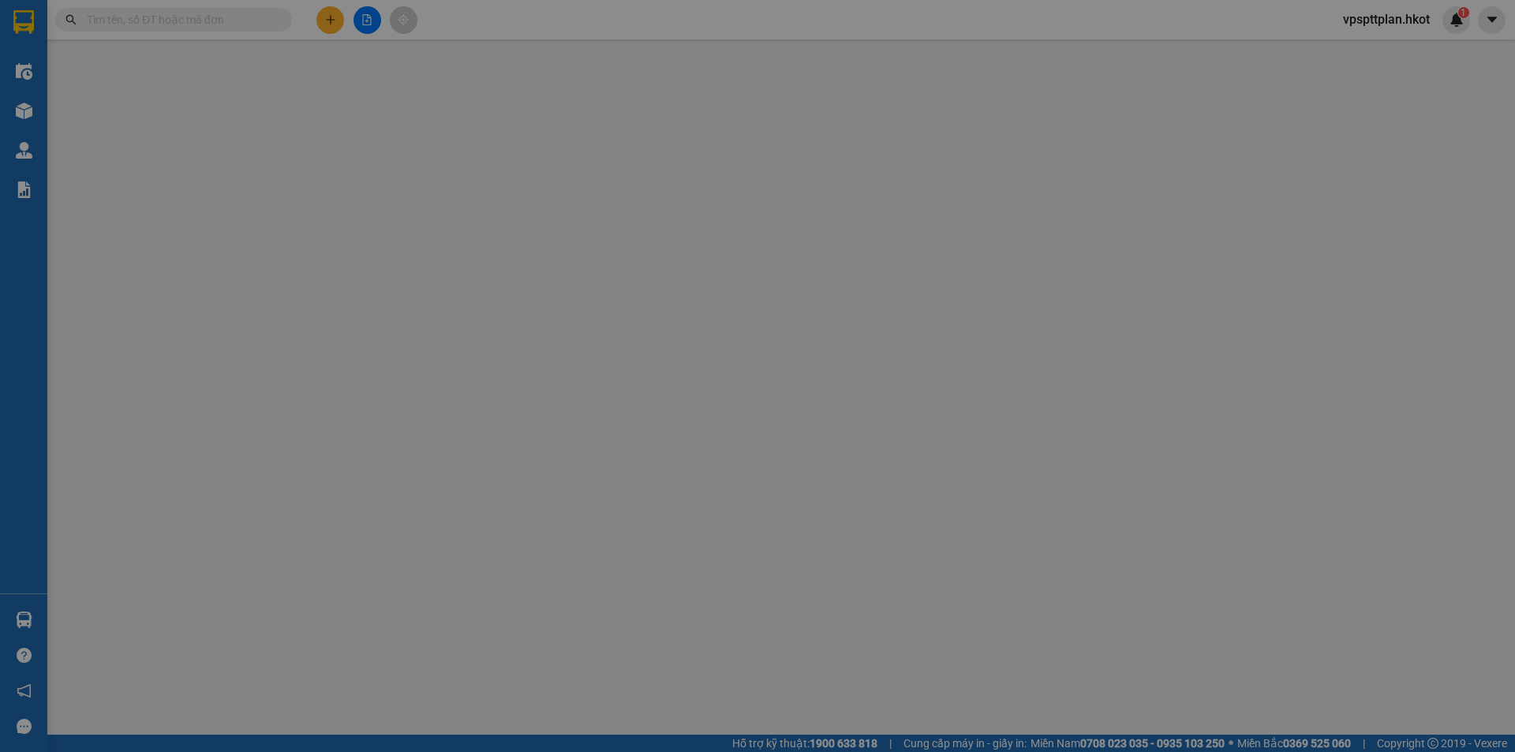
type input "0985392467"
type input "[PERSON_NAME]"
type input "0848835334"
type input "[PERSON_NAME]"
type input "100.000"
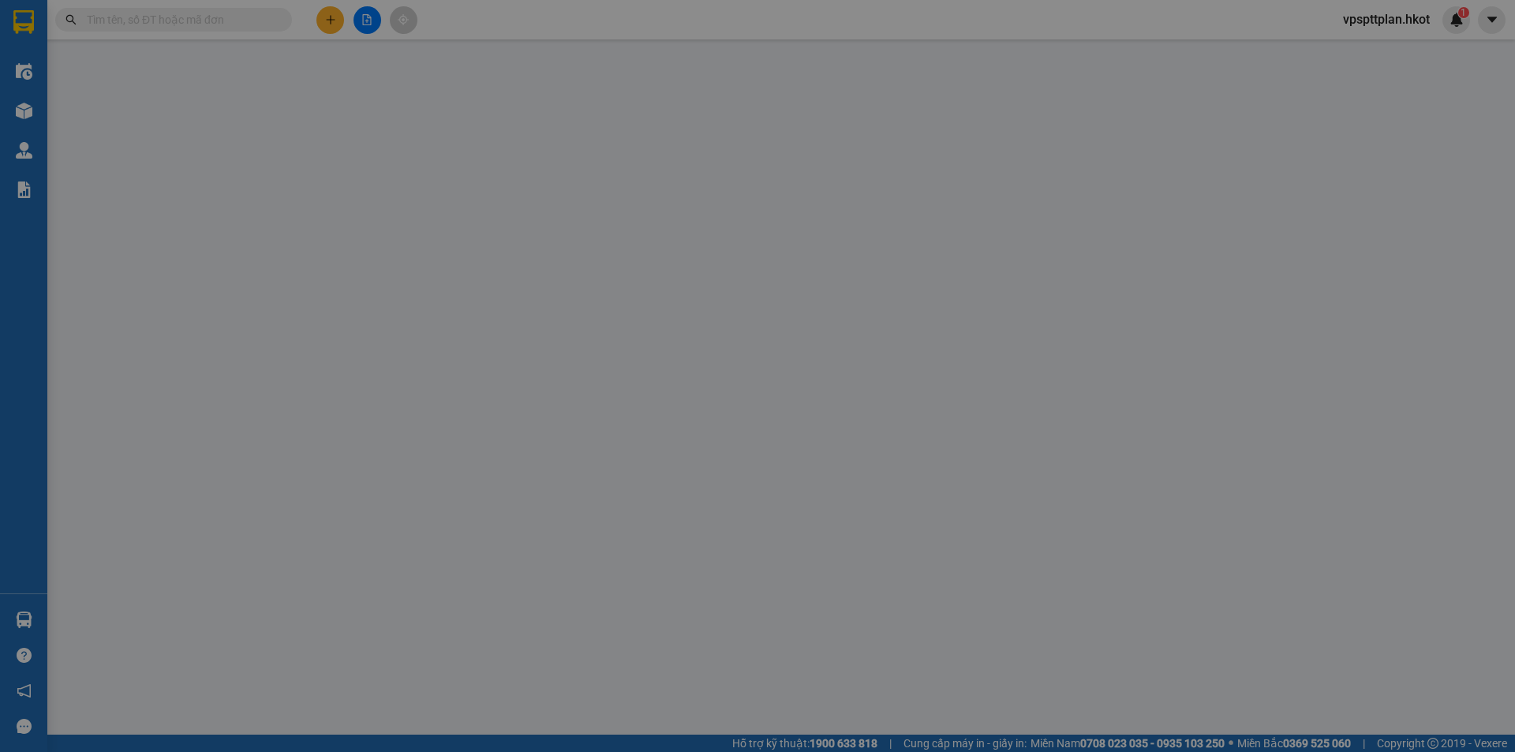
type input "100.000"
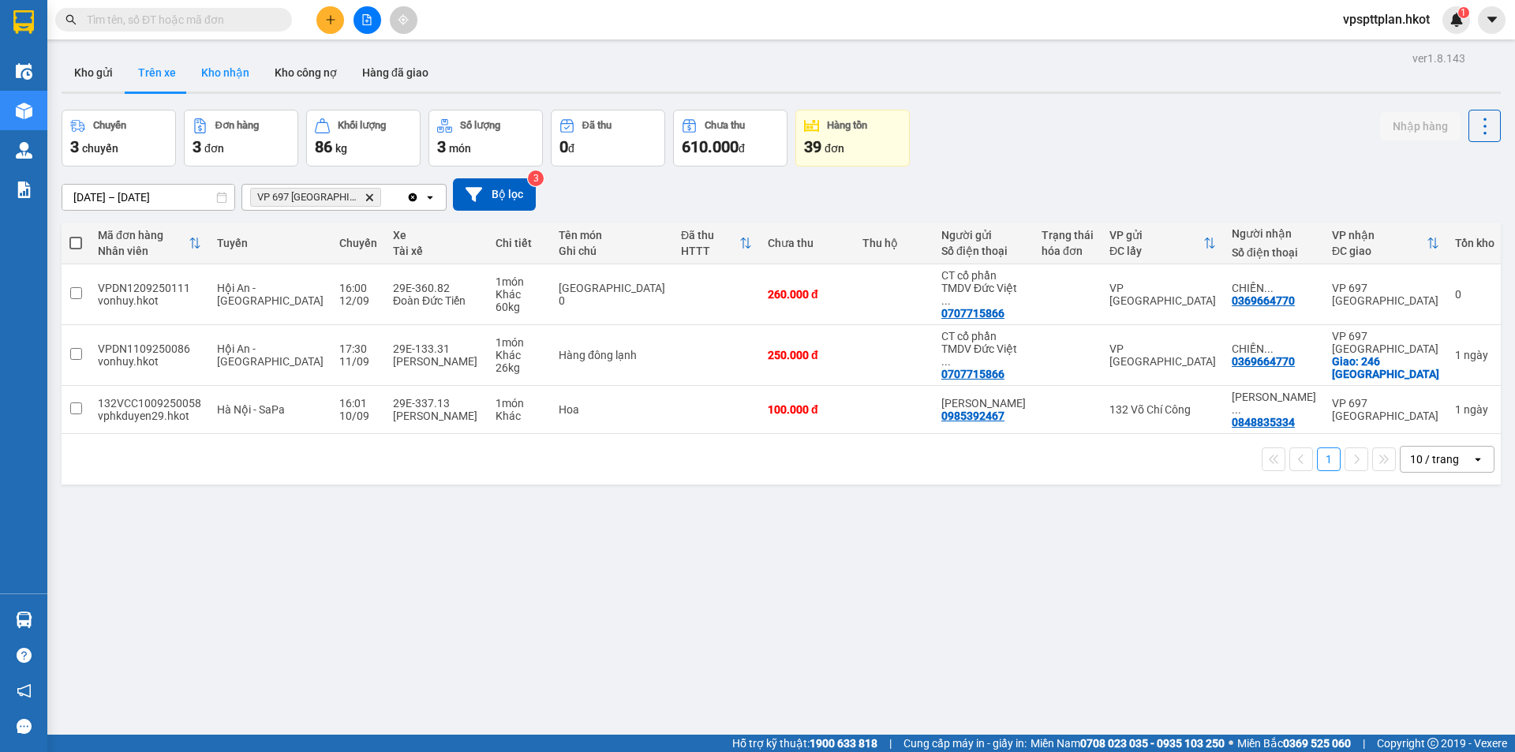
click at [245, 68] on button "Kho nhận" at bounding box center [225, 73] width 73 height 38
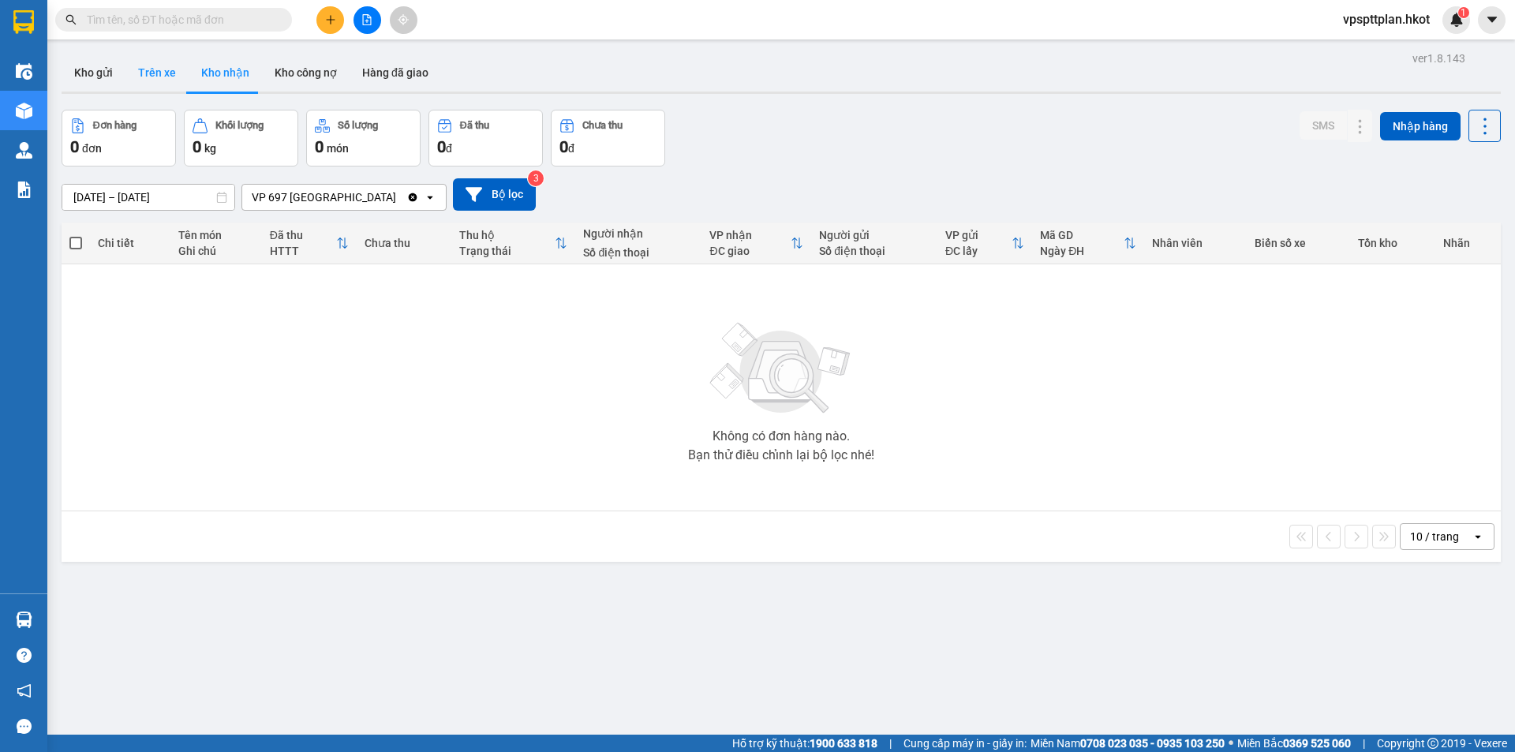
click at [163, 67] on button "Trên xe" at bounding box center [156, 73] width 63 height 38
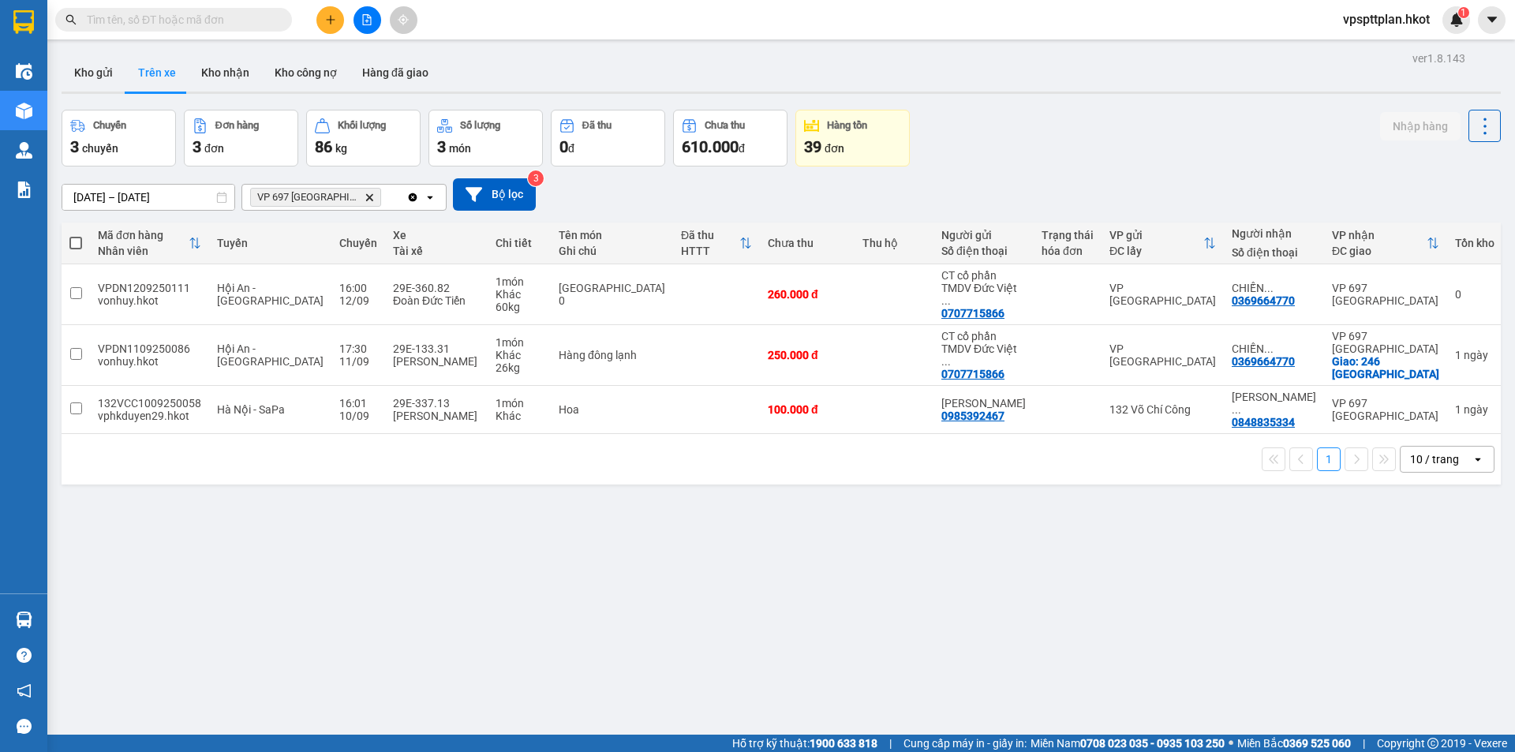
click at [177, 6] on div "Kết quả tìm kiếm ( 0 ) Bộ lọc No Data" at bounding box center [154, 20] width 308 height 28
click at [180, 14] on input "text" at bounding box center [180, 19] width 186 height 17
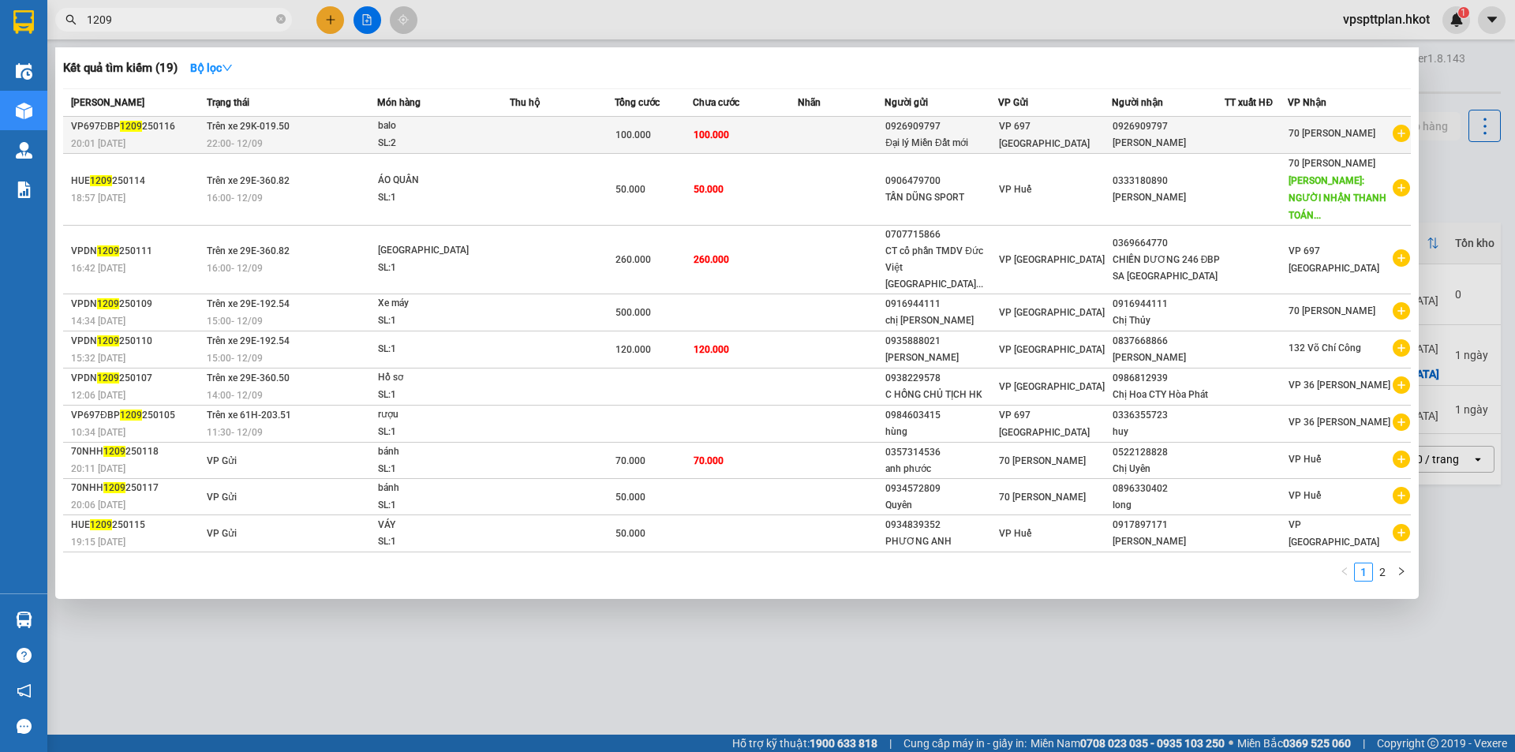
type input "1209"
click at [595, 136] on td at bounding box center [562, 135] width 105 height 37
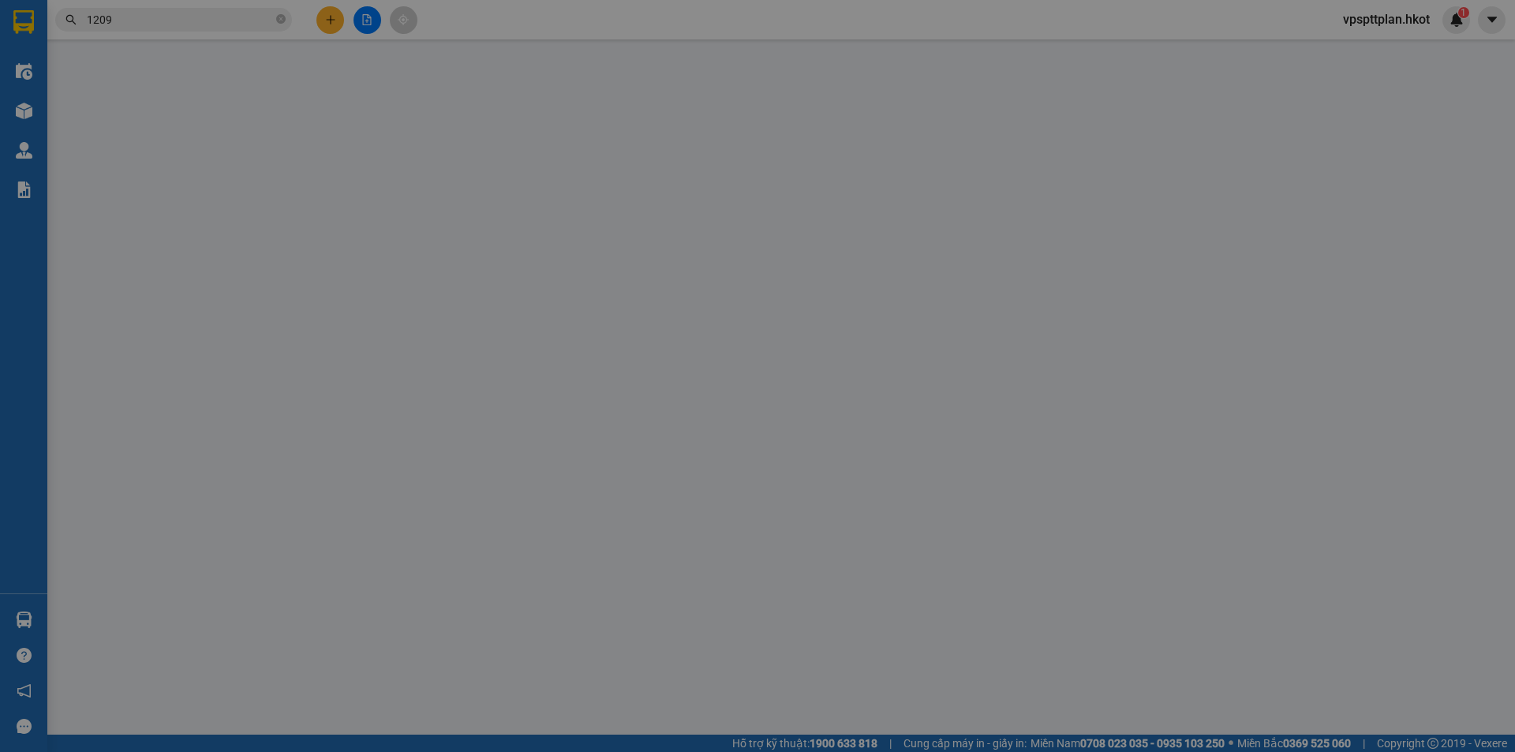
type input "0926909797"
type input "Đại lý Miền Đất mới"
type input "0926909797"
type input "[PERSON_NAME]"
type input "minh lên đơn"
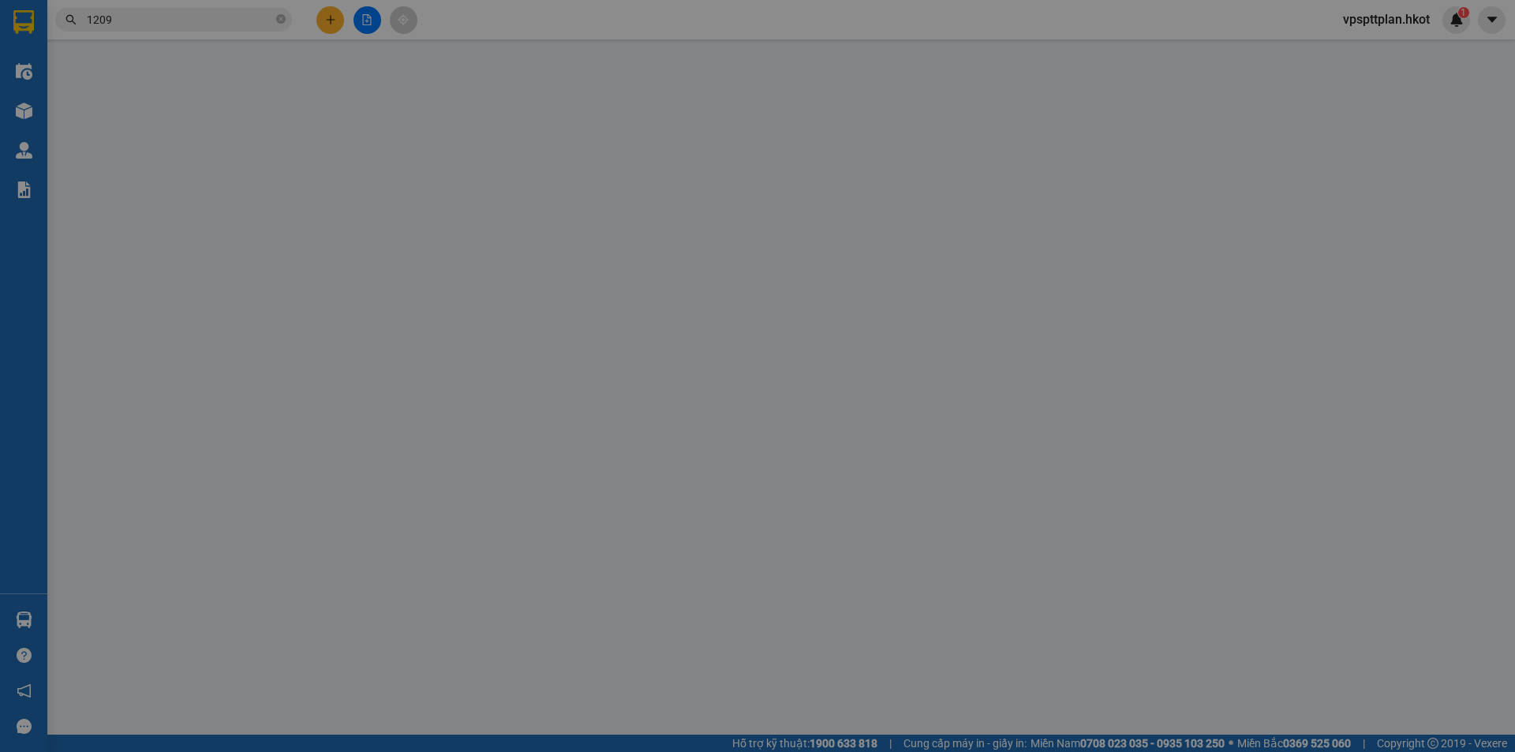
type input "100.000"
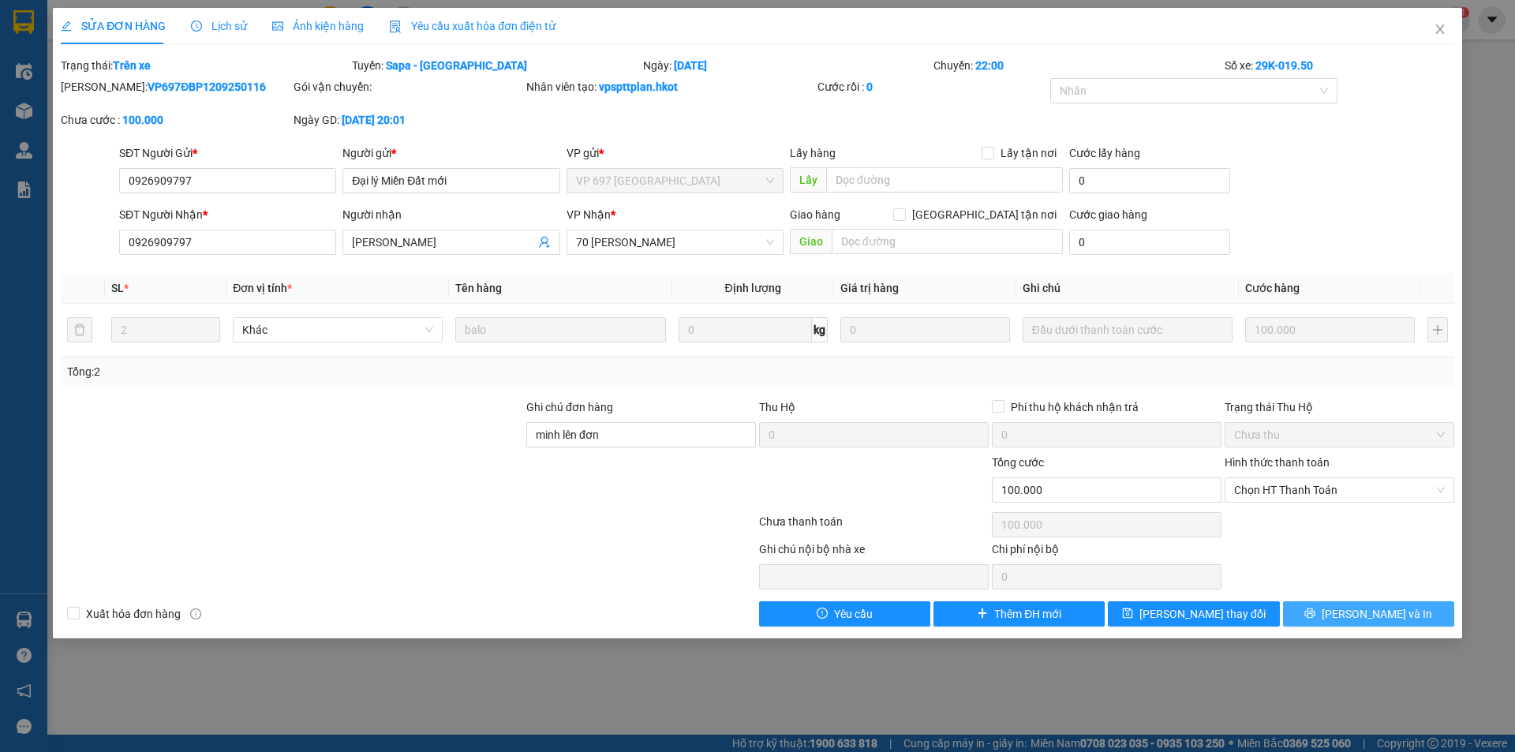
click at [1379, 614] on span "[PERSON_NAME] và In" at bounding box center [1377, 613] width 110 height 17
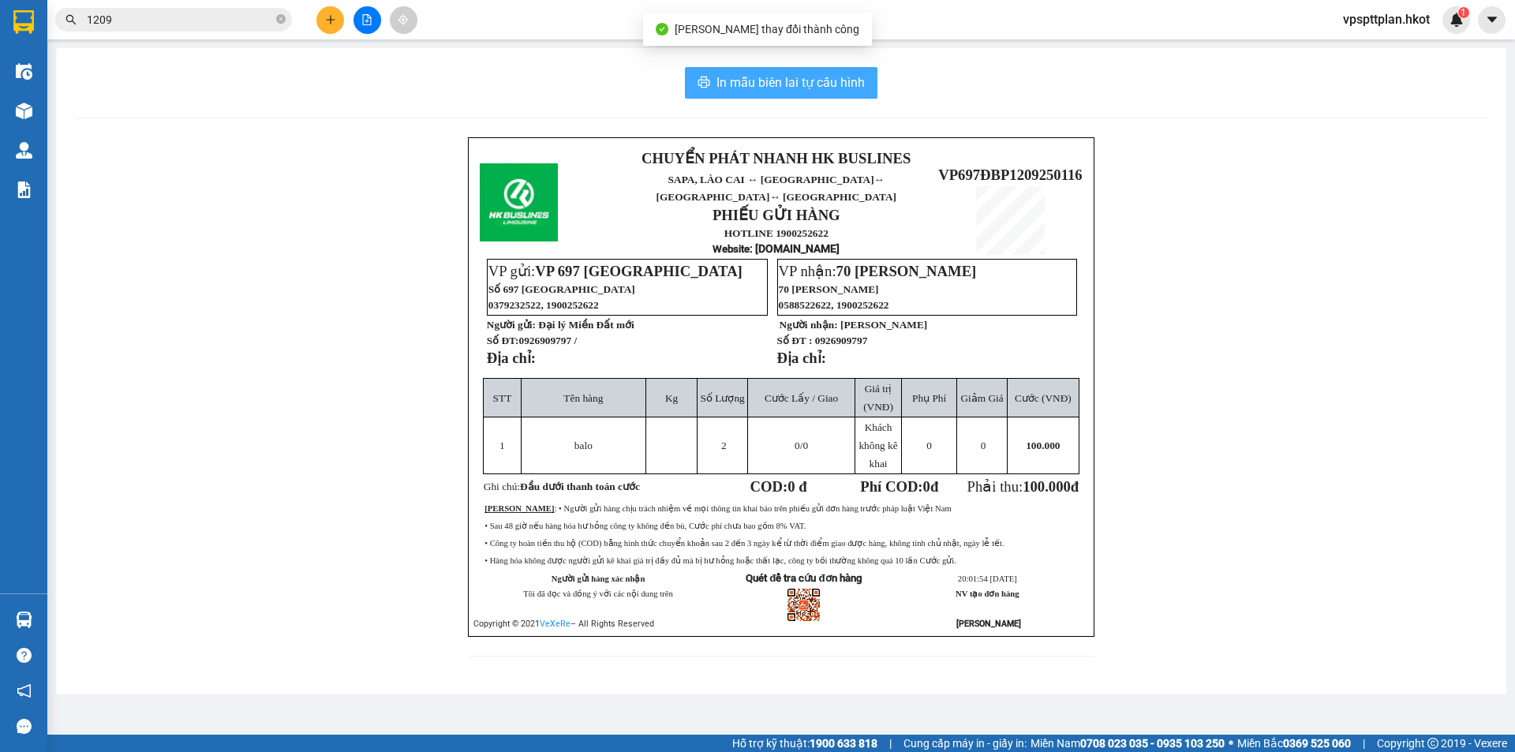
click at [803, 76] on span "In mẫu biên lai tự cấu hình" at bounding box center [791, 83] width 148 height 20
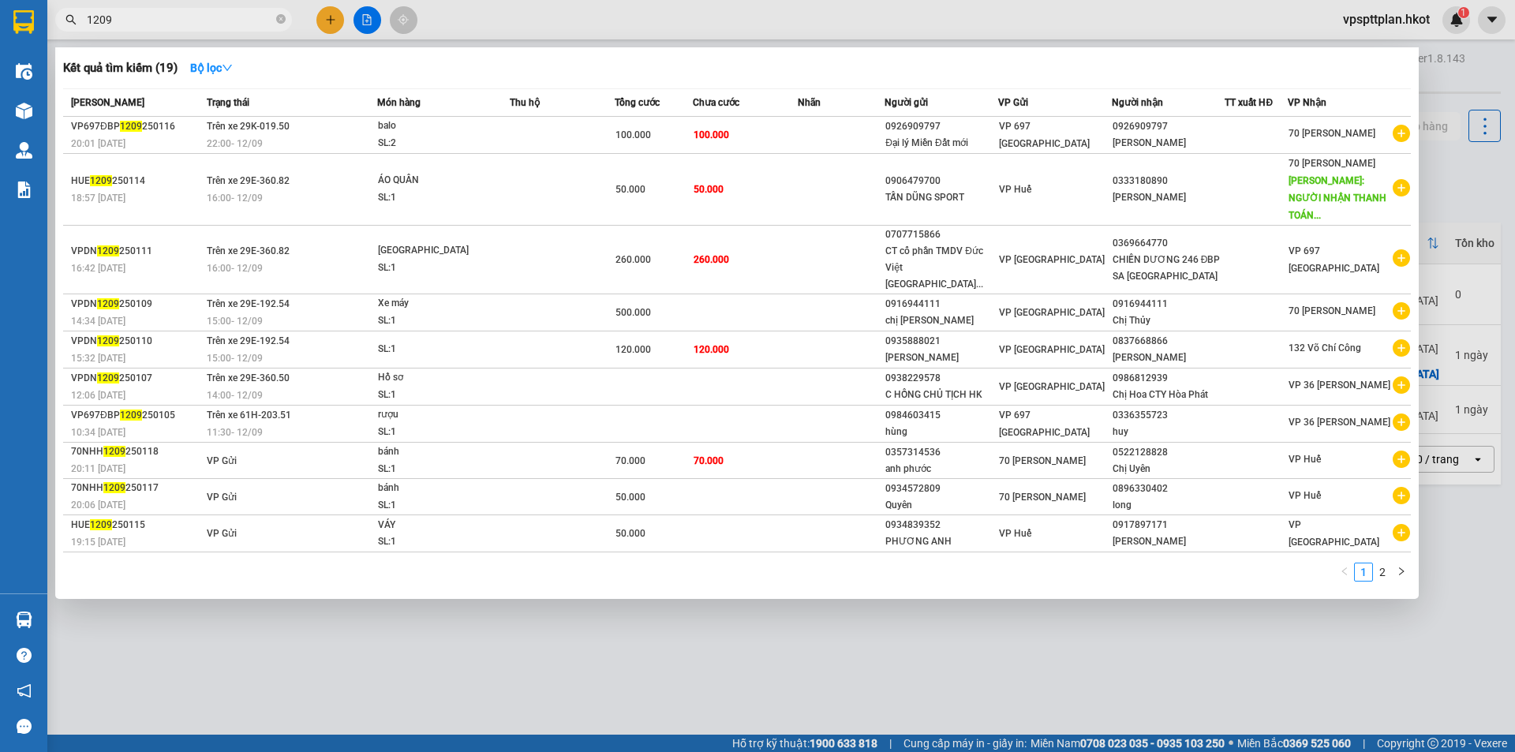
click at [138, 26] on input "1209" at bounding box center [180, 19] width 186 height 17
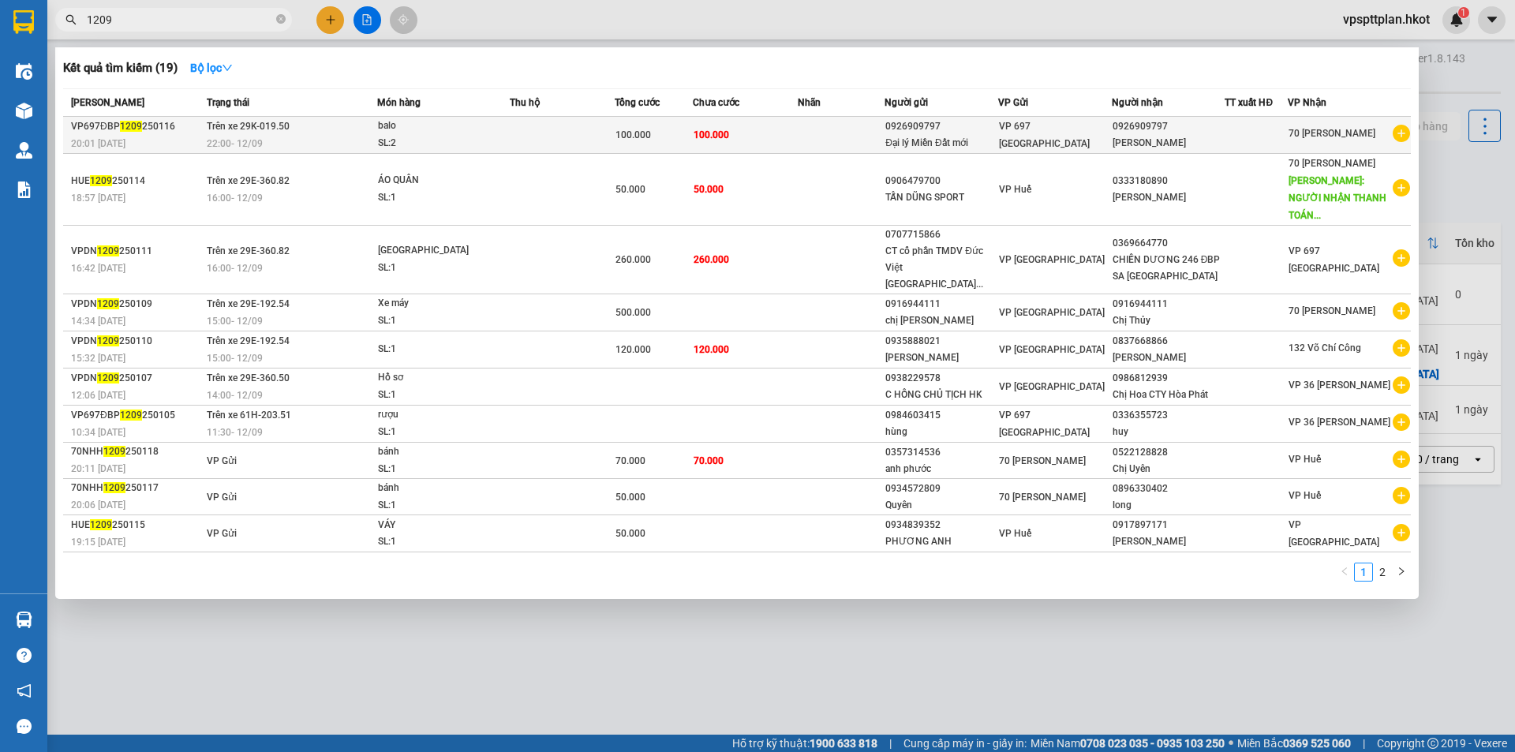
click at [1400, 131] on icon "plus-circle" at bounding box center [1401, 133] width 17 height 17
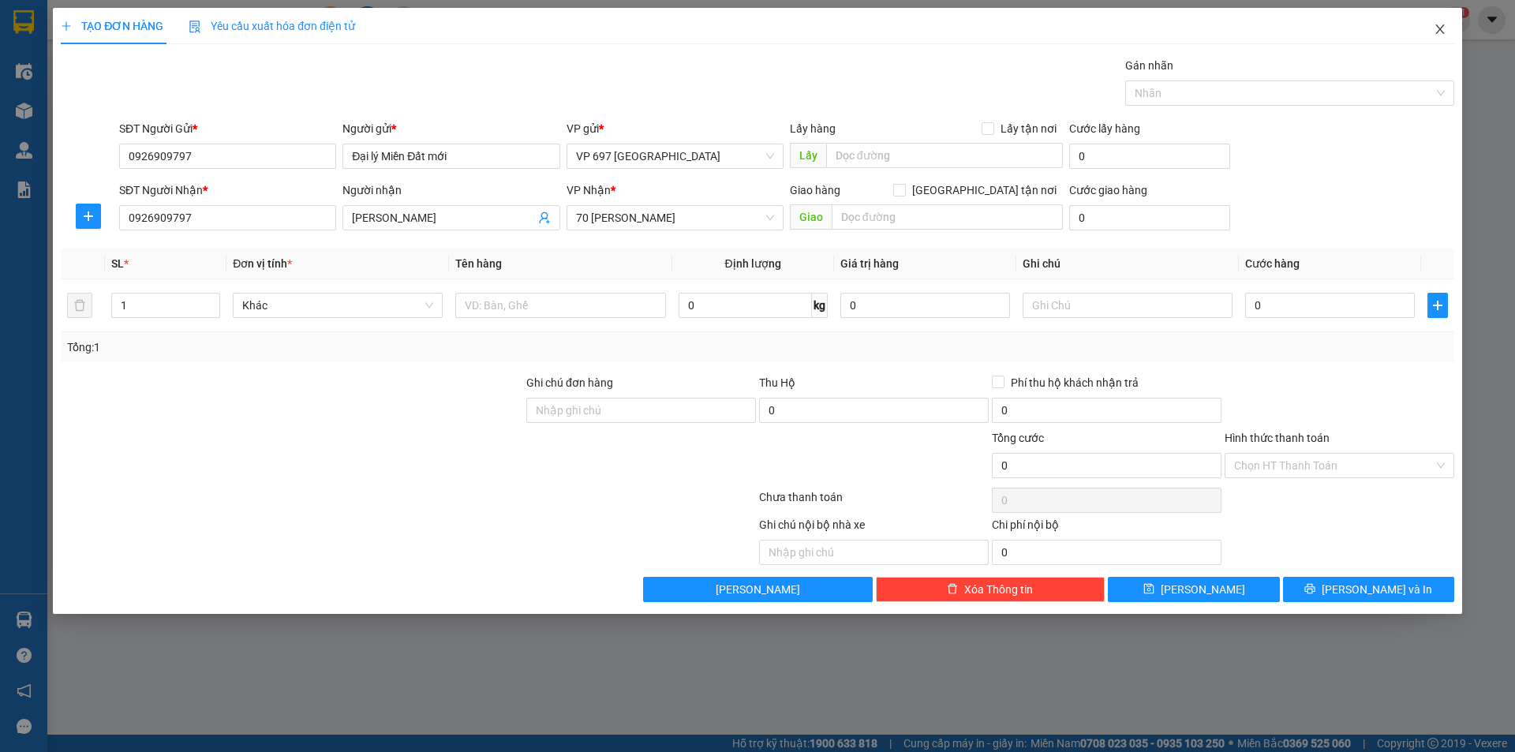
click at [1440, 27] on icon "close" at bounding box center [1440, 29] width 13 height 13
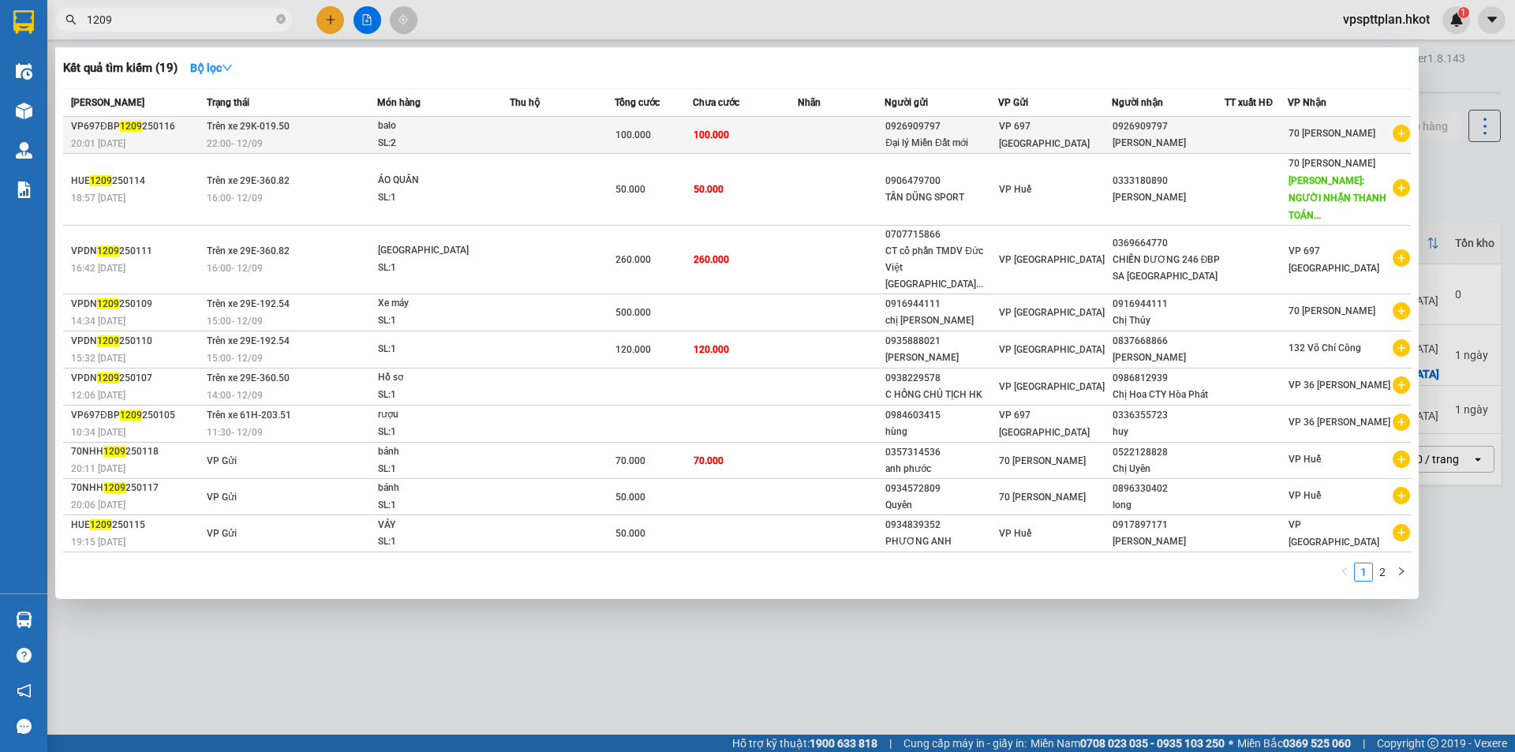
click at [305, 133] on td "Trên xe 29K-019.50 22:00 [DATE]" at bounding box center [290, 135] width 174 height 37
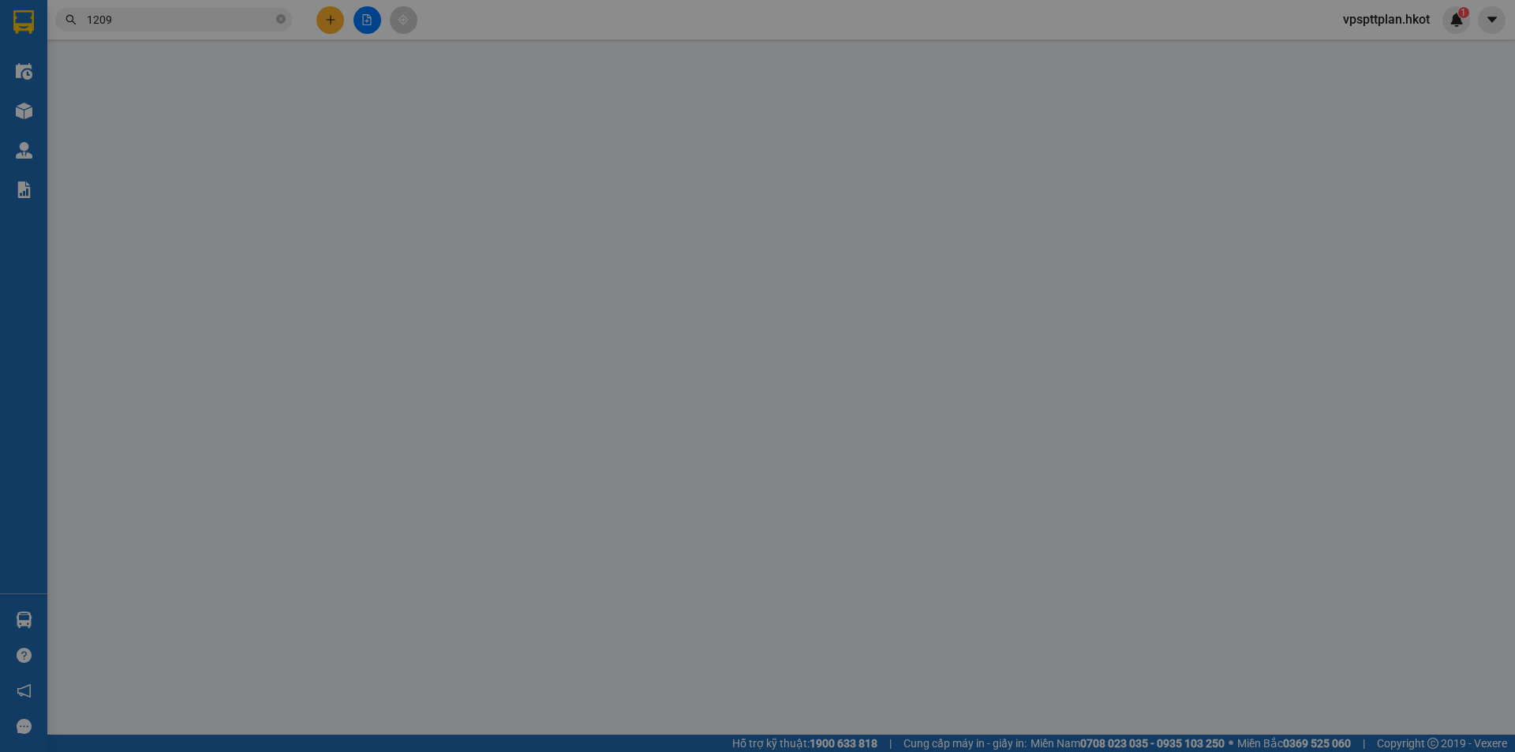
type input "0926909797"
type input "Đại lý Miền Đất mới"
type input "0926909797"
type input "[PERSON_NAME]"
type input "minh lên đơn"
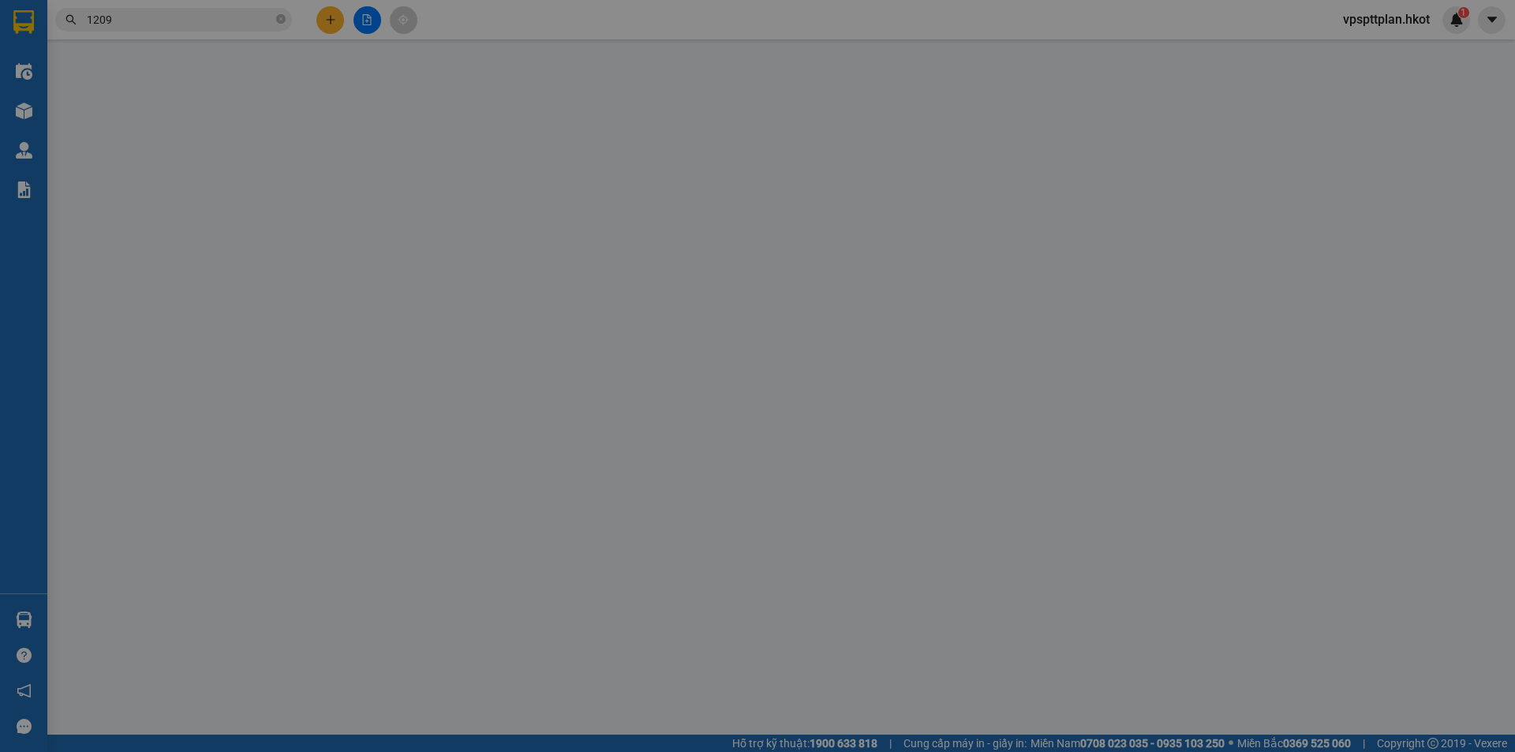
type input "100.000"
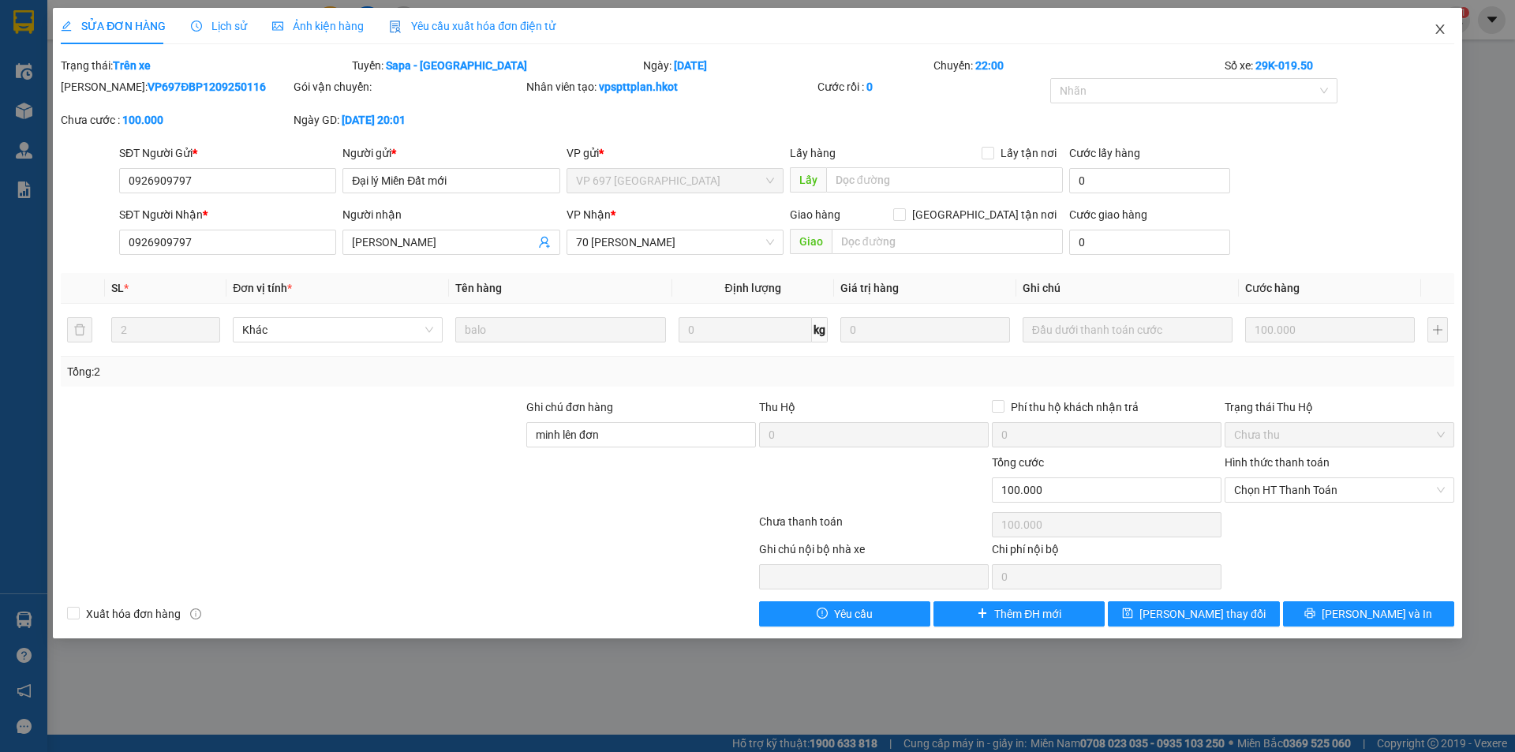
click at [1439, 29] on icon "close" at bounding box center [1439, 28] width 9 height 9
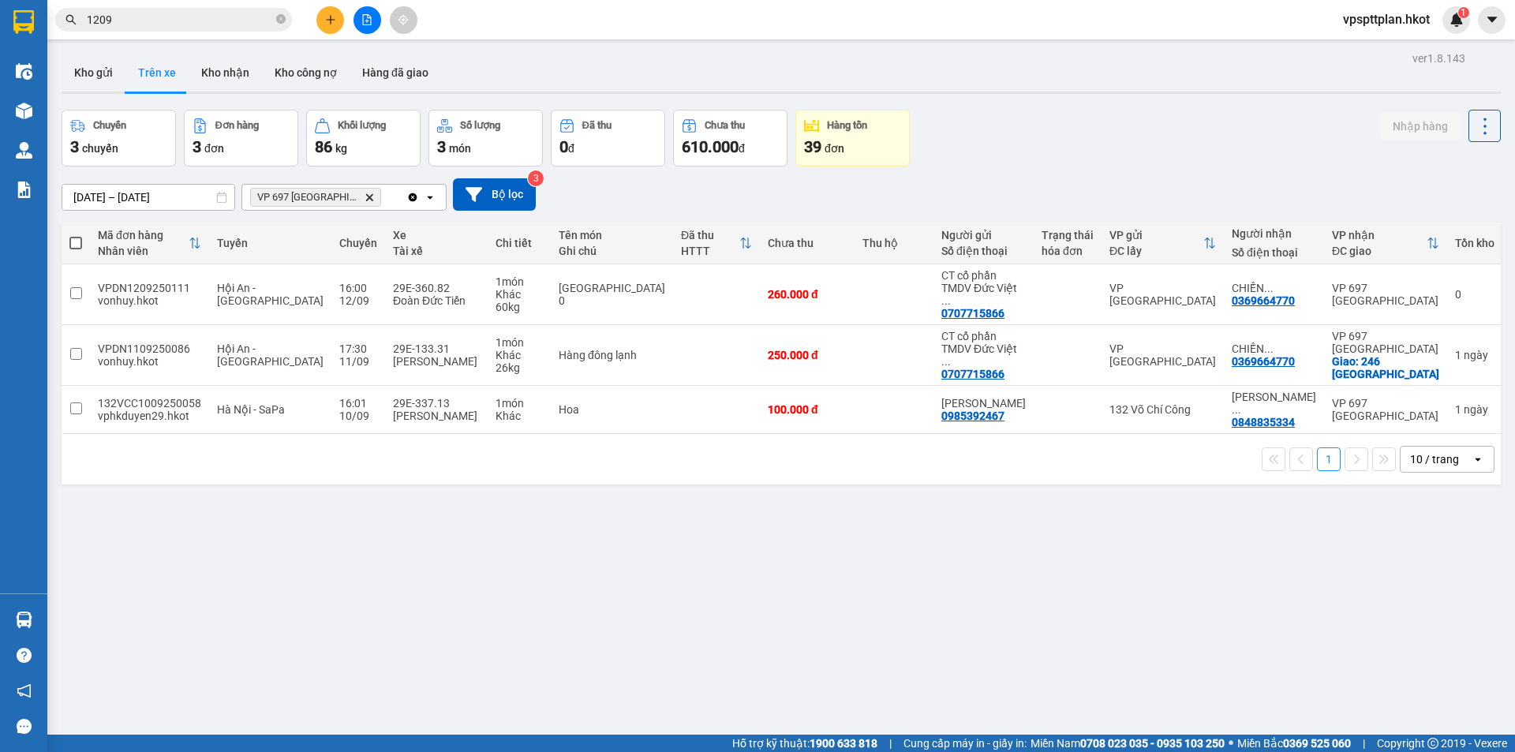
click at [308, 197] on span "VP 697 [GEOGRAPHIC_DATA]" at bounding box center [307, 197] width 101 height 13
click at [303, 195] on span "VP 697 [GEOGRAPHIC_DATA]" at bounding box center [307, 197] width 101 height 13
click at [218, 61] on button "Kho nhận" at bounding box center [225, 73] width 73 height 38
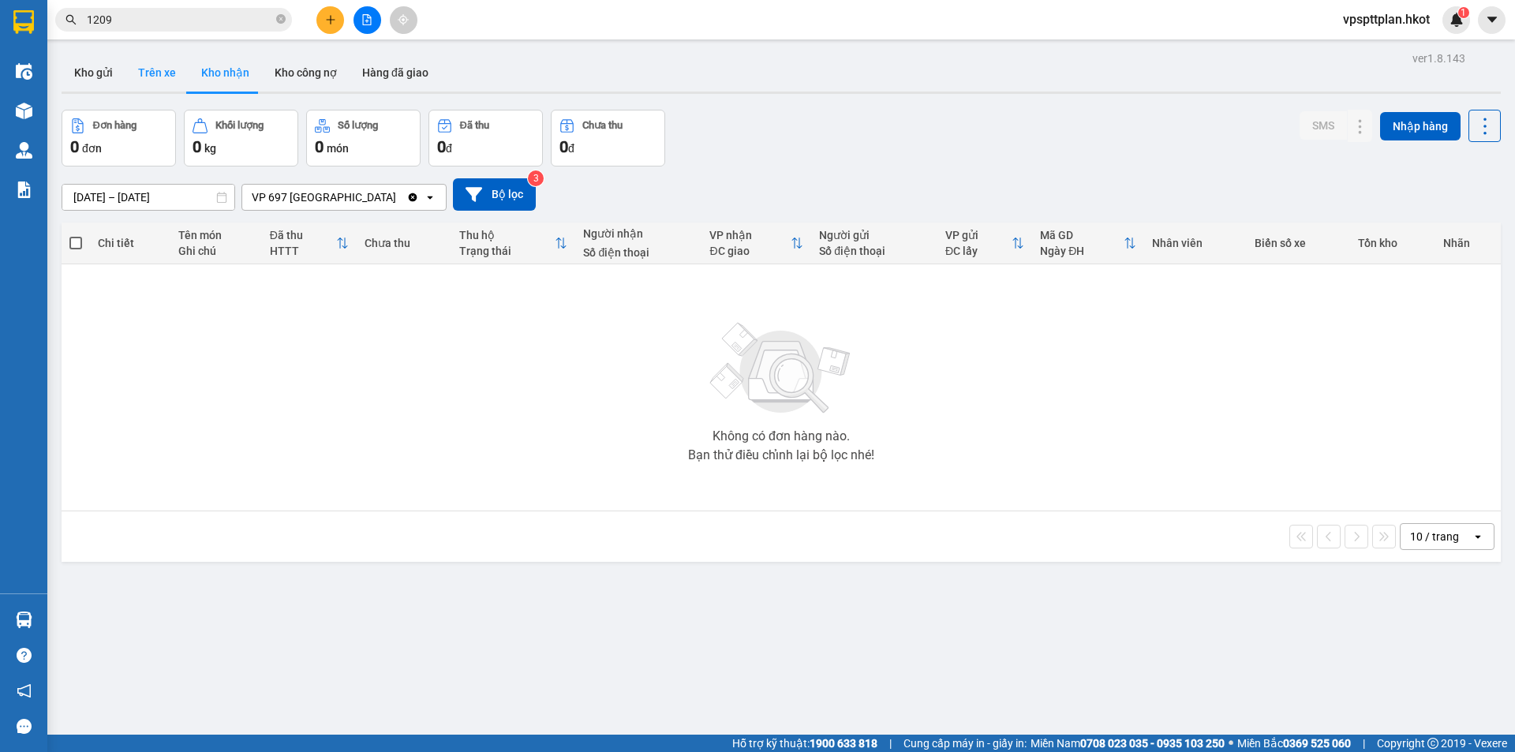
click at [167, 75] on button "Trên xe" at bounding box center [156, 73] width 63 height 38
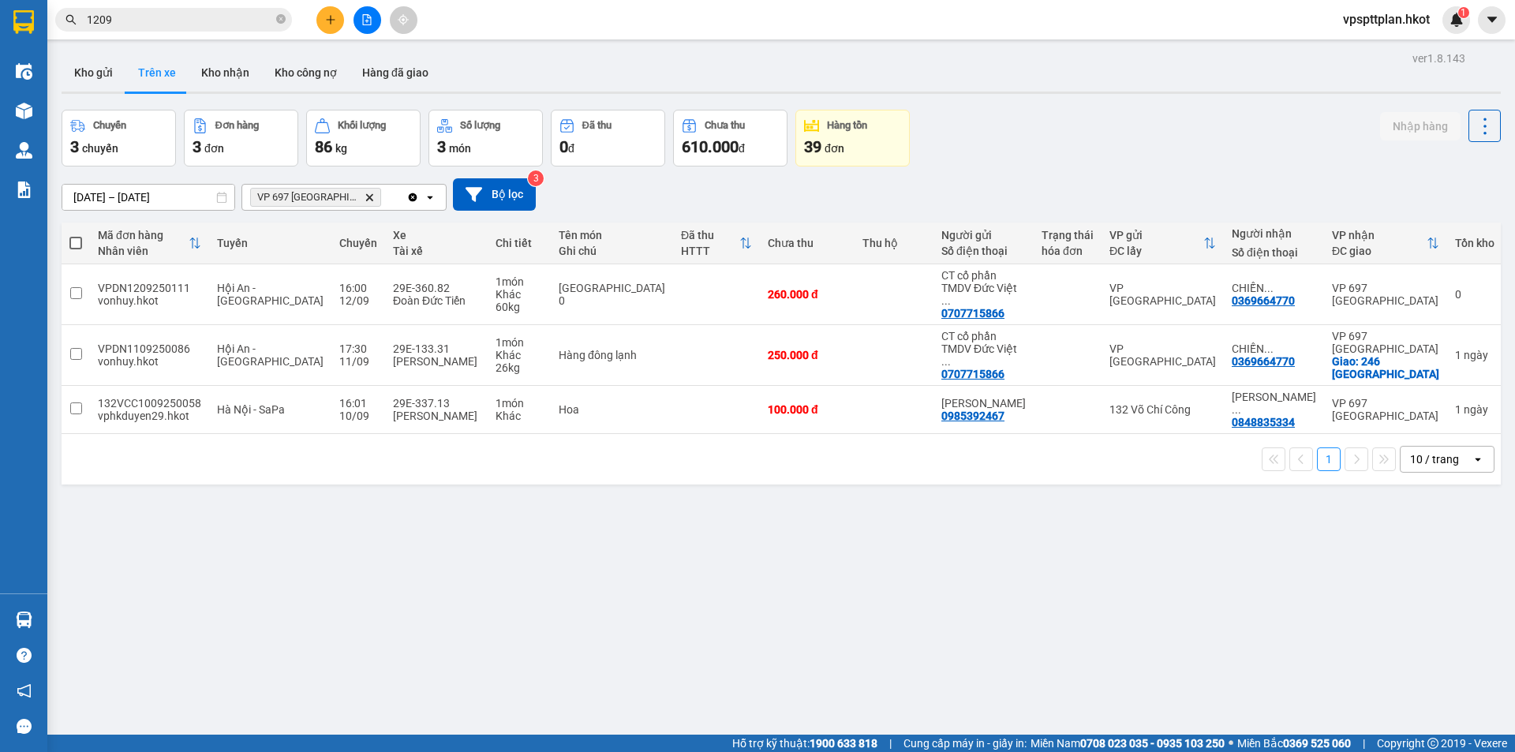
click at [281, 194] on span "VP 697 [GEOGRAPHIC_DATA]" at bounding box center [307, 197] width 101 height 13
click at [365, 198] on icon "Delete" at bounding box center [369, 197] width 9 height 9
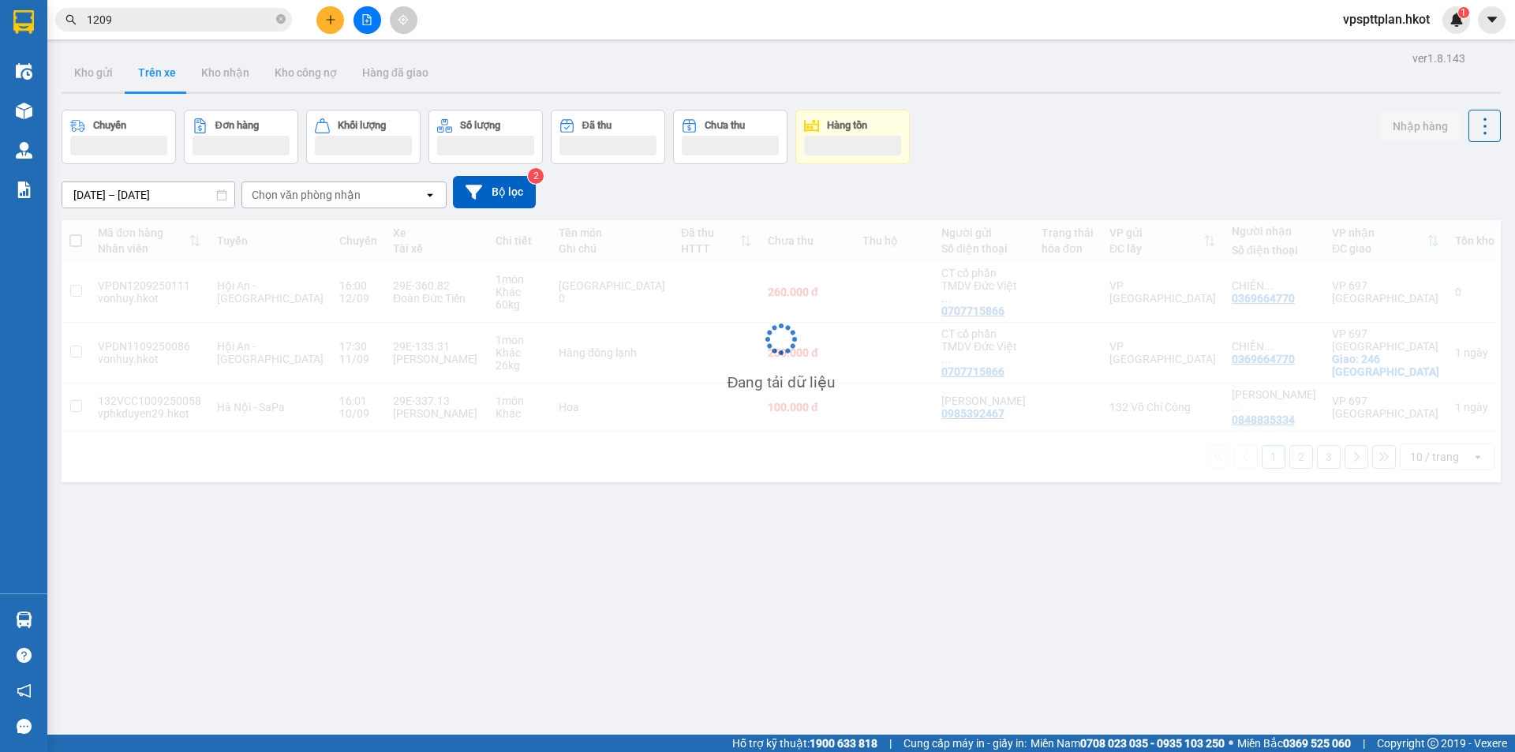
click at [354, 196] on div "Chọn văn phòng nhận" at bounding box center [306, 195] width 109 height 16
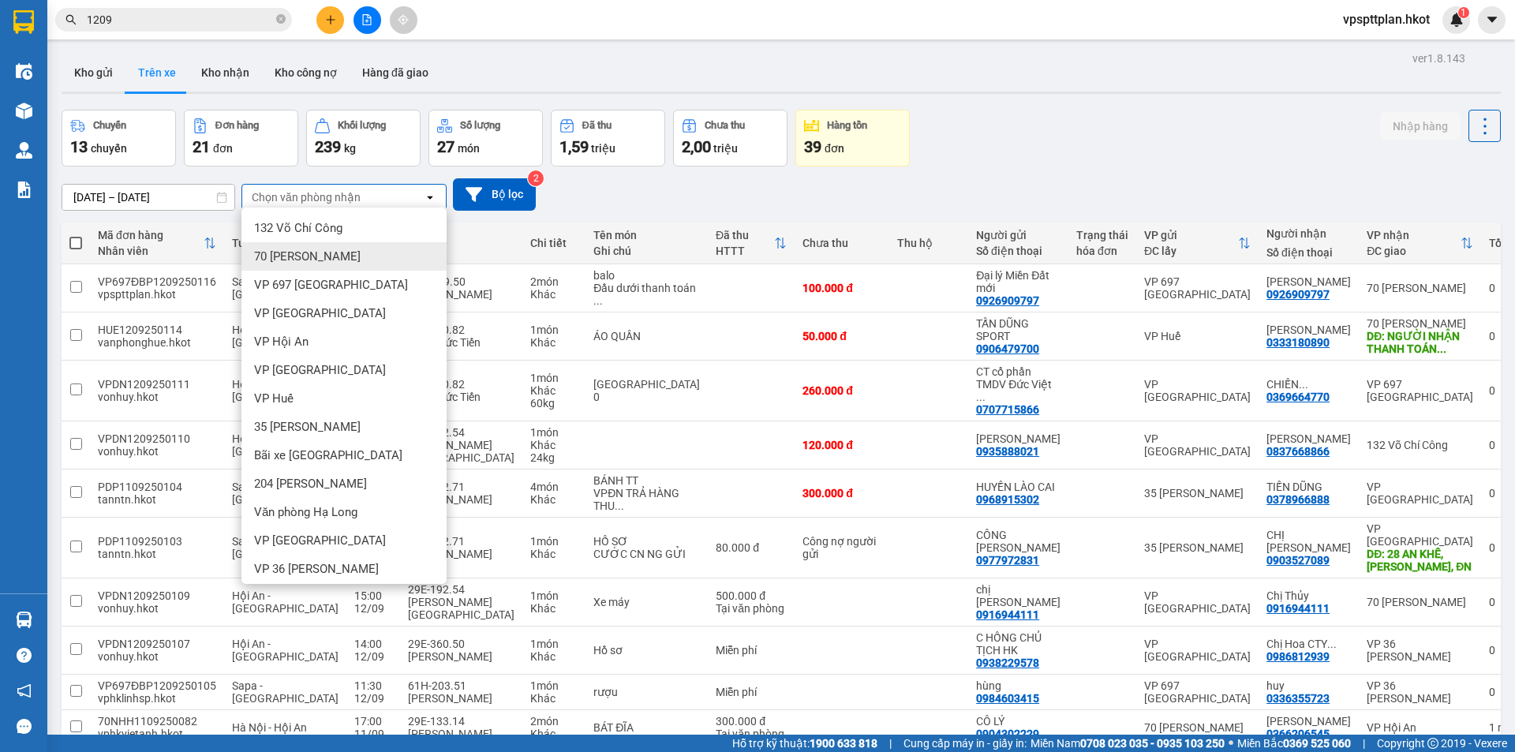
click at [330, 252] on span "70 [PERSON_NAME]" at bounding box center [307, 257] width 107 height 16
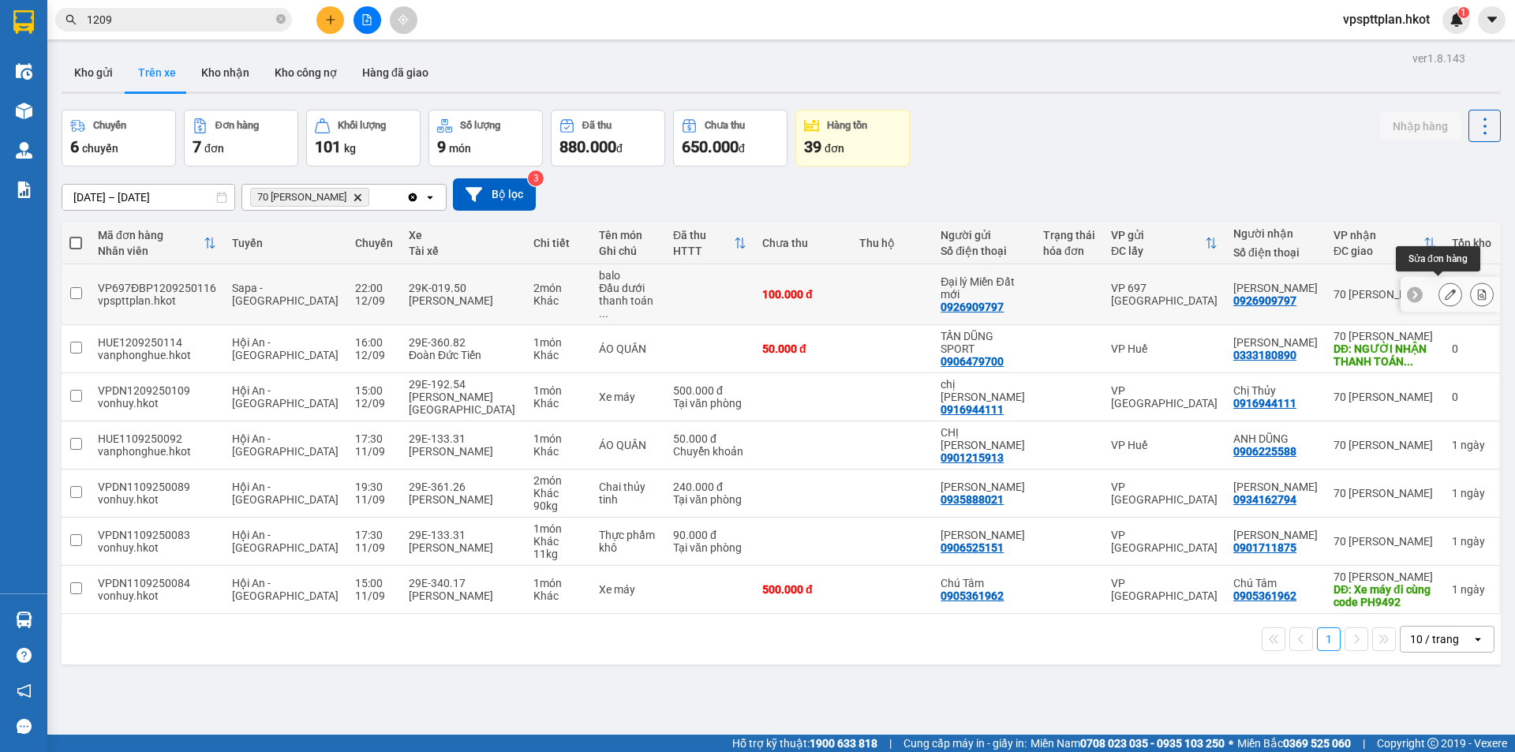
click at [1445, 290] on icon at bounding box center [1450, 294] width 11 height 11
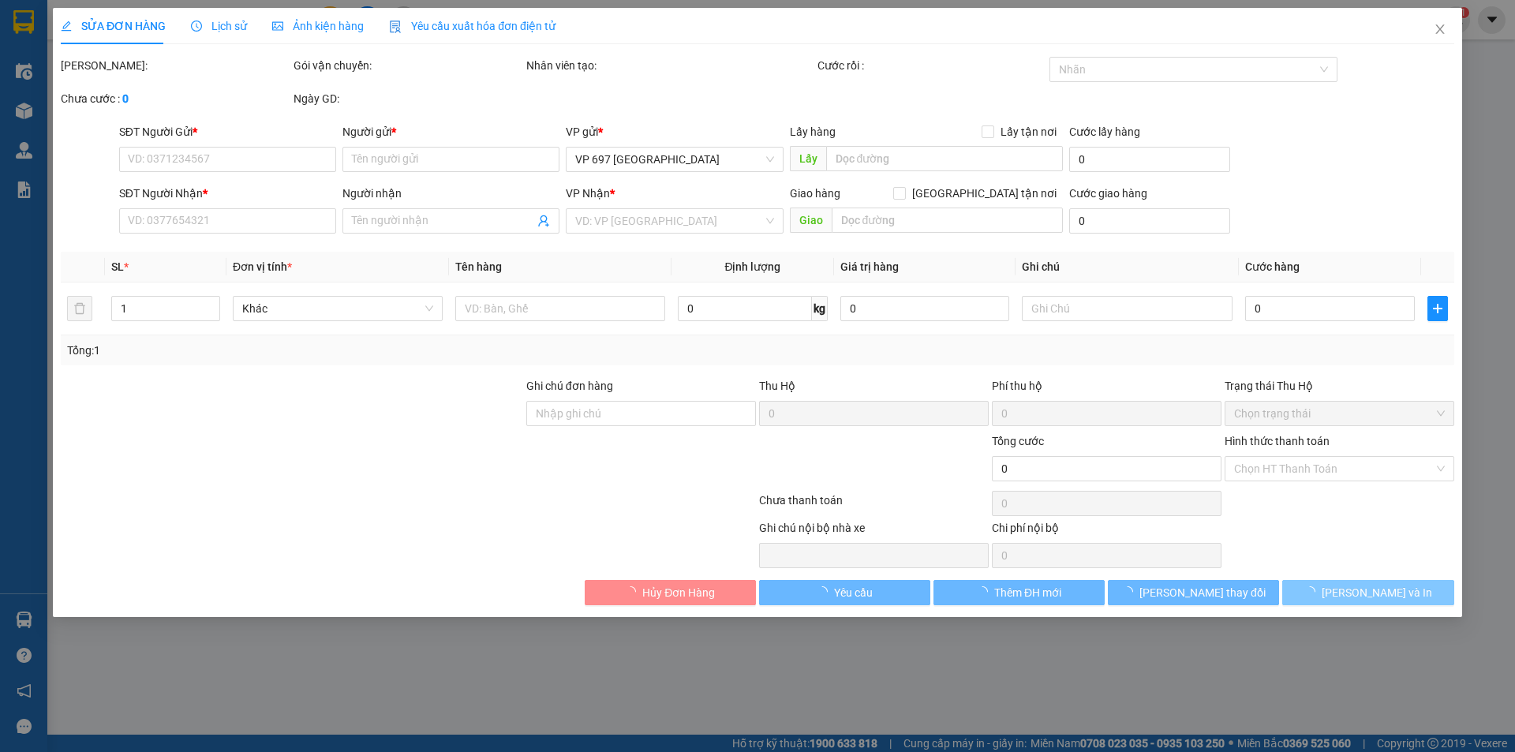
type input "0926909797"
type input "Đại lý Miền Đất mới"
type input "0926909797"
type input "[PERSON_NAME]"
type input "minh lên đơn"
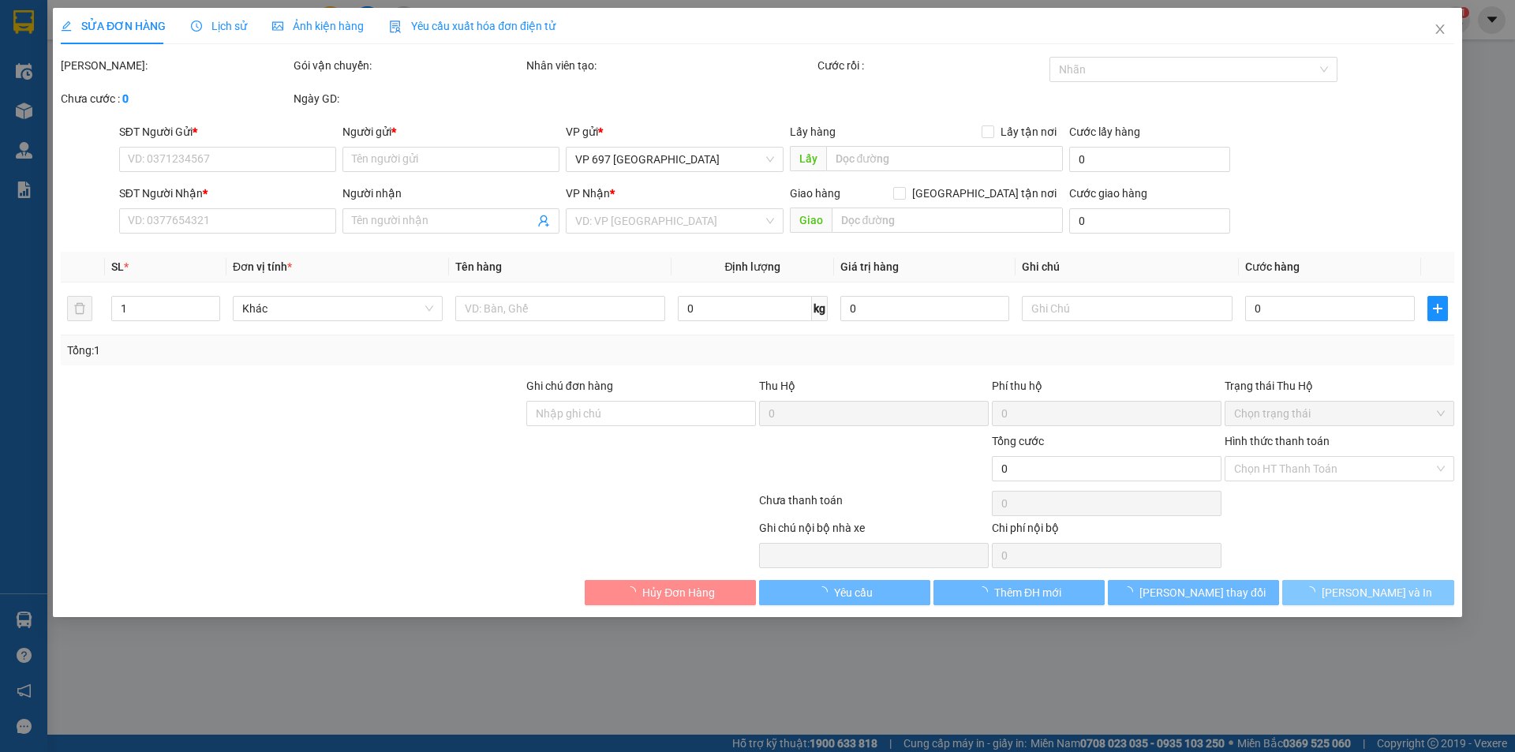
type input "100.000"
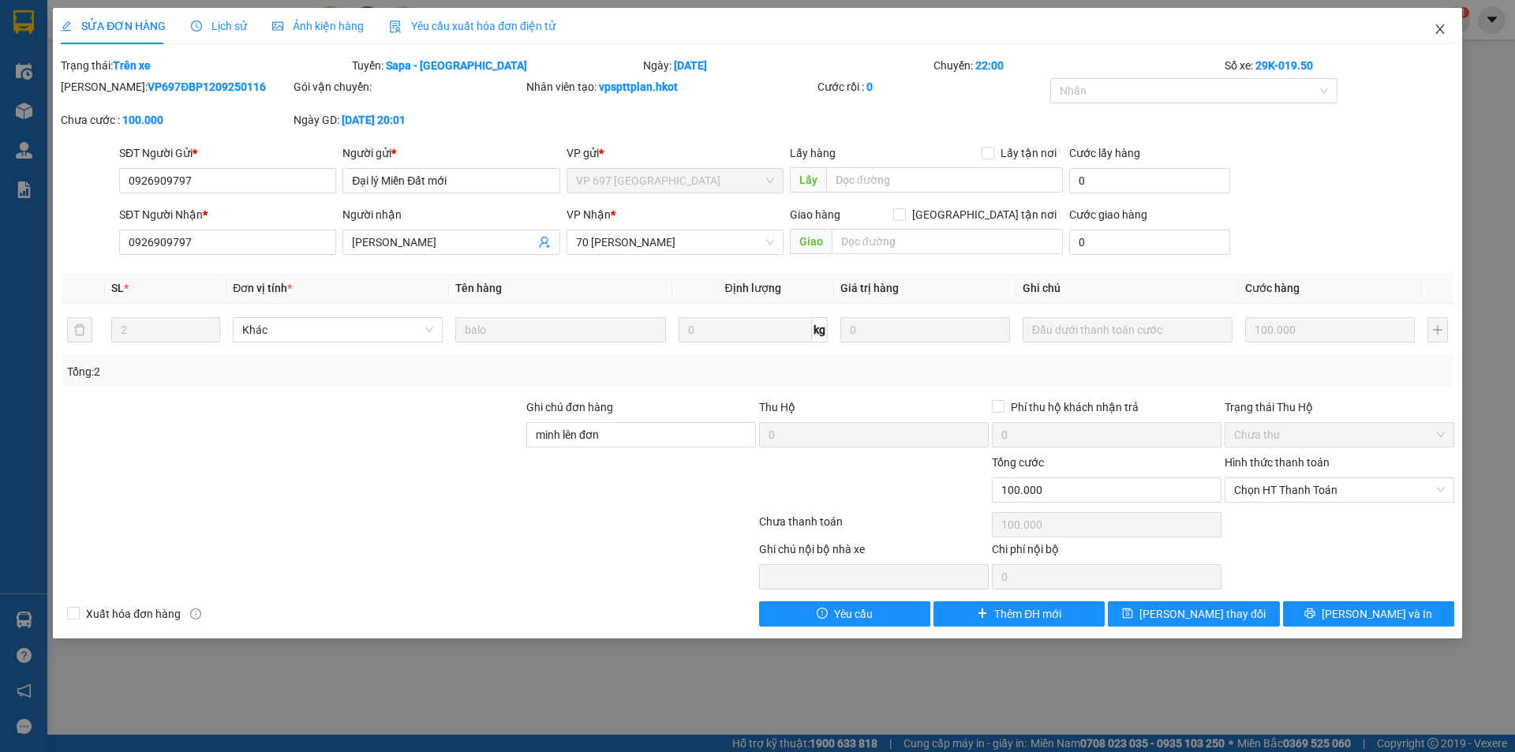
click at [1439, 30] on icon "close" at bounding box center [1439, 28] width 9 height 9
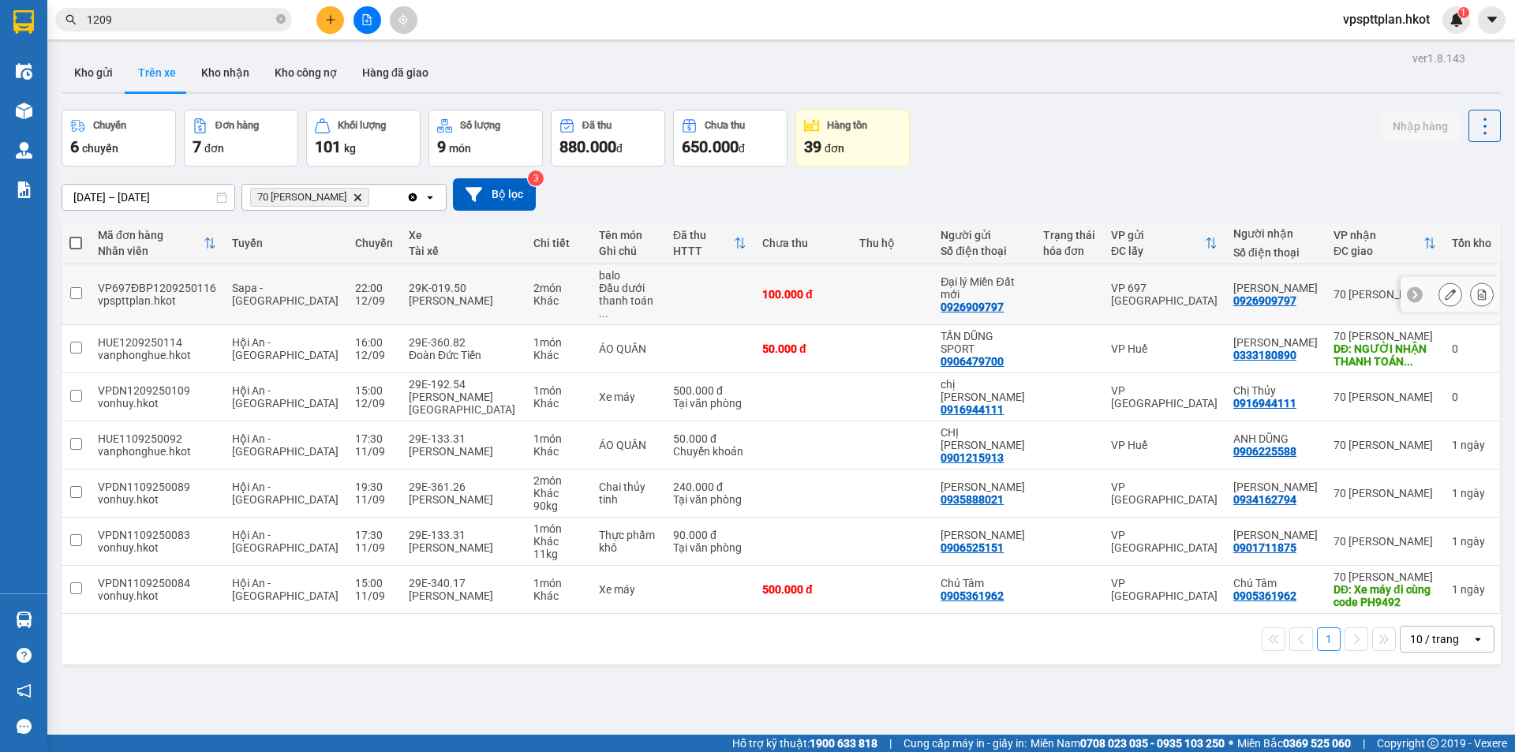
click at [77, 287] on input "checkbox" at bounding box center [76, 293] width 12 height 12
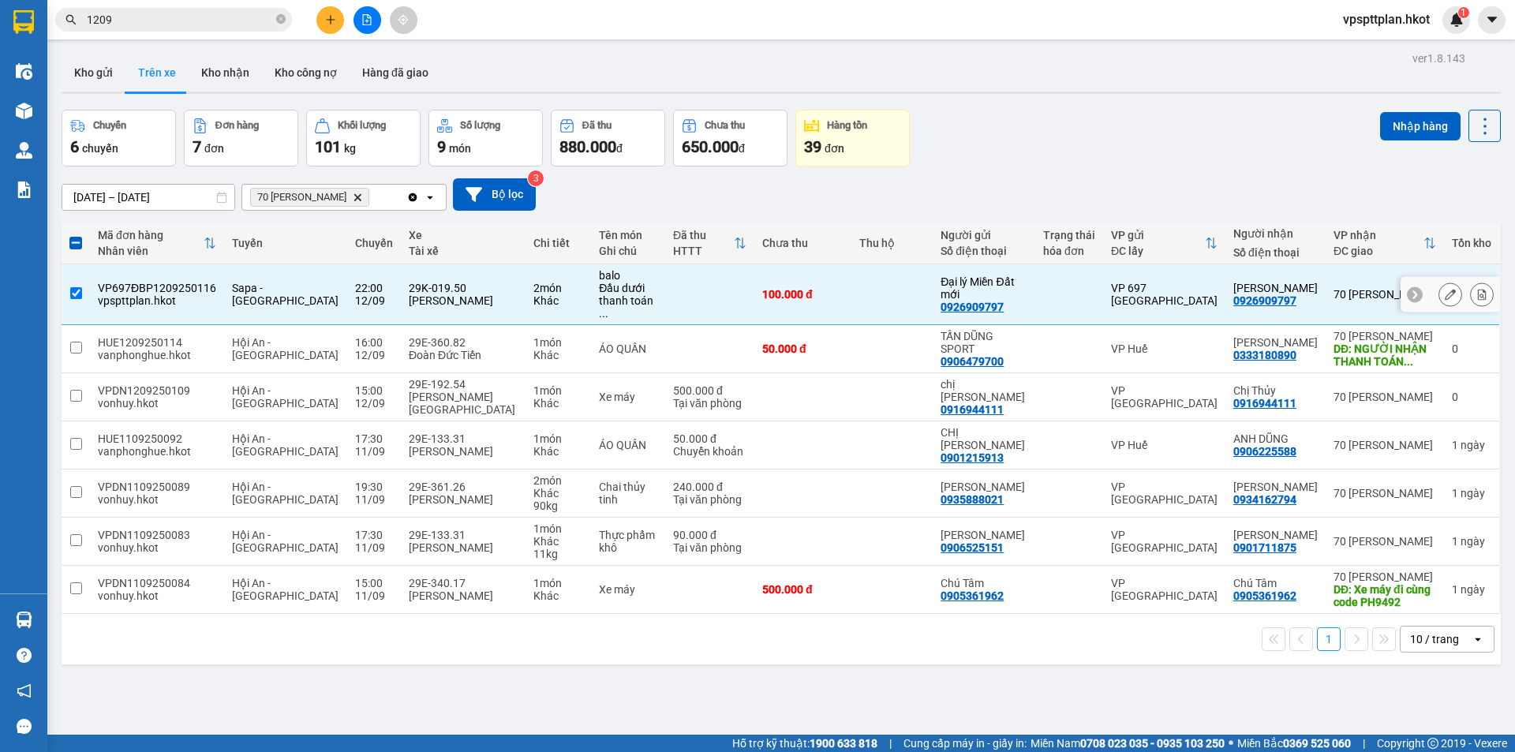
click at [77, 287] on input "checkbox" at bounding box center [76, 293] width 12 height 12
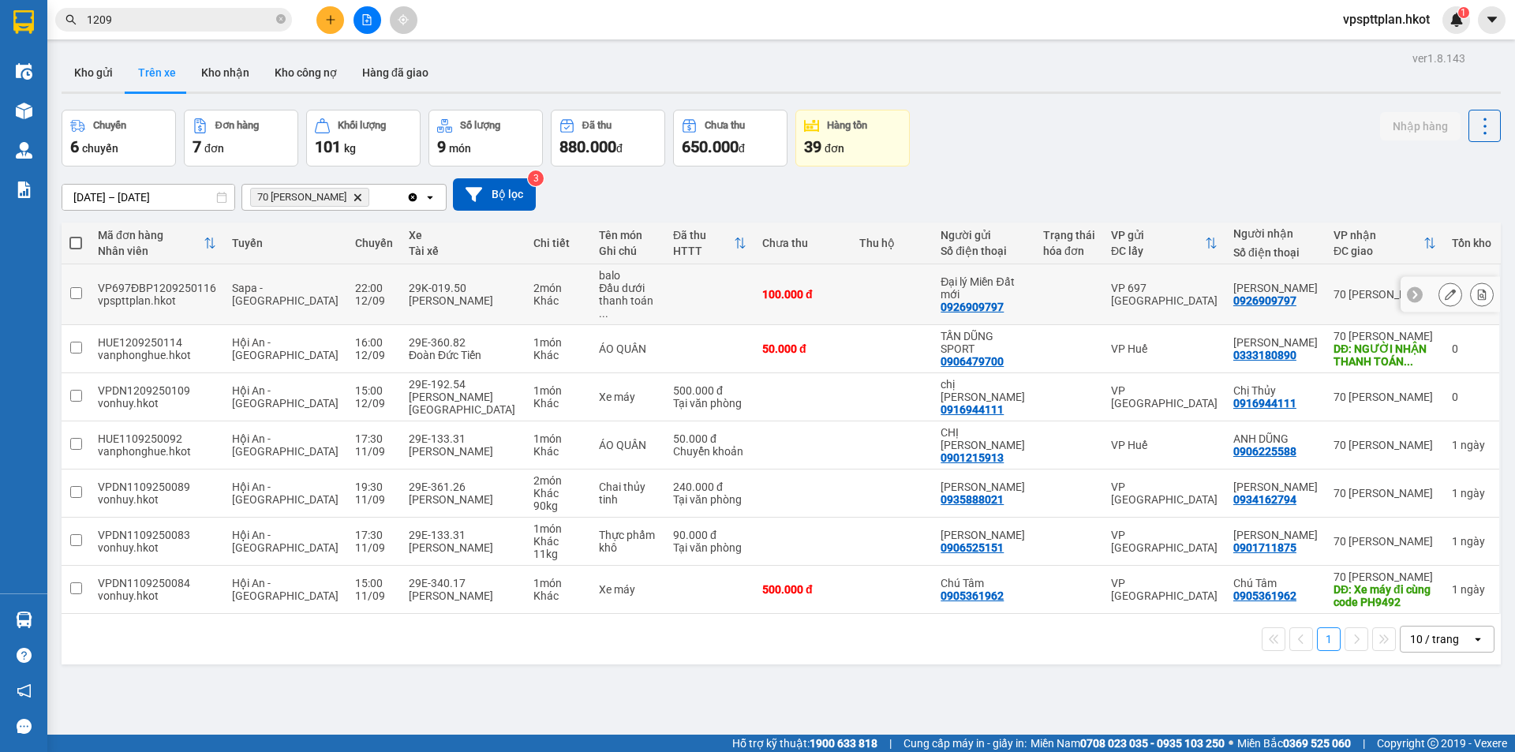
click at [77, 287] on input "checkbox" at bounding box center [76, 293] width 12 height 12
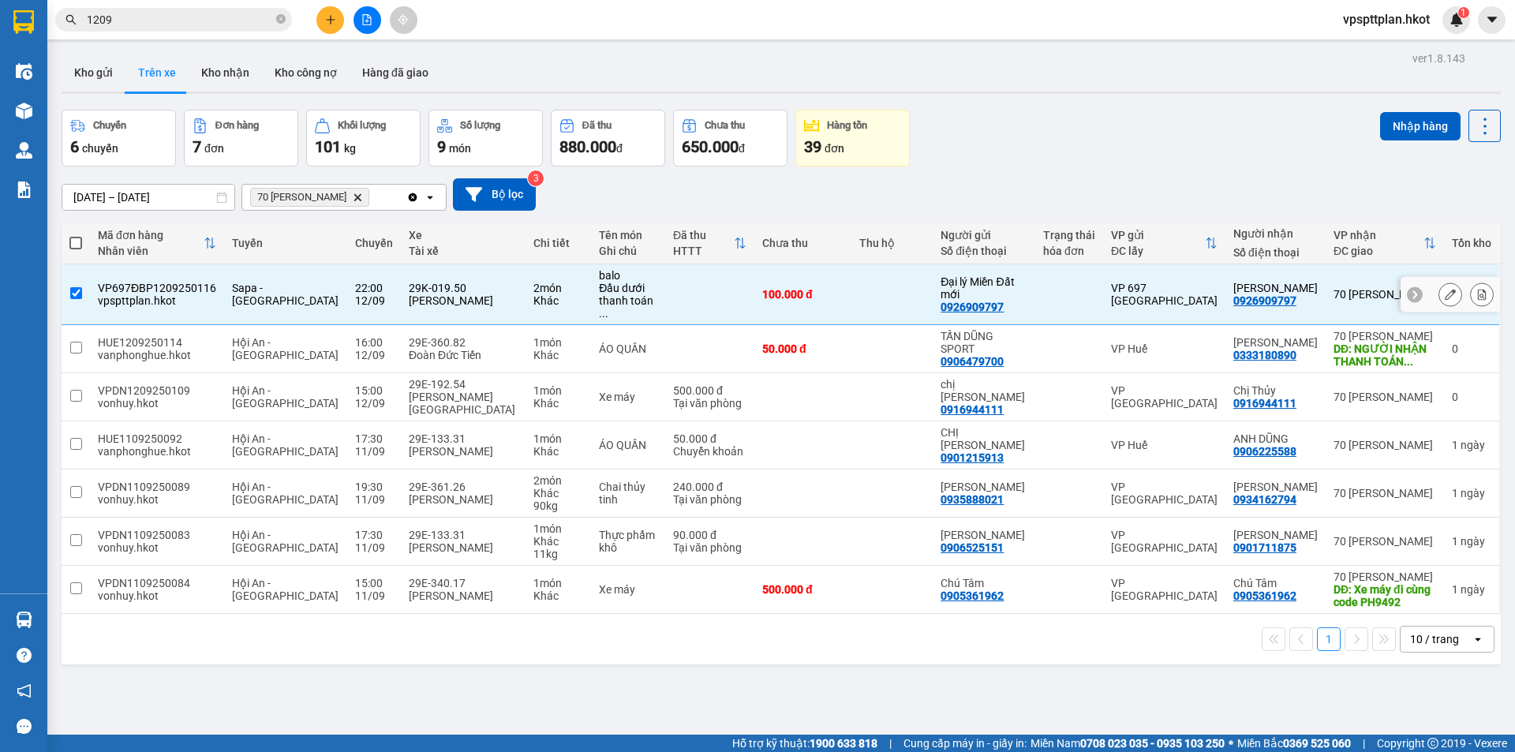
click at [77, 287] on input "checkbox" at bounding box center [76, 293] width 12 height 12
checkbox input "false"
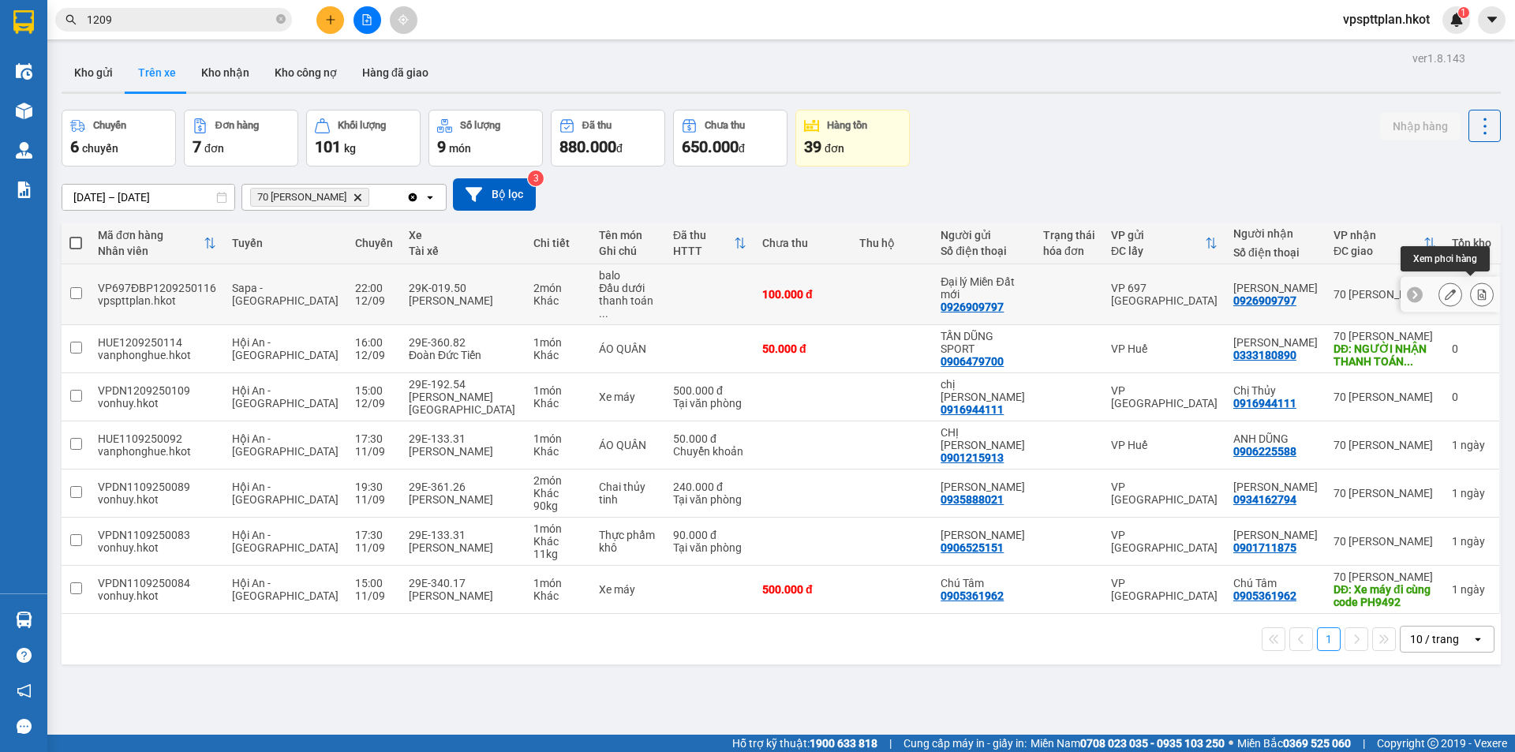
click at [1476, 289] on icon at bounding box center [1481, 294] width 11 height 11
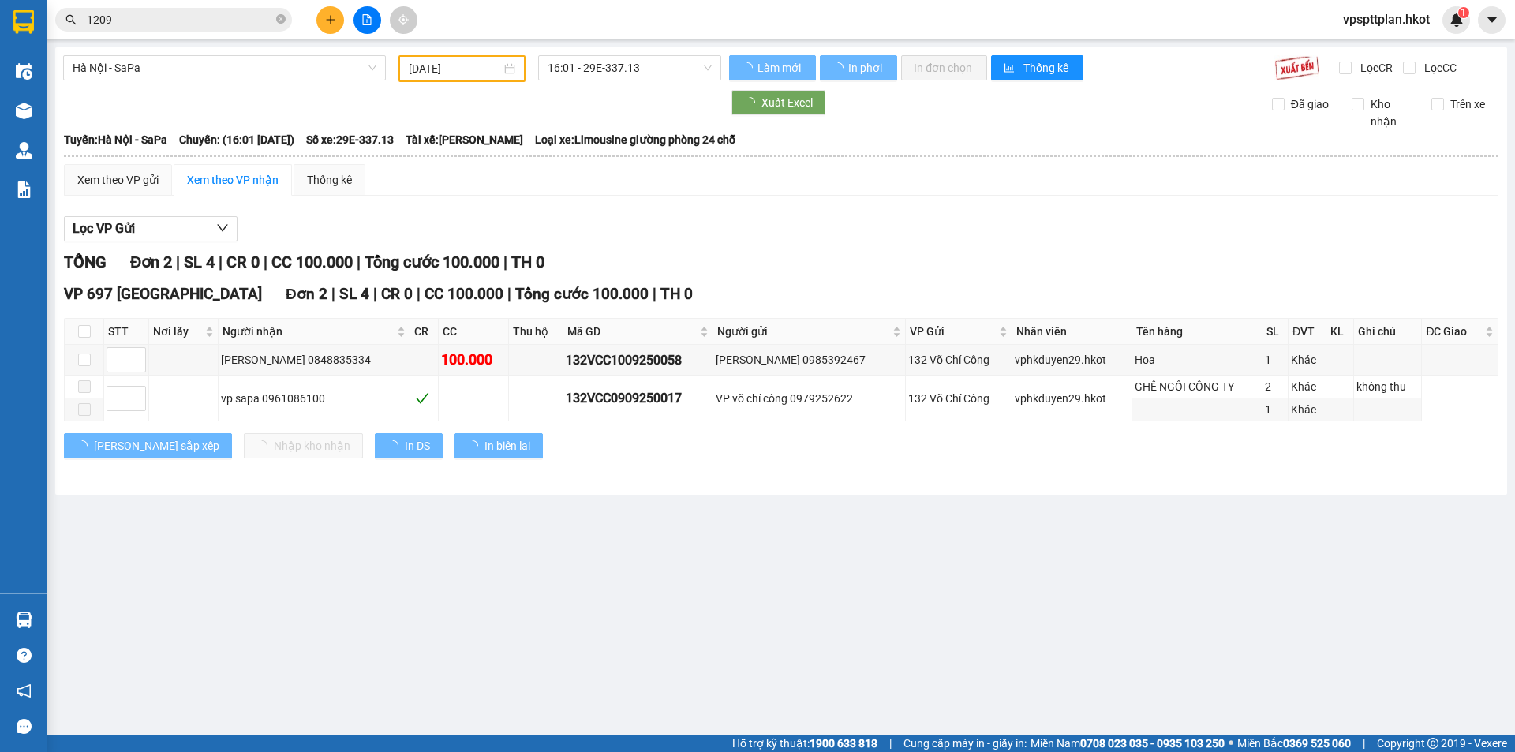
type input "[DATE]"
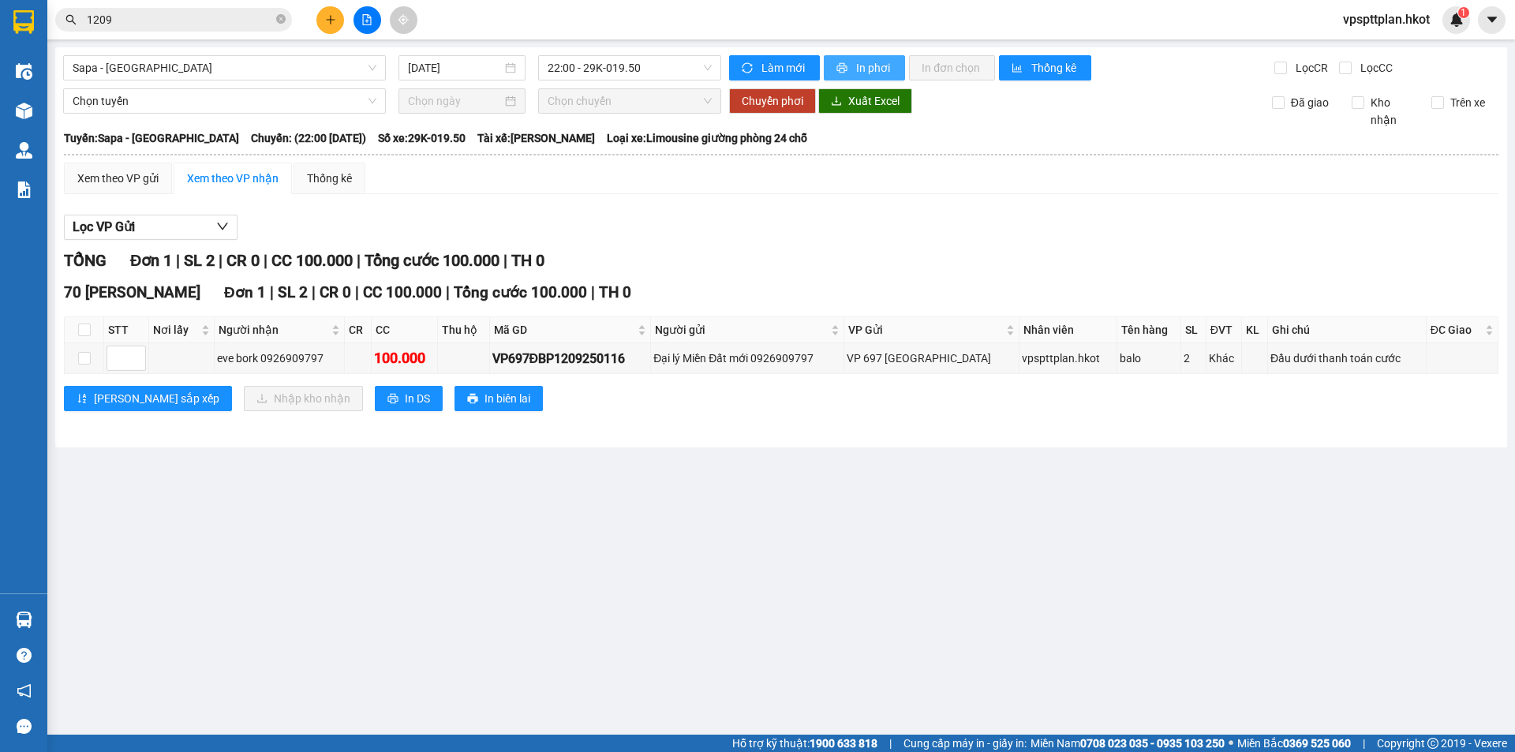
click at [872, 65] on span "In phơi" at bounding box center [874, 67] width 36 height 17
